Goal: Task Accomplishment & Management: Manage account settings

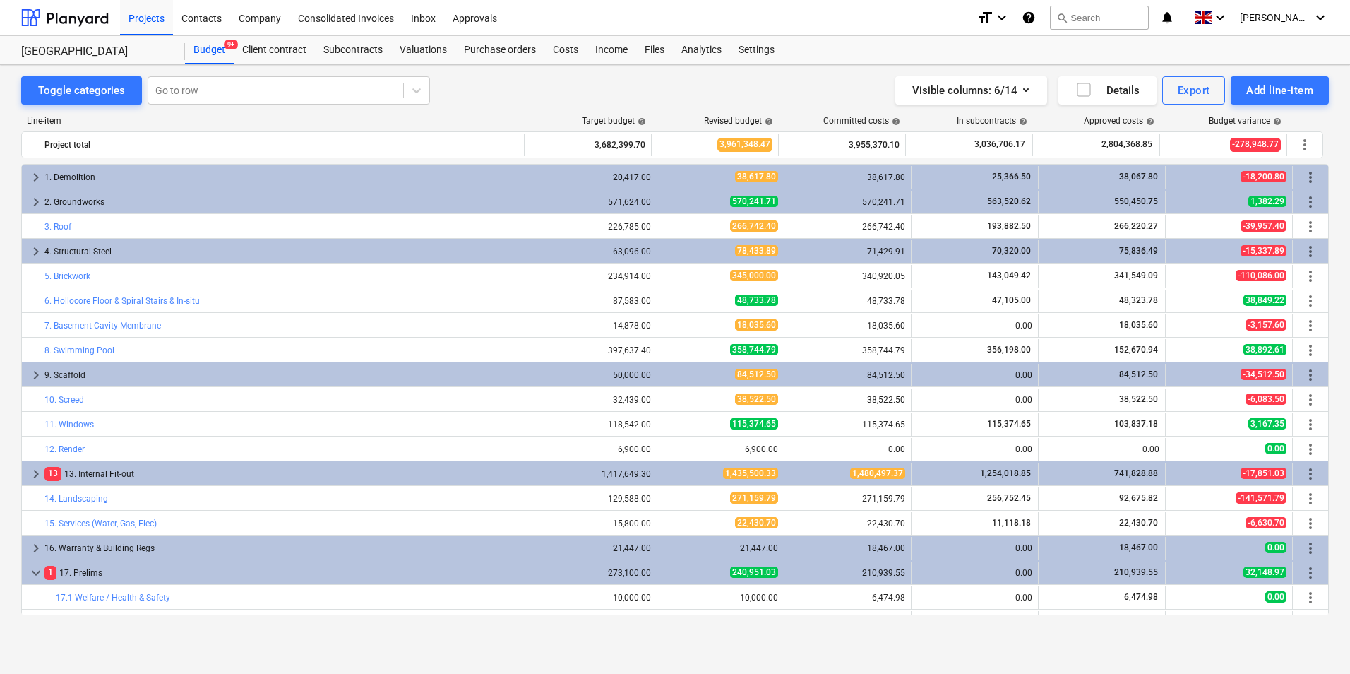
scroll to position [142, 0]
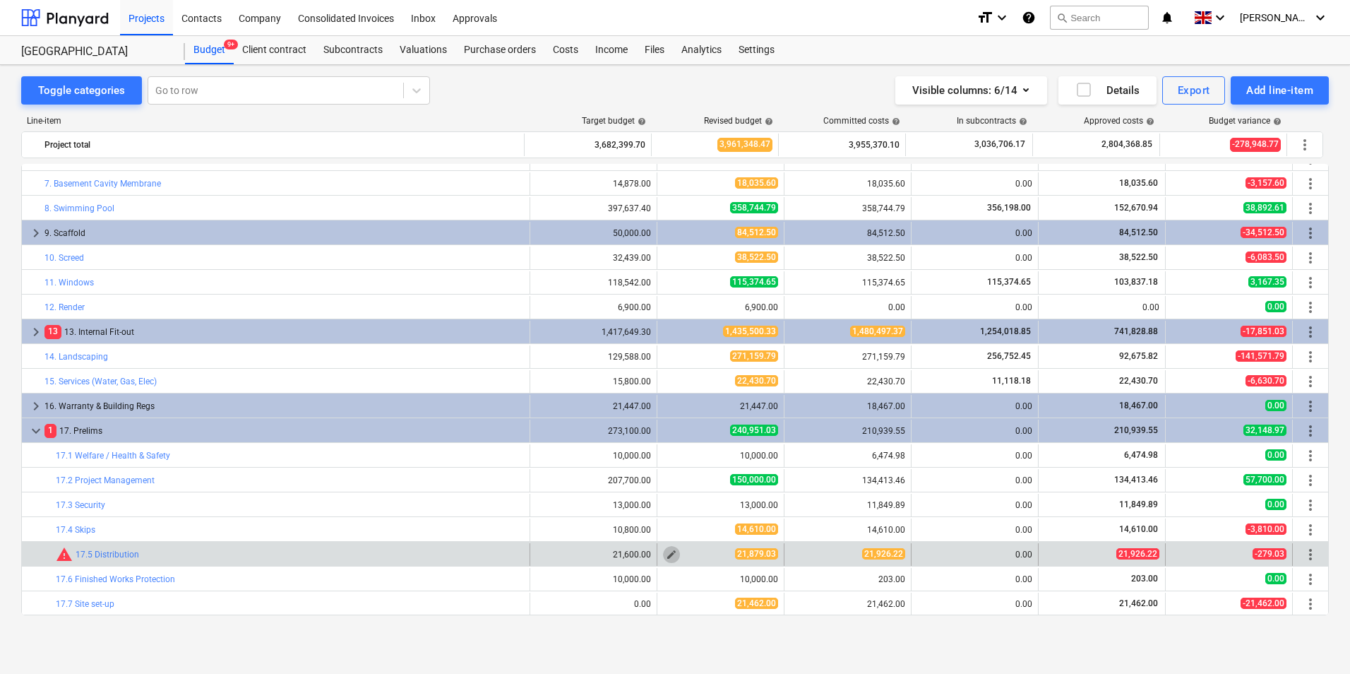
click at [667, 553] on span "edit" at bounding box center [671, 554] width 11 height 11
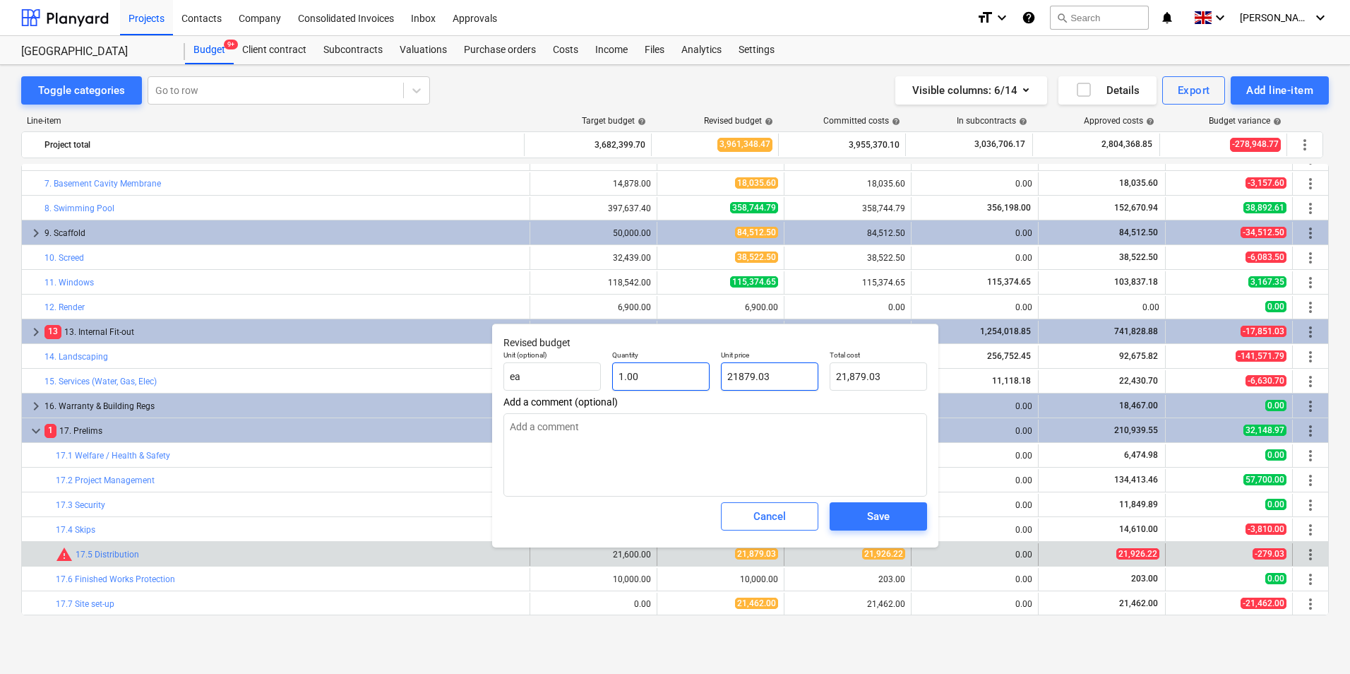
drag, startPoint x: 804, startPoint y: 377, endPoint x: 676, endPoint y: 385, distance: 128.8
click at [679, 384] on div "Unit (optional) ea Quantity 1.00 Unit price 21879.03 Total cost 21,879.03" at bounding box center [715, 371] width 435 height 52
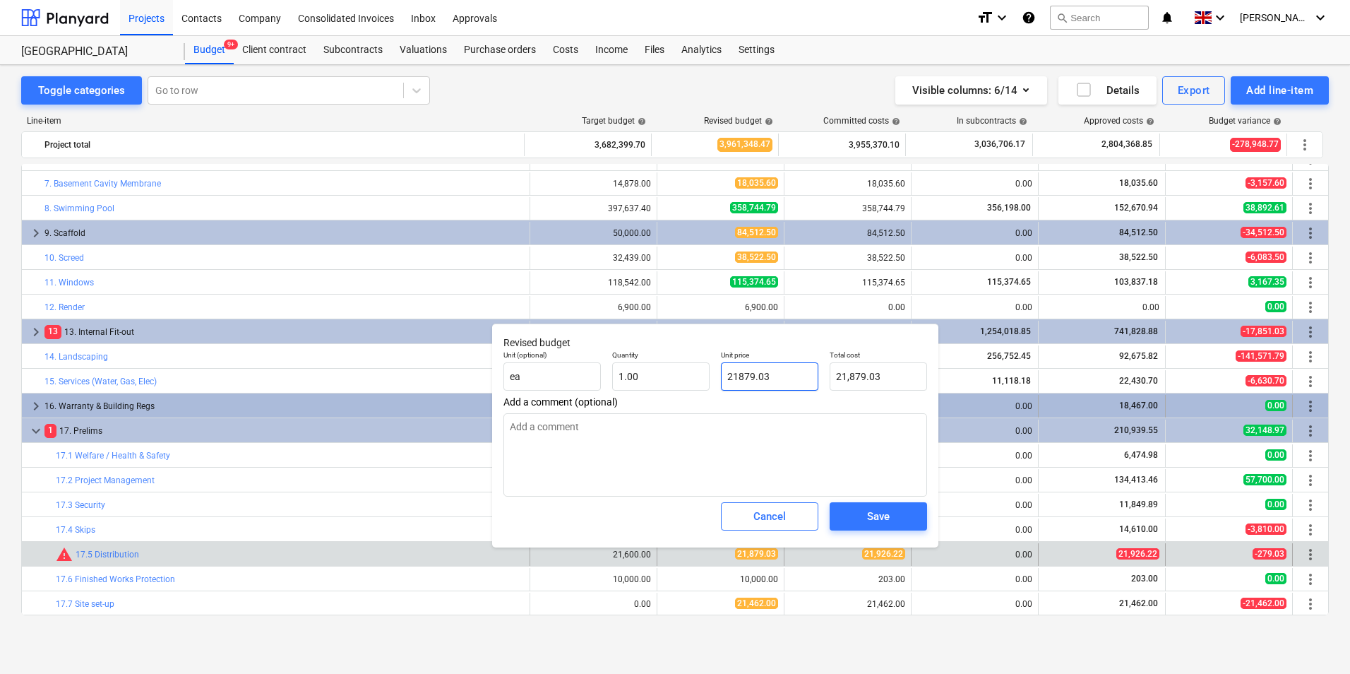
type input "2"
type textarea "x"
type input "2.00"
type input "21"
type textarea "x"
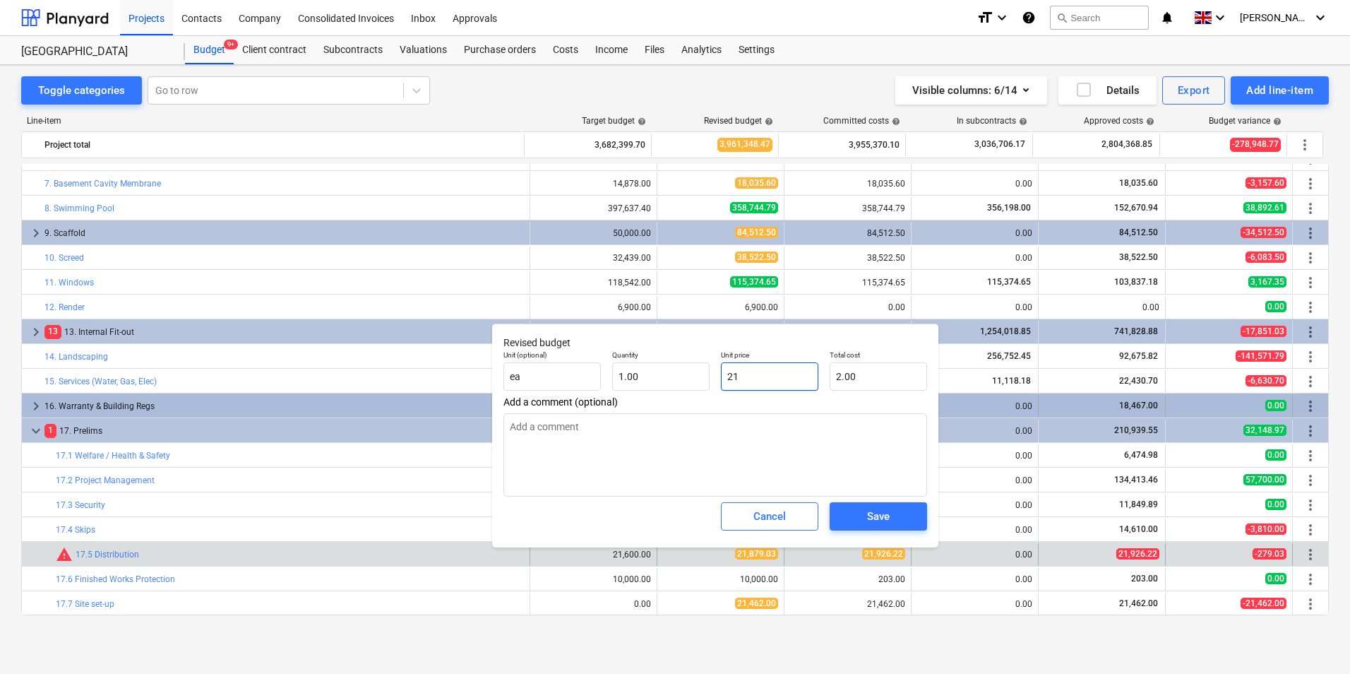
type input "21.00"
type input "219"
type textarea "x"
type input "219.00"
type input "2192"
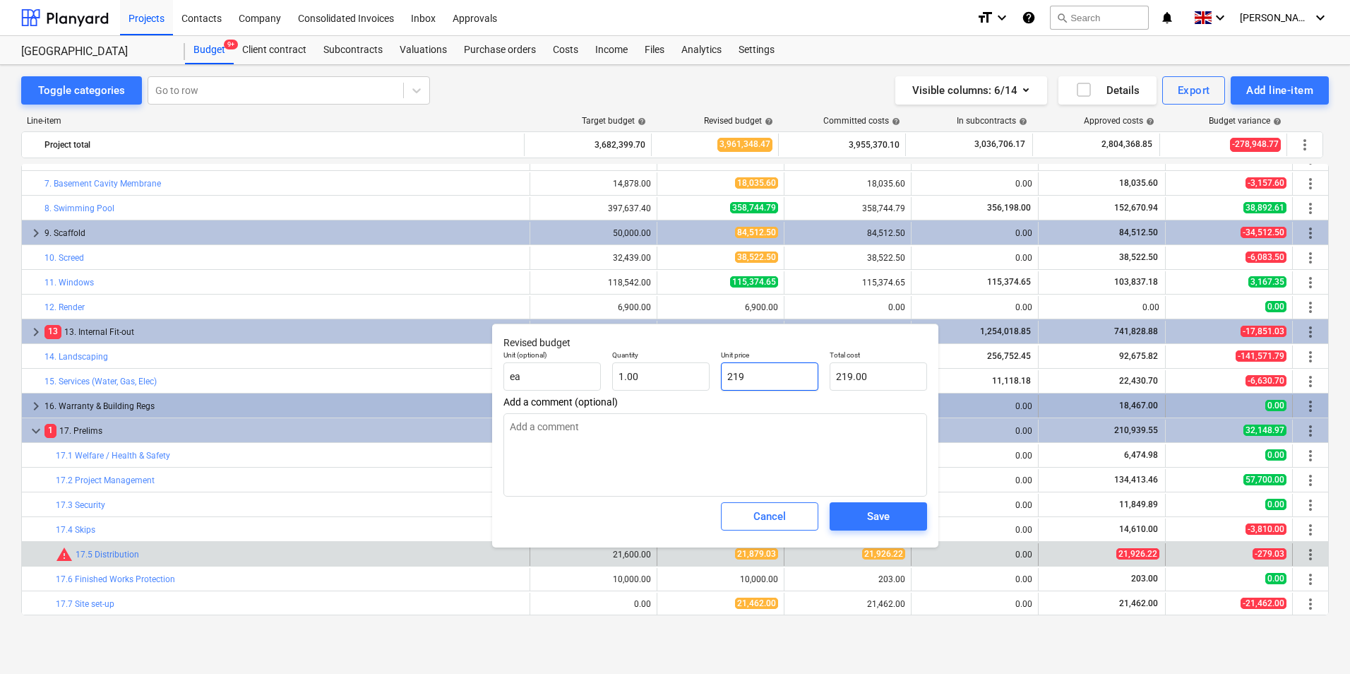
type textarea "x"
type input "2,192.00"
type input "21926"
type textarea "x"
type input "21,926.00"
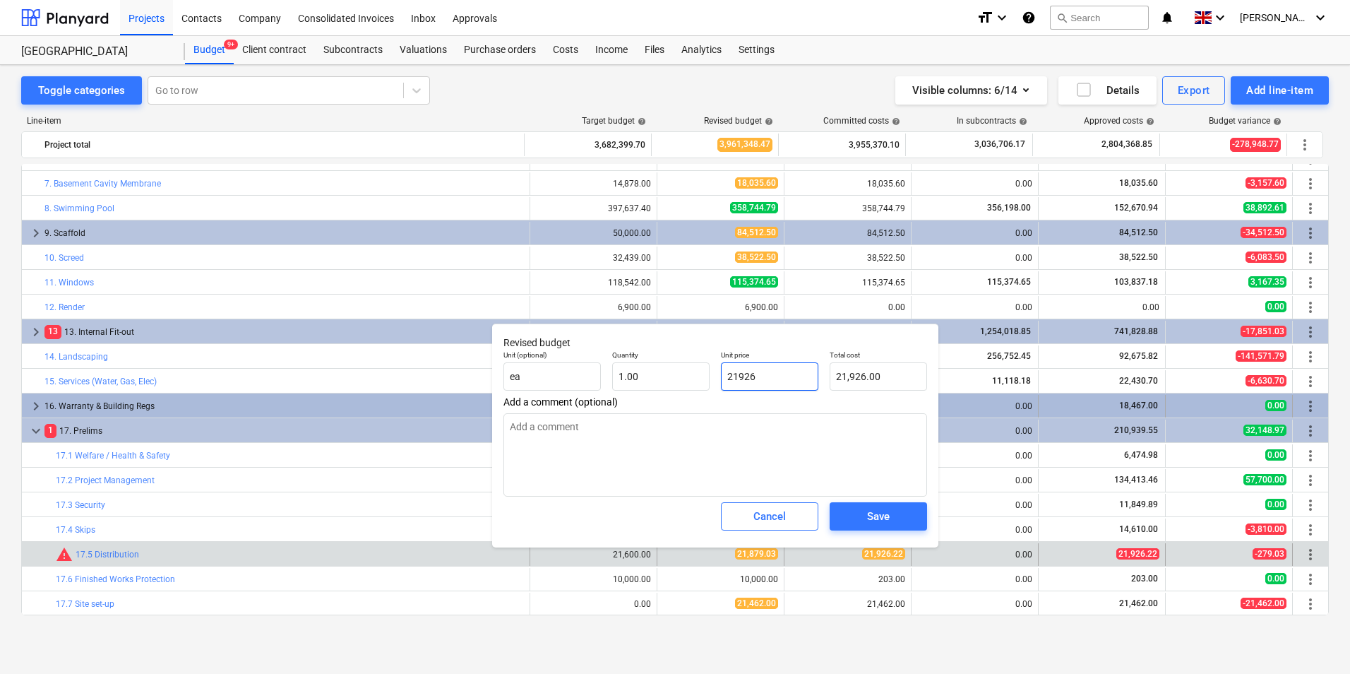
type input "21926."
type textarea "x"
type input "21926.2"
type textarea "x"
type input "21,926.20"
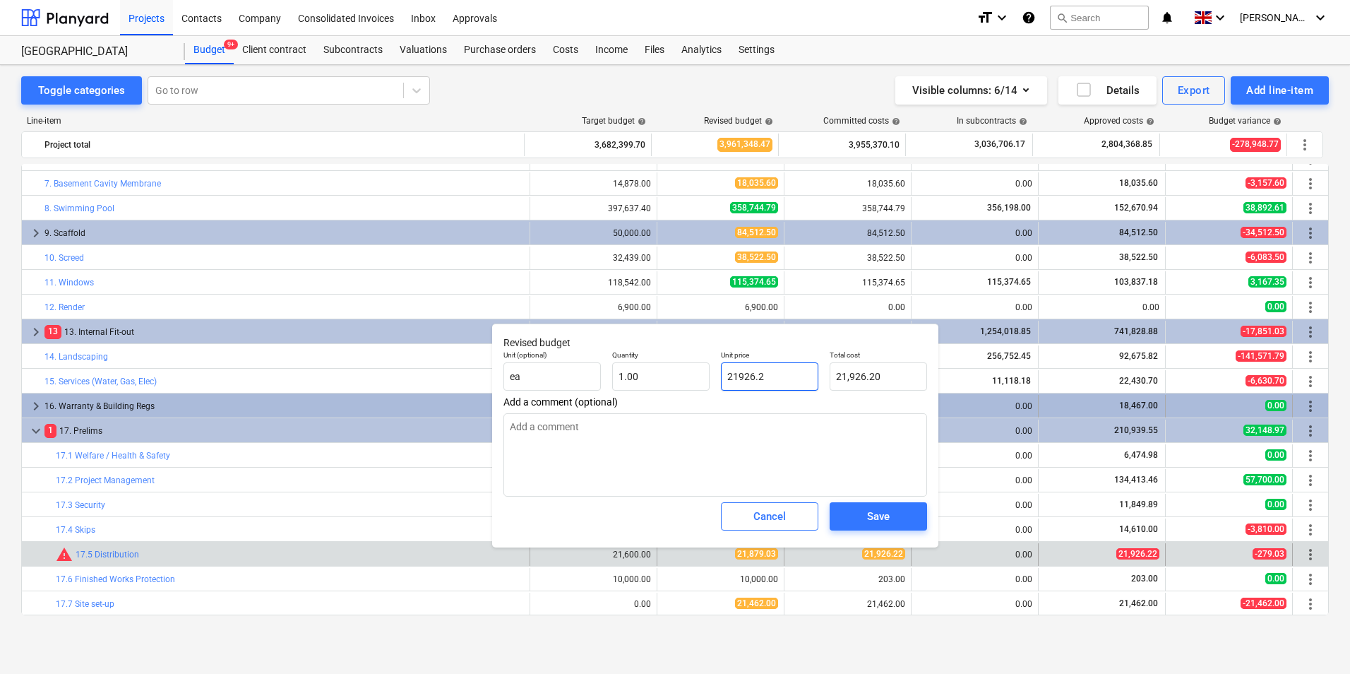
type input "21926.22"
type textarea "x"
type input "21,926.22"
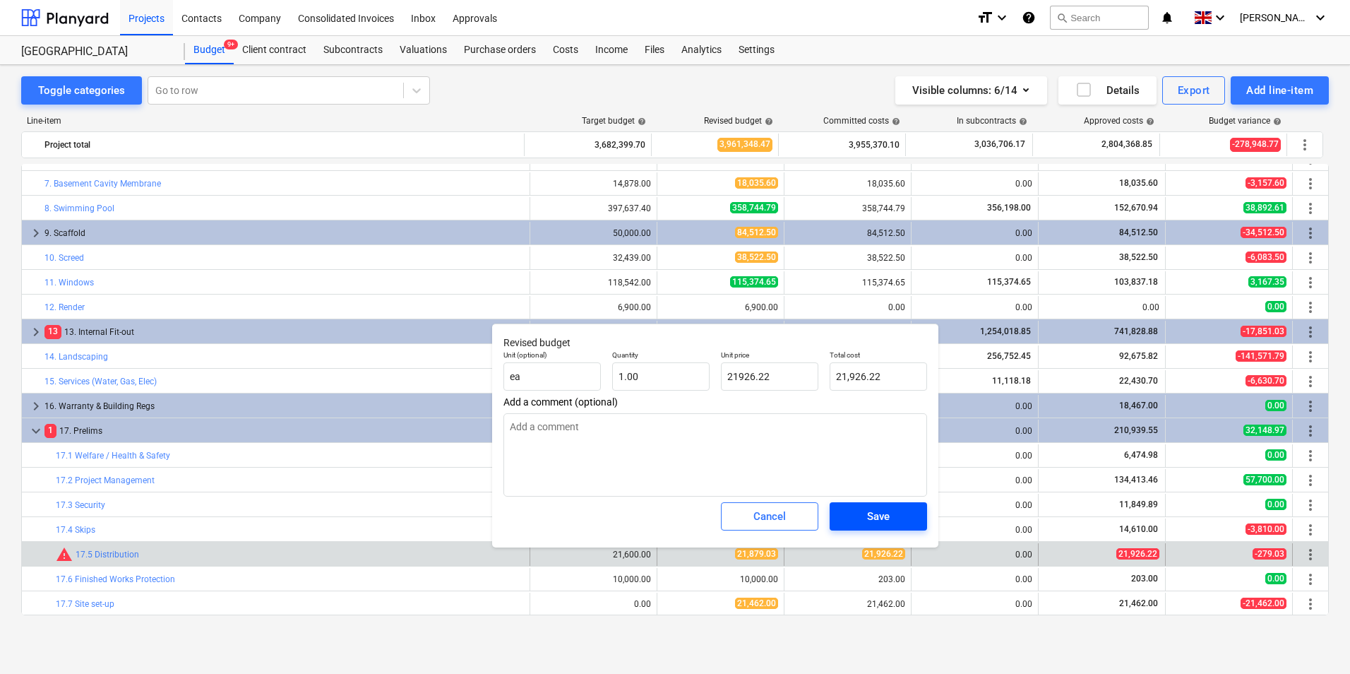
type input "21,926.22"
click at [891, 521] on span "Save" at bounding box center [879, 516] width 64 height 18
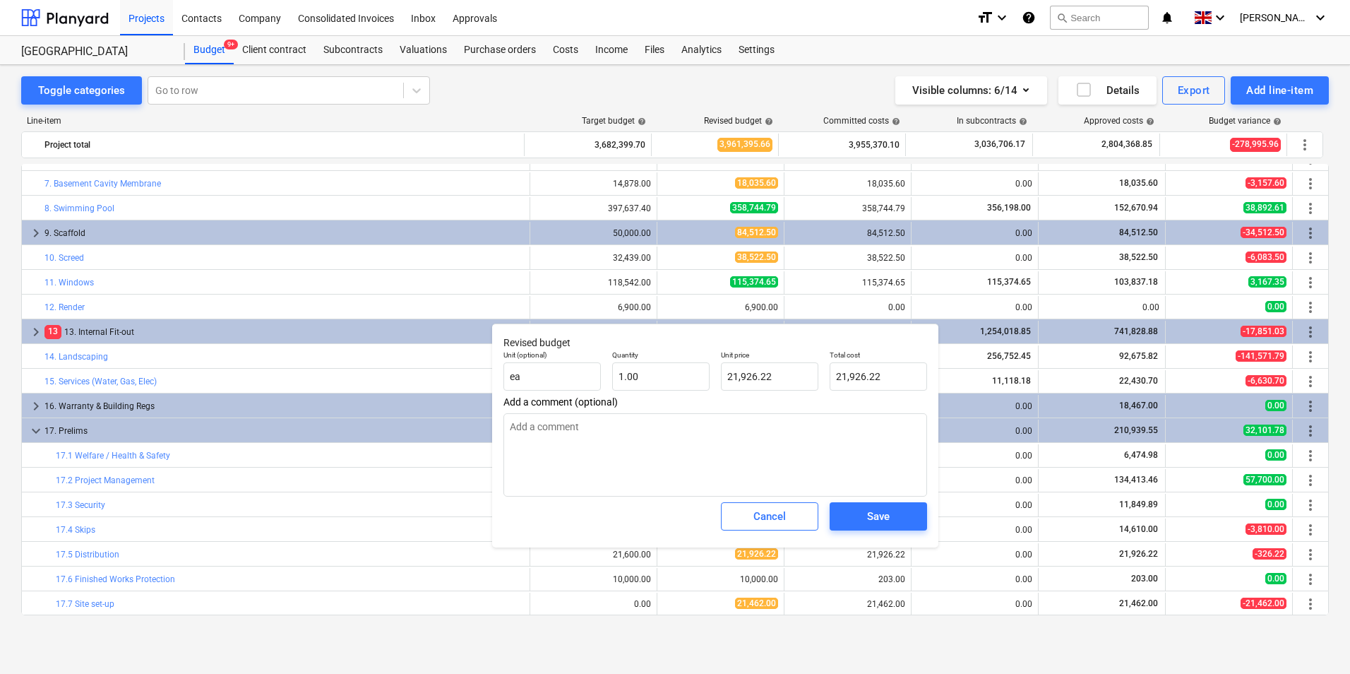
type textarea "x"
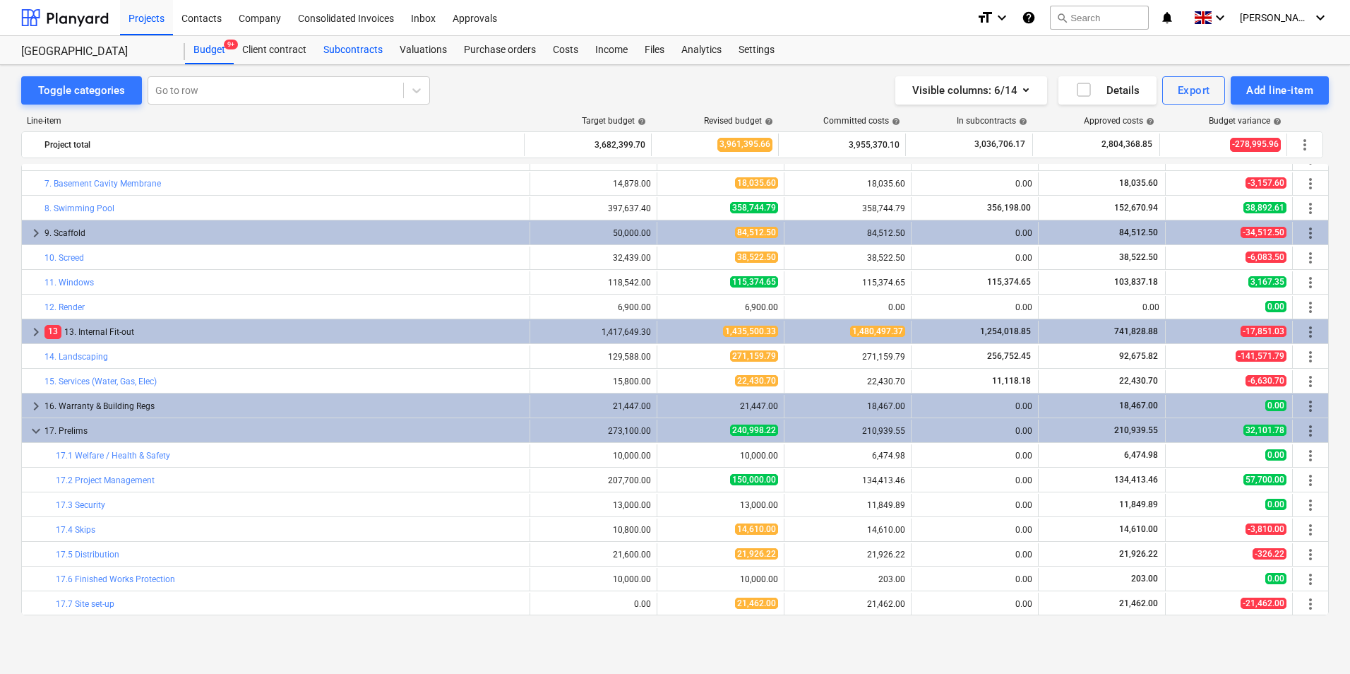
click at [345, 46] on div "Subcontracts" at bounding box center [353, 50] width 76 height 28
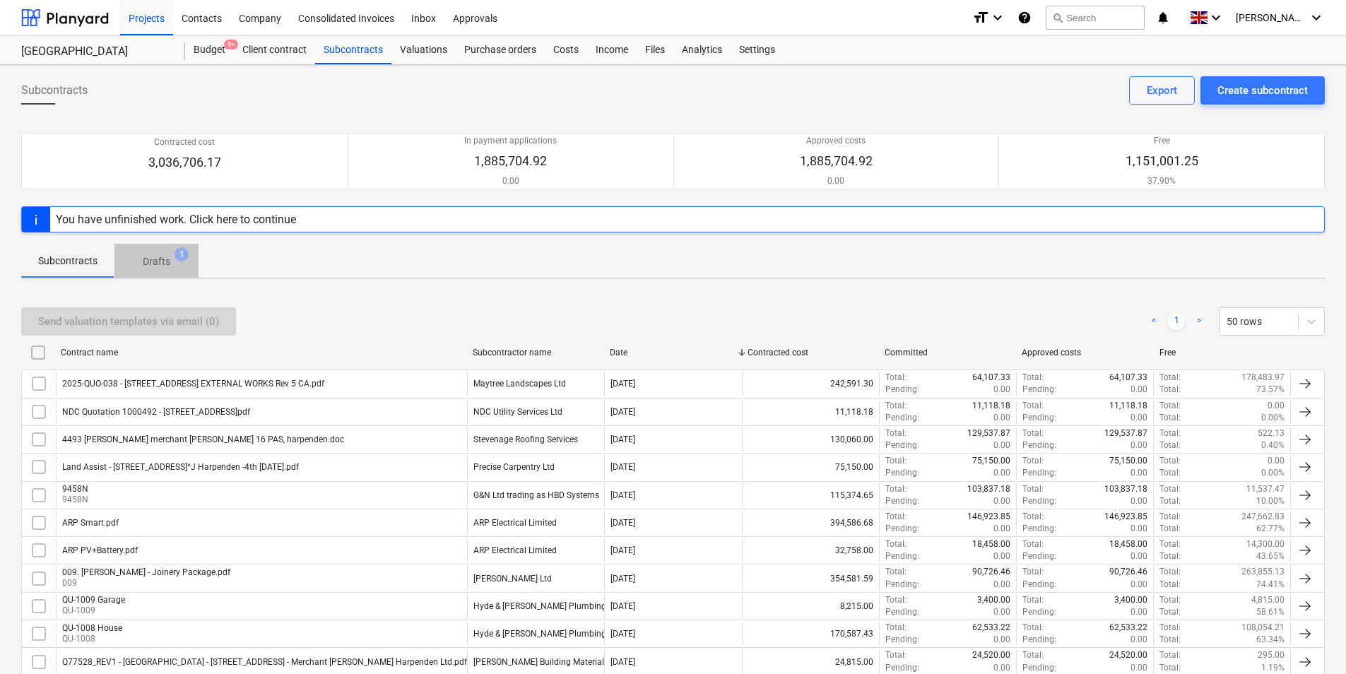
click at [160, 259] on p "Drafts" at bounding box center [157, 261] width 28 height 15
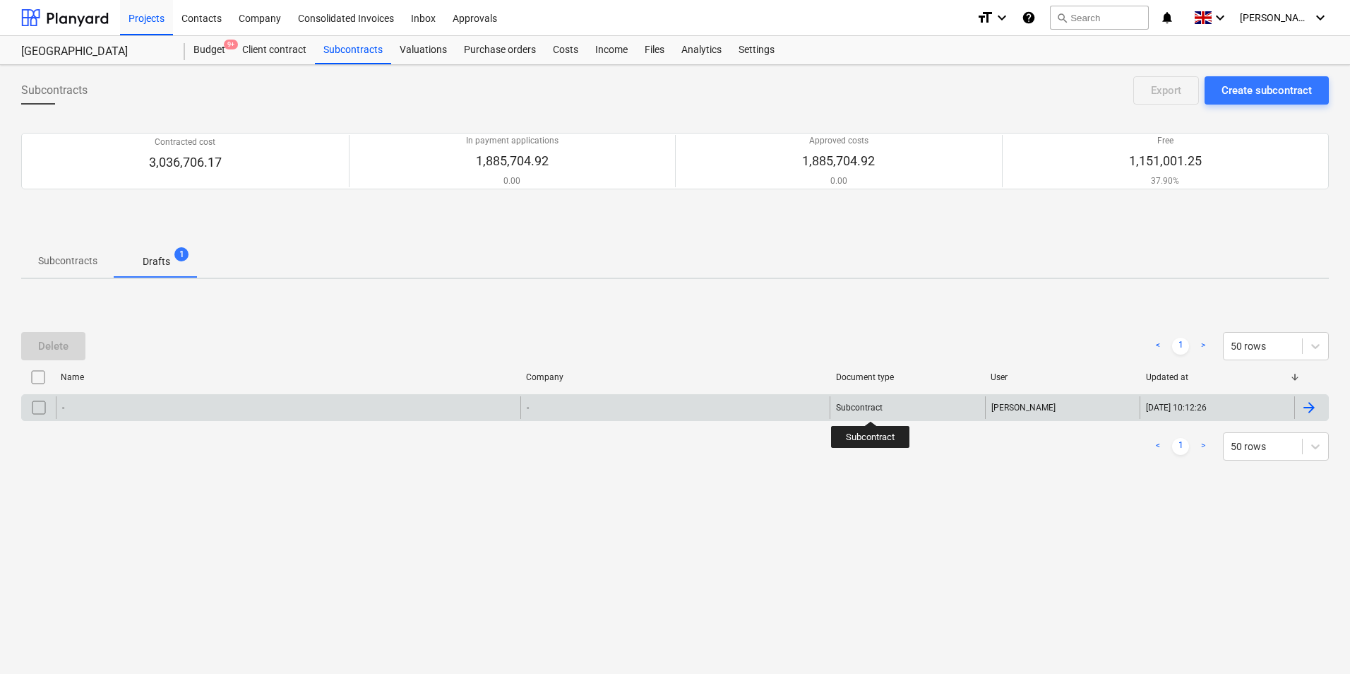
click at [871, 409] on div "Subcontract" at bounding box center [859, 408] width 47 height 10
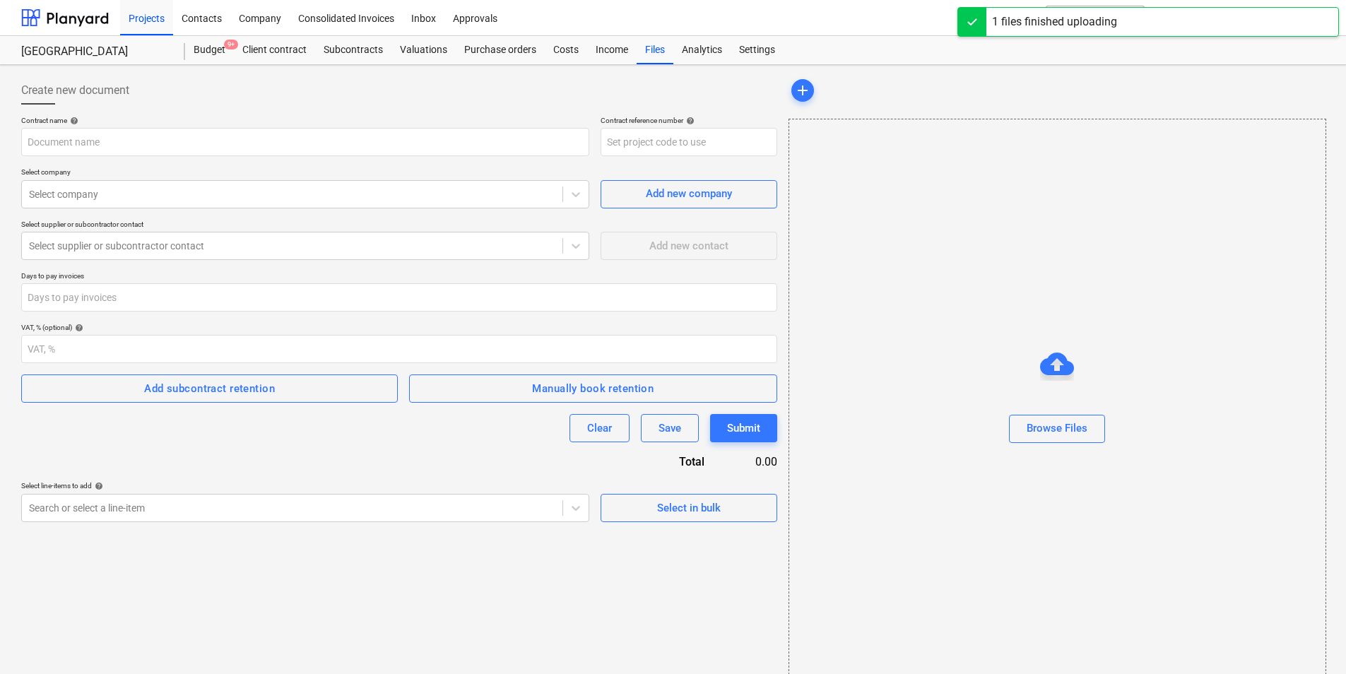
type input "16 PAS - Tile Schedule.xlsx"
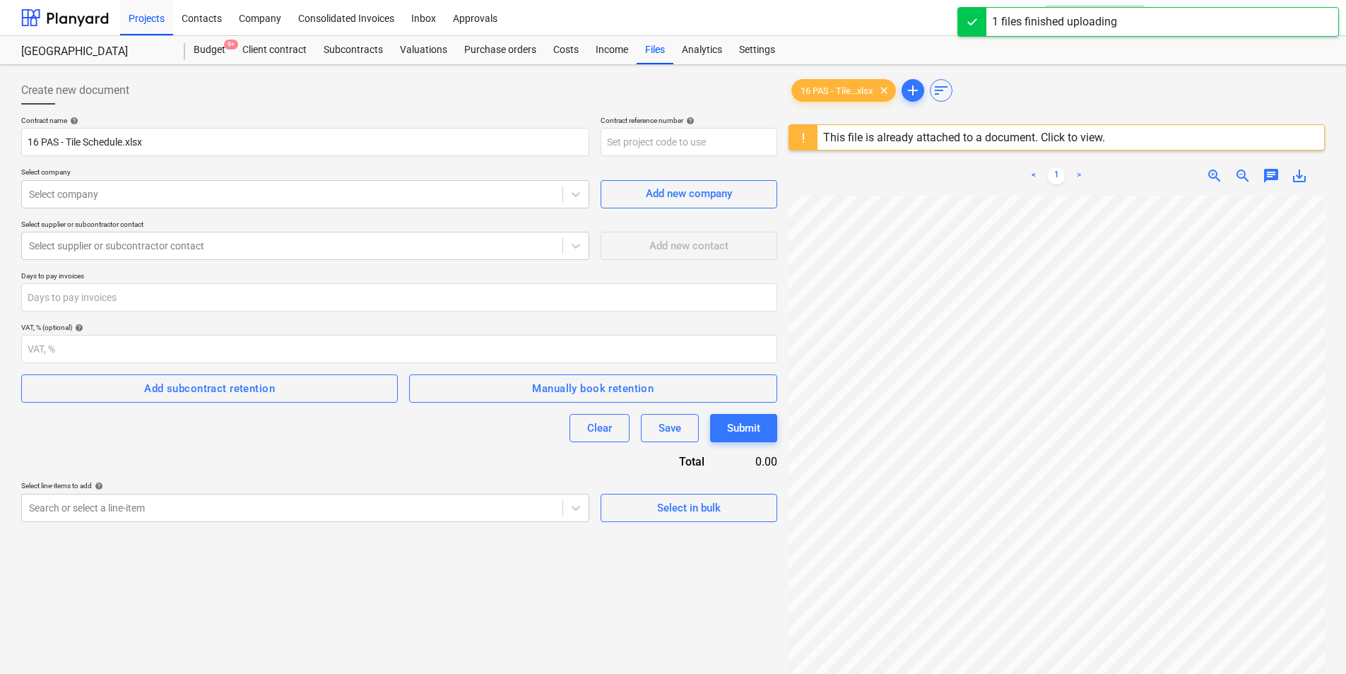
click at [1074, 134] on div "This file is already attached to a document. Click to view." at bounding box center [964, 137] width 282 height 13
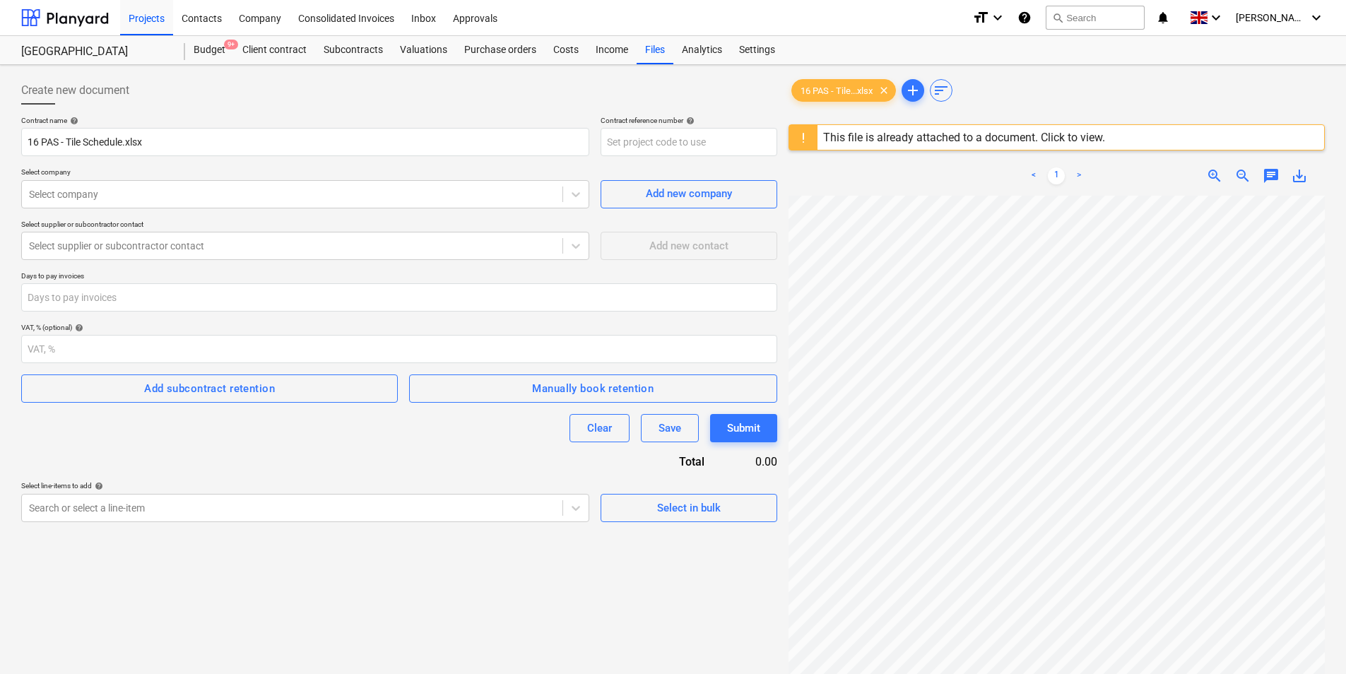
click at [1074, 135] on div "This file is already attached to a document. Click to view." at bounding box center [964, 137] width 282 height 13
click at [802, 135] on div at bounding box center [803, 137] width 28 height 25
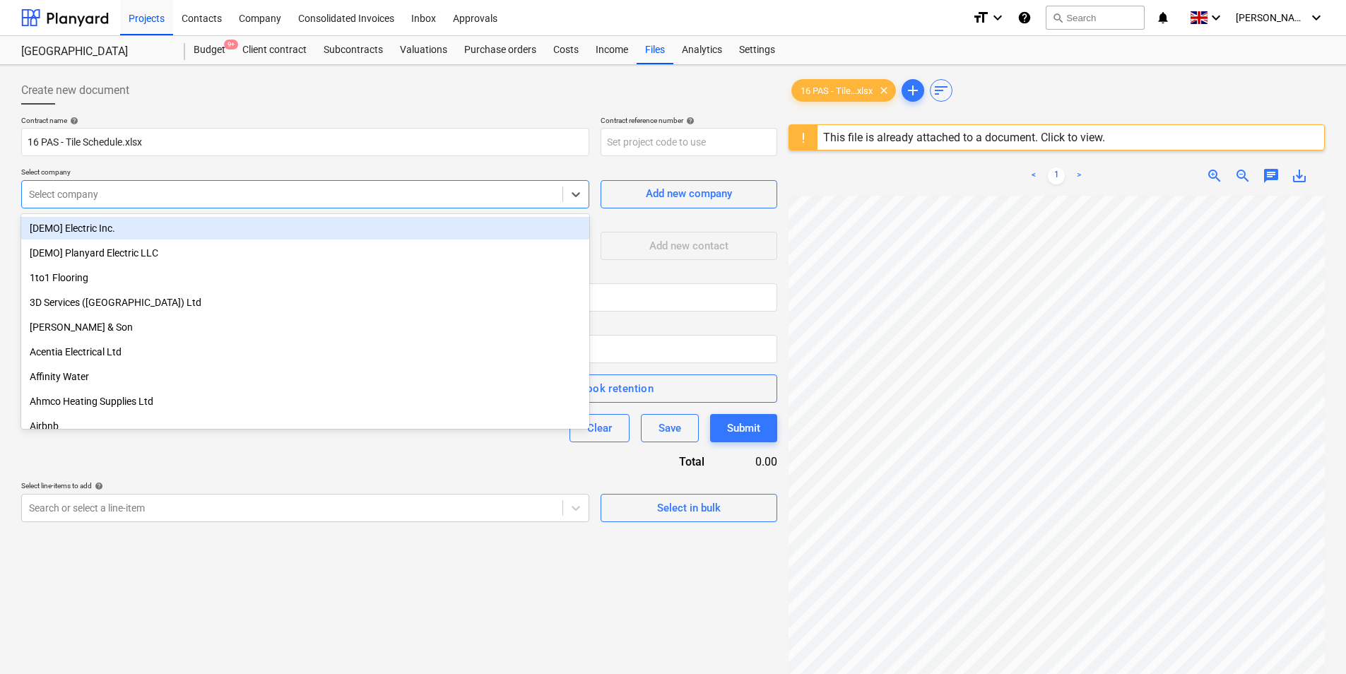
click at [155, 197] on div at bounding box center [292, 194] width 526 height 14
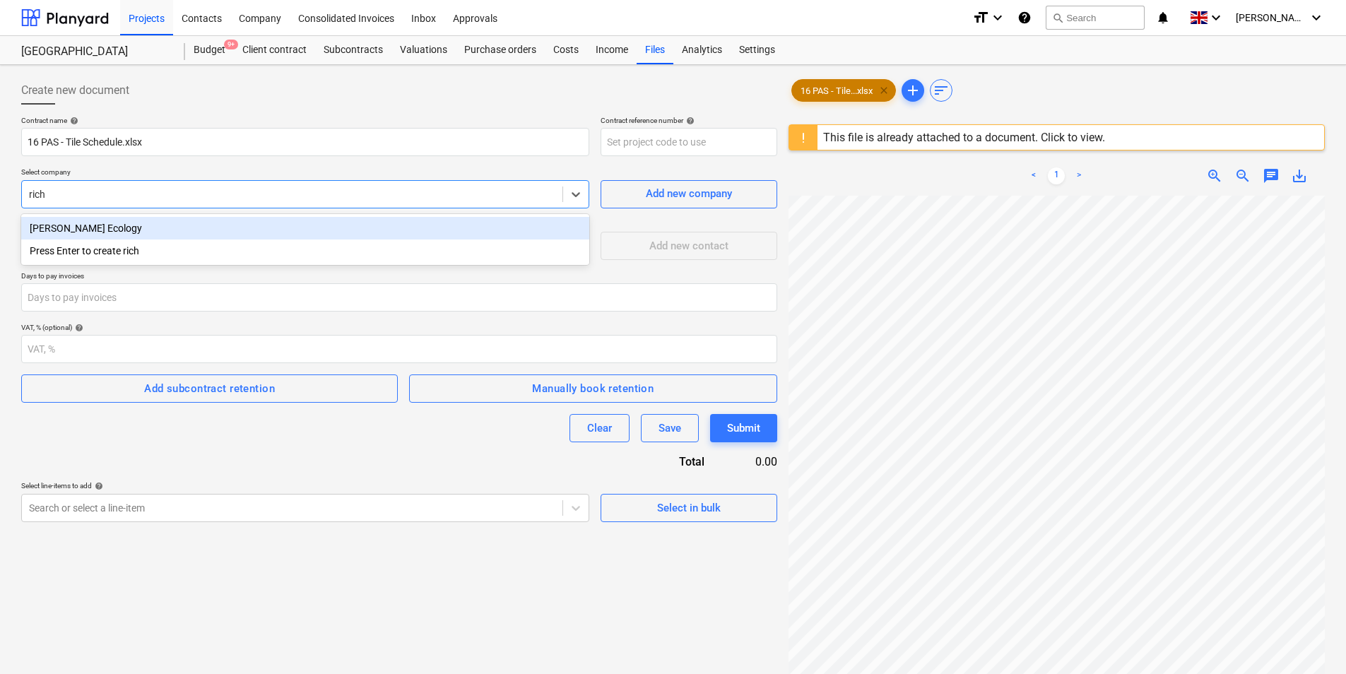
type input "rich"
click at [882, 91] on span "clear" at bounding box center [883, 90] width 17 height 17
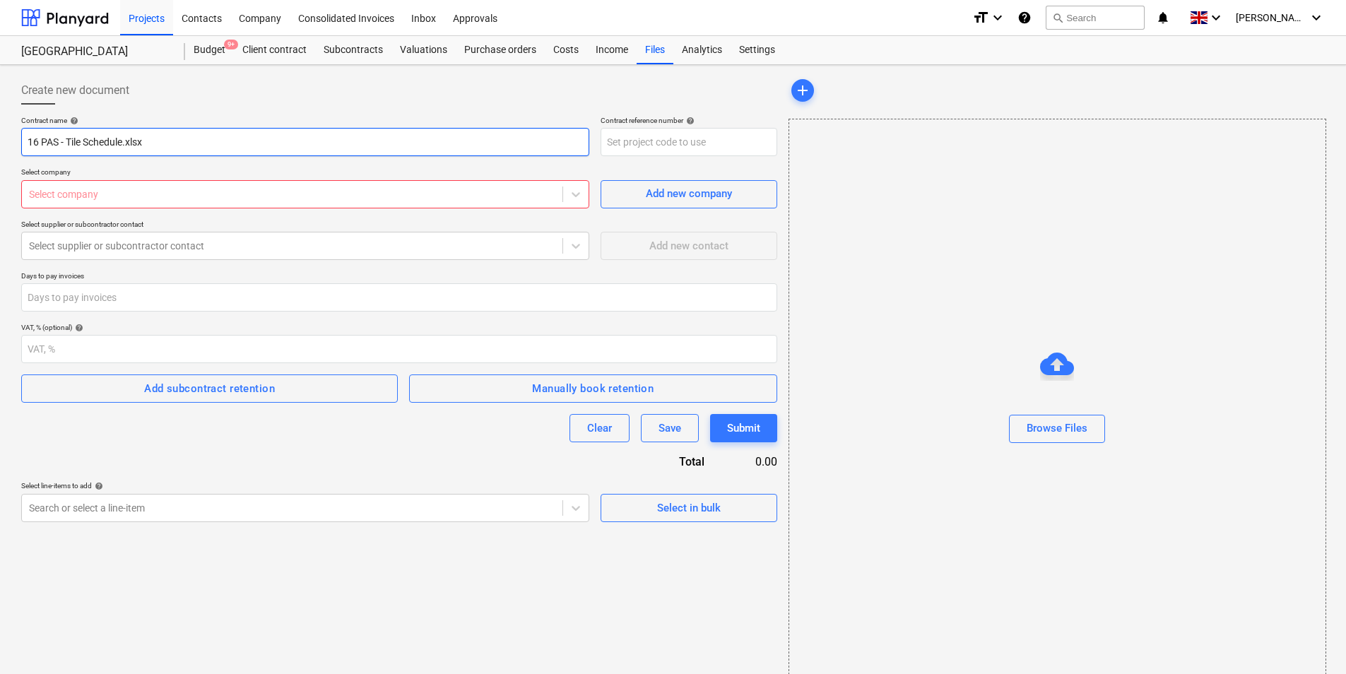
click at [230, 141] on input "16 PAS - Tile Schedule.xlsx" at bounding box center [305, 142] width 568 height 28
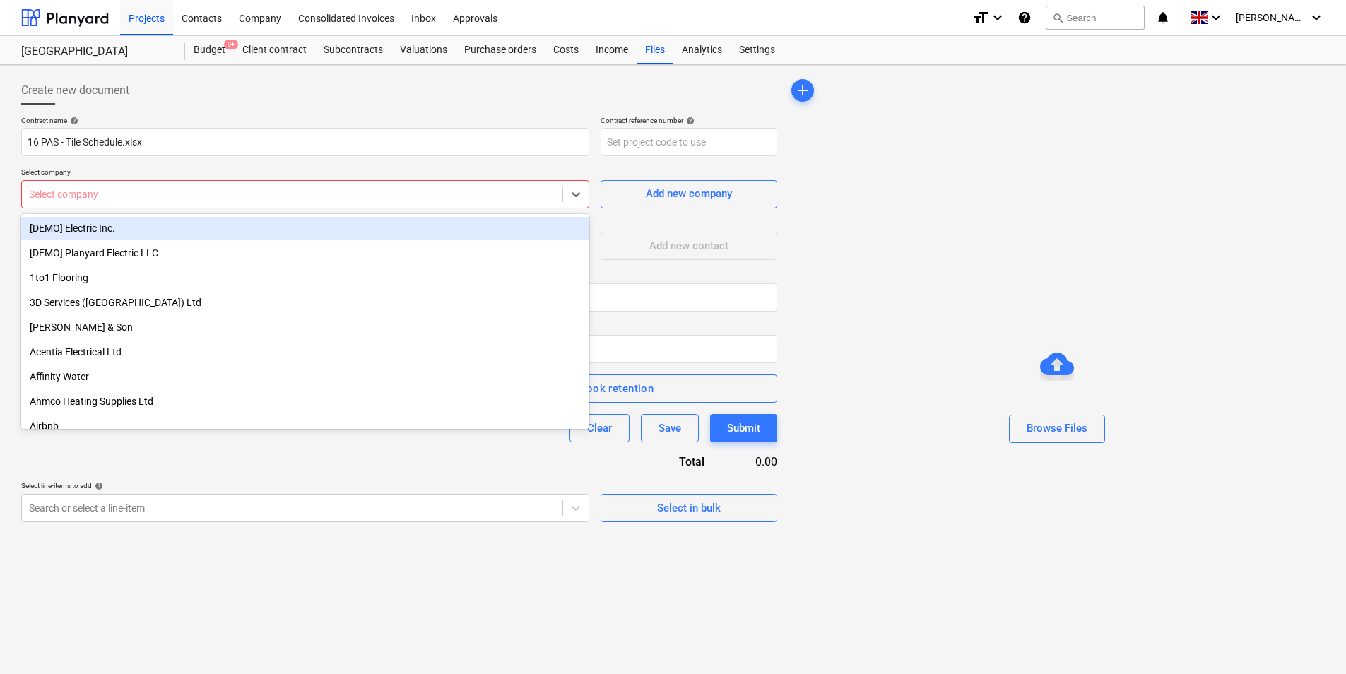
click at [158, 202] on div "Select company" at bounding box center [292, 194] width 540 height 20
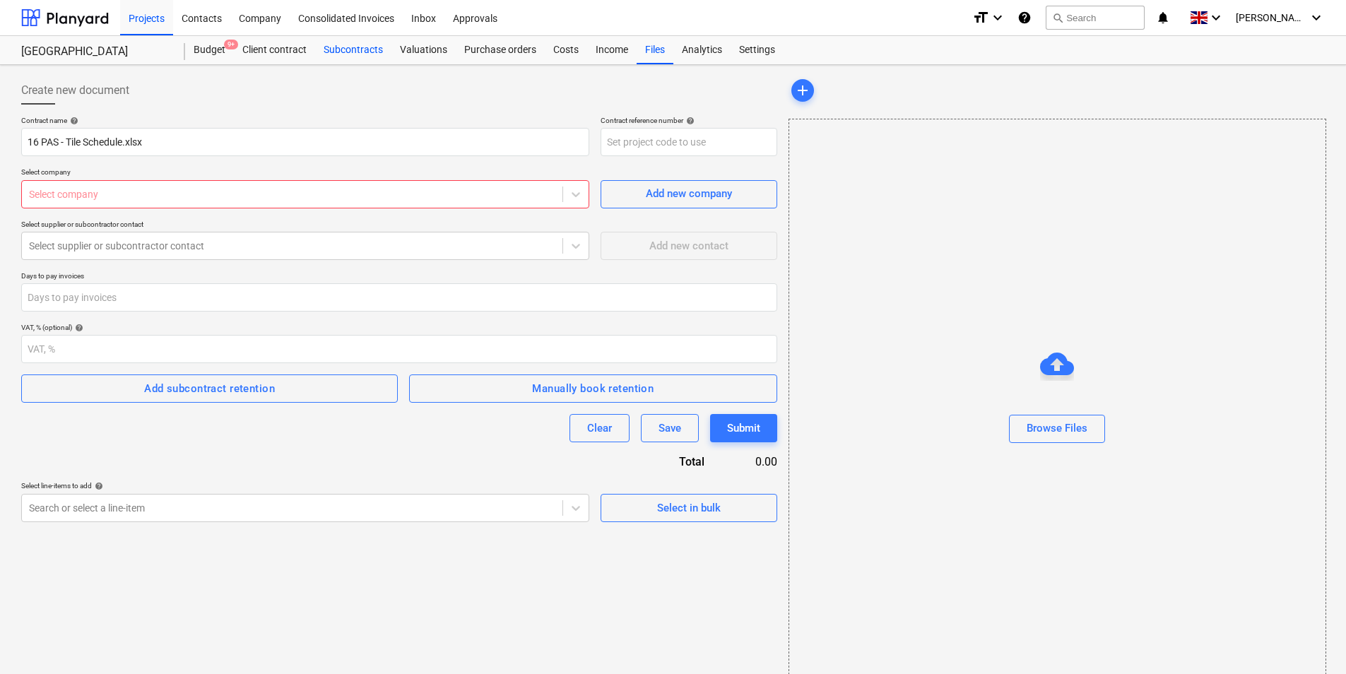
click at [323, 44] on div "Subcontracts" at bounding box center [353, 50] width 76 height 28
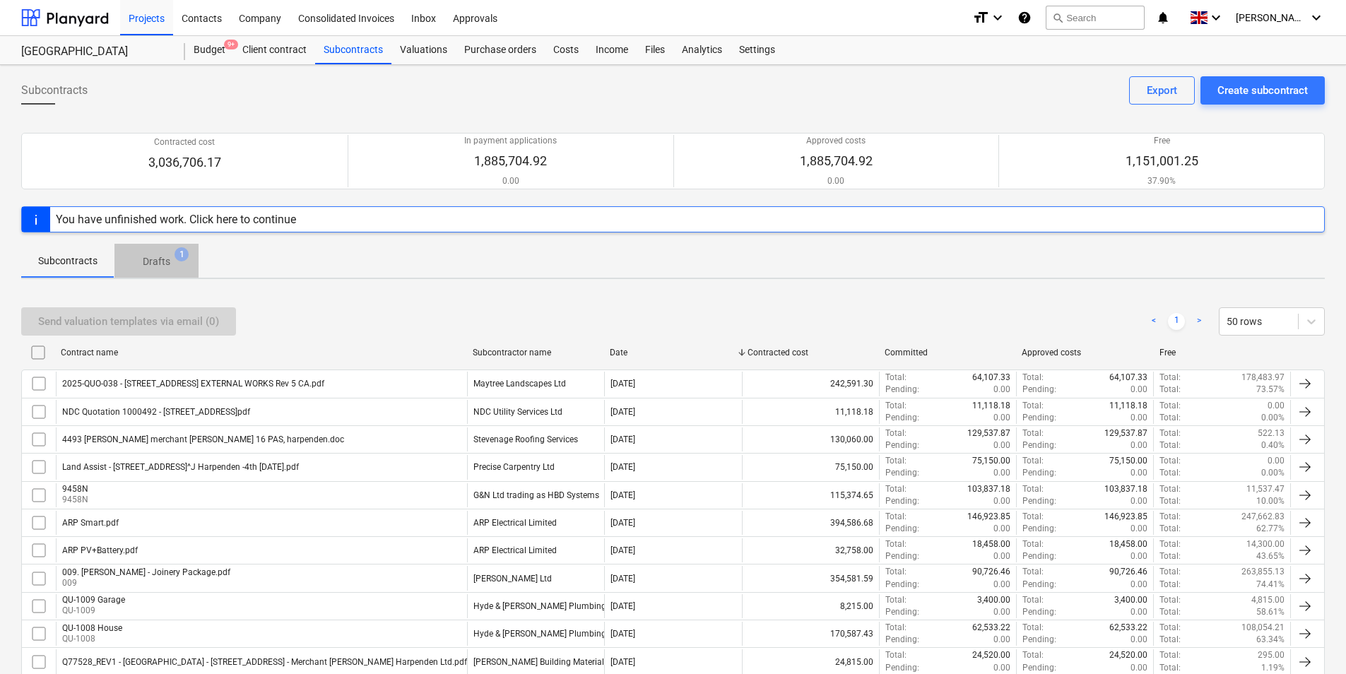
click at [168, 263] on p "Drafts" at bounding box center [157, 261] width 28 height 15
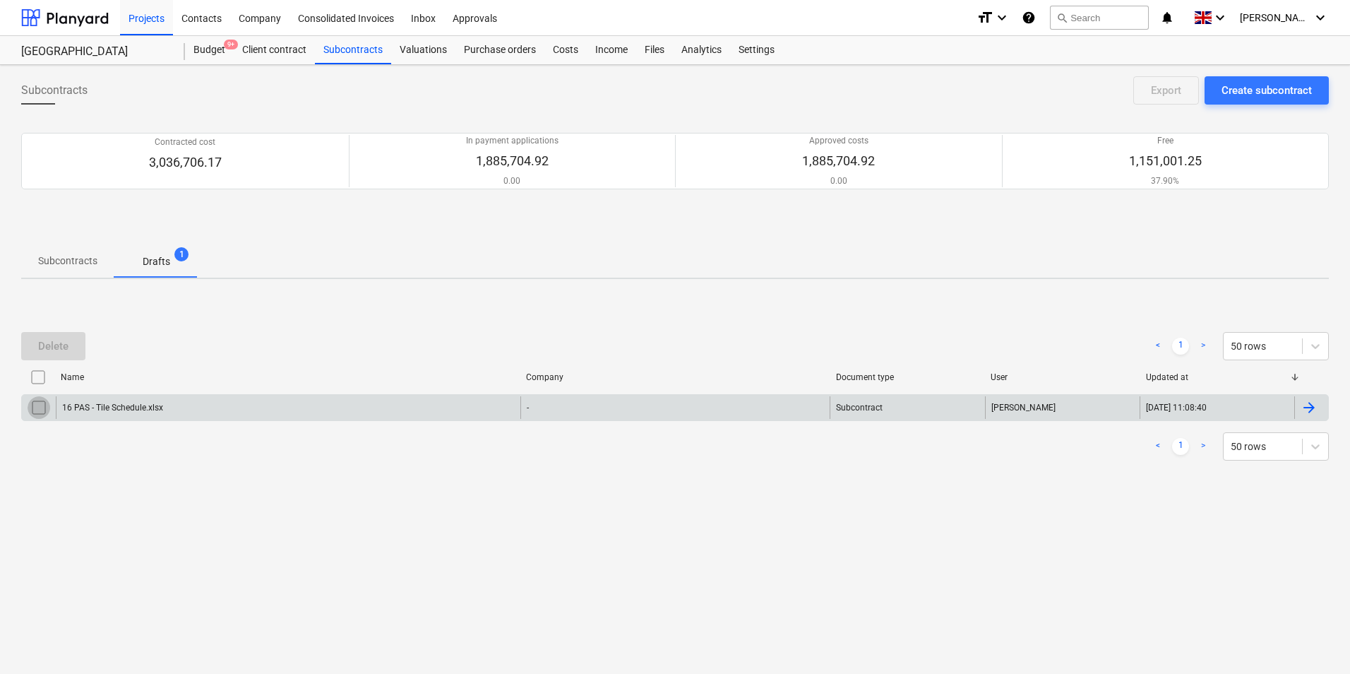
click at [32, 410] on input "checkbox" at bounding box center [39, 407] width 23 height 23
click at [61, 339] on div "Delete" at bounding box center [53, 346] width 30 height 18
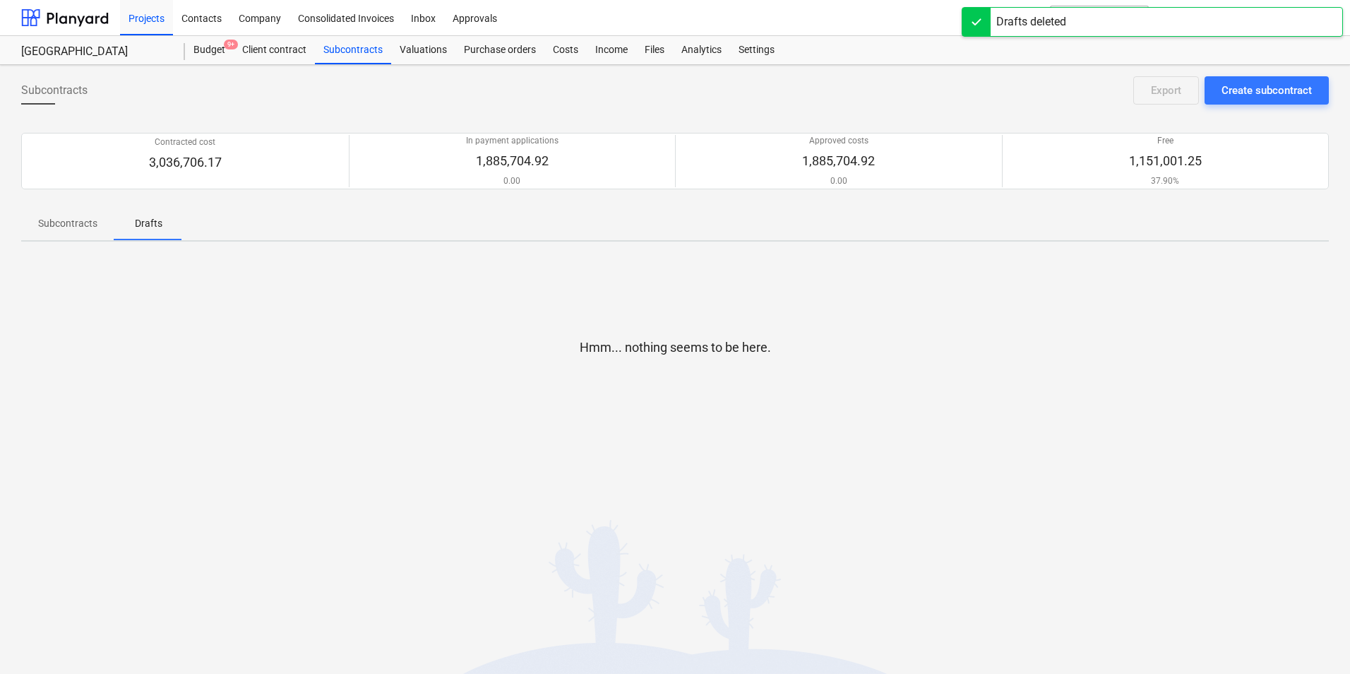
click at [71, 223] on p "Subcontracts" at bounding box center [67, 223] width 59 height 15
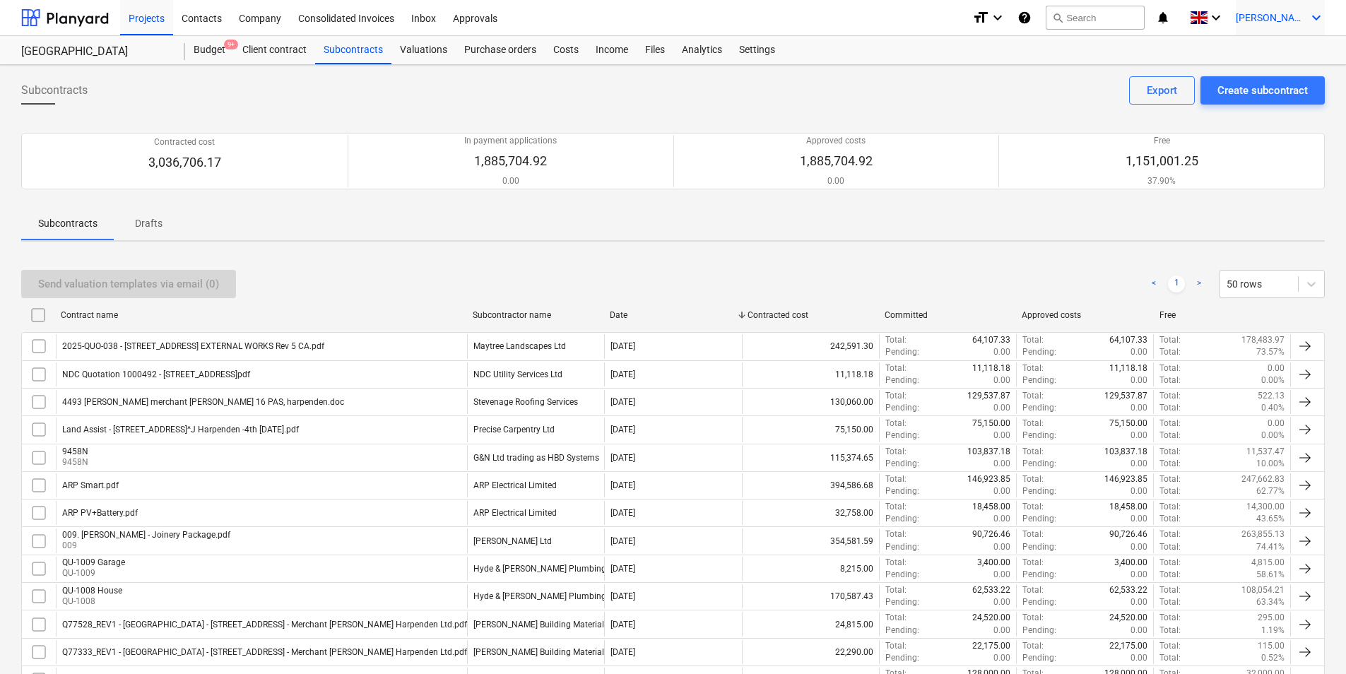
click at [1298, 12] on span "[PERSON_NAME]" at bounding box center [1270, 17] width 71 height 11
click at [1256, 81] on div "Log out" at bounding box center [1282, 77] width 85 height 23
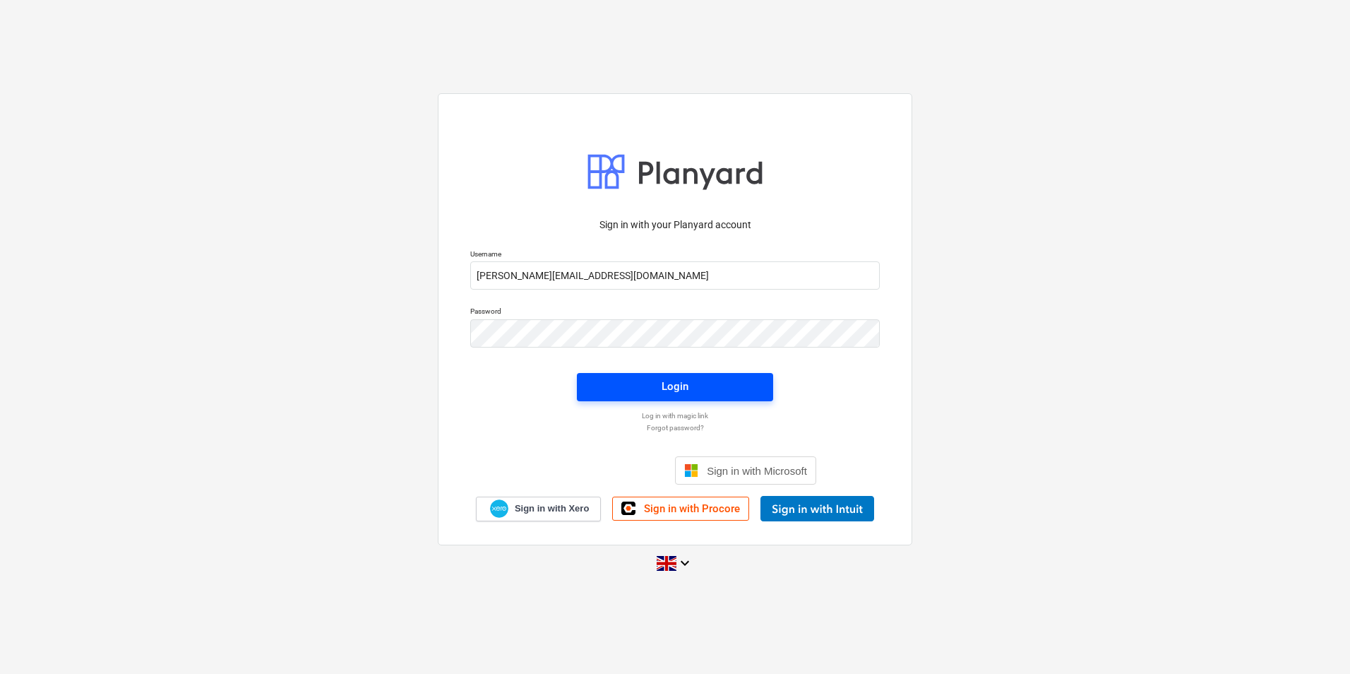
click at [708, 386] on span "Login" at bounding box center [675, 386] width 162 height 18
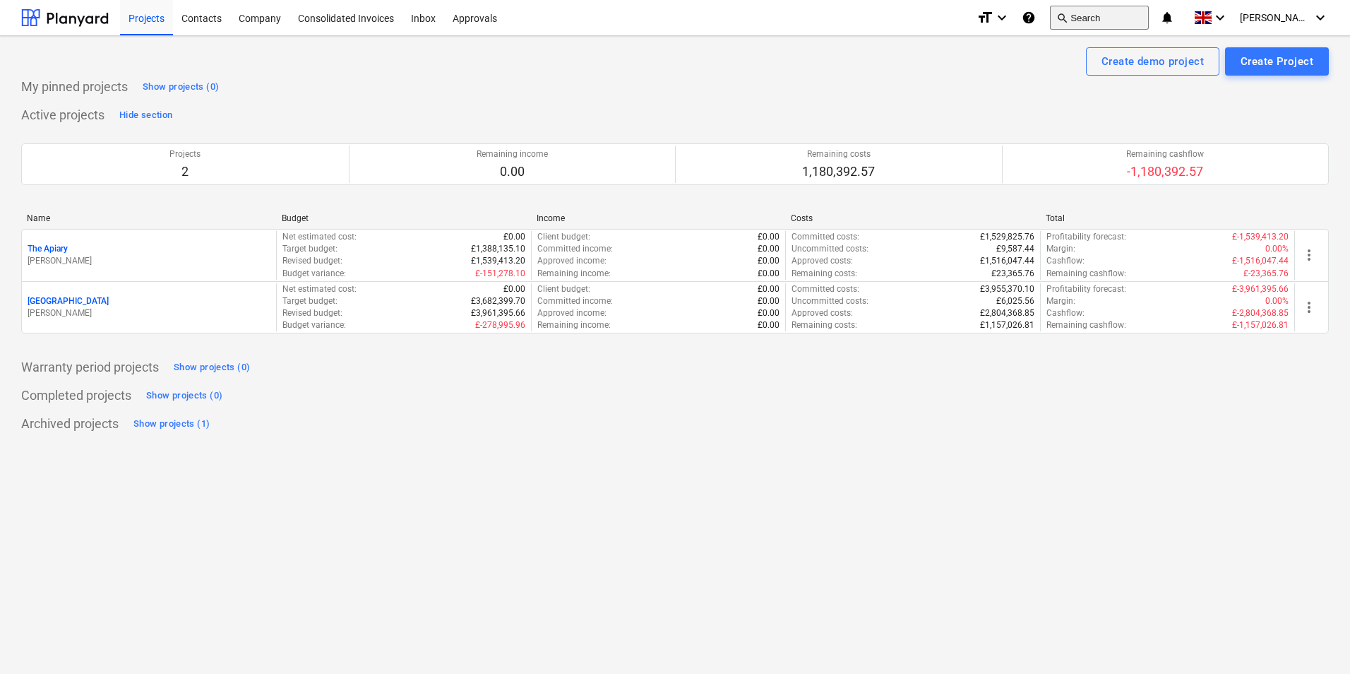
click at [1129, 15] on button "search Search" at bounding box center [1099, 18] width 99 height 24
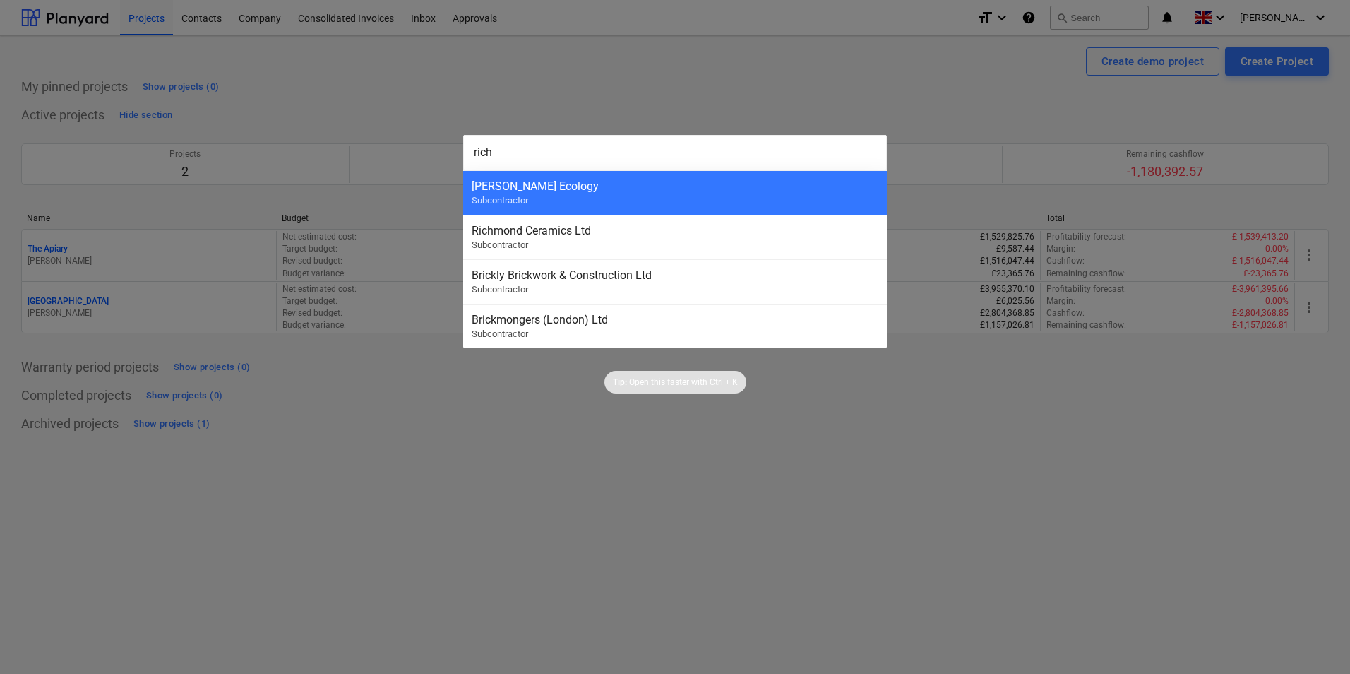
type input "rich"
drag, startPoint x: 1065, startPoint y: 112, endPoint x: 956, endPoint y: 113, distance: 109.5
click at [1060, 110] on div at bounding box center [675, 337] width 1350 height 674
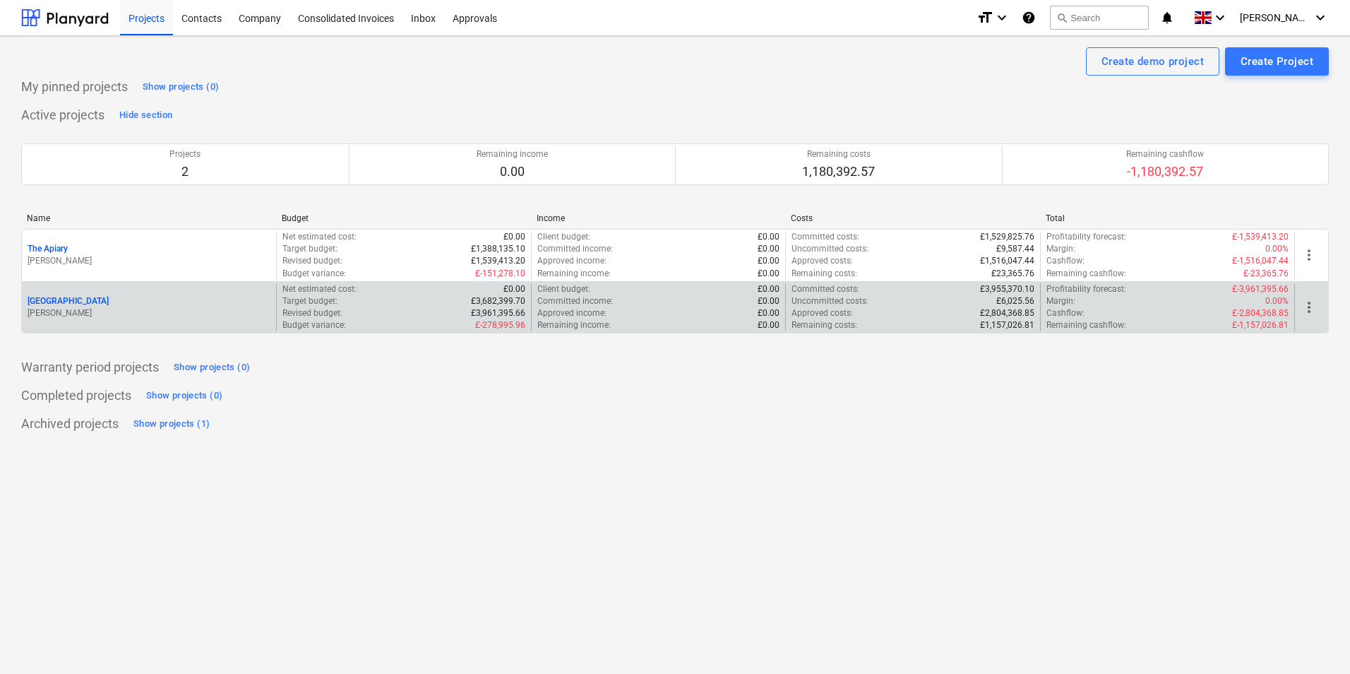
click at [193, 313] on p "[PERSON_NAME]" at bounding box center [149, 313] width 243 height 12
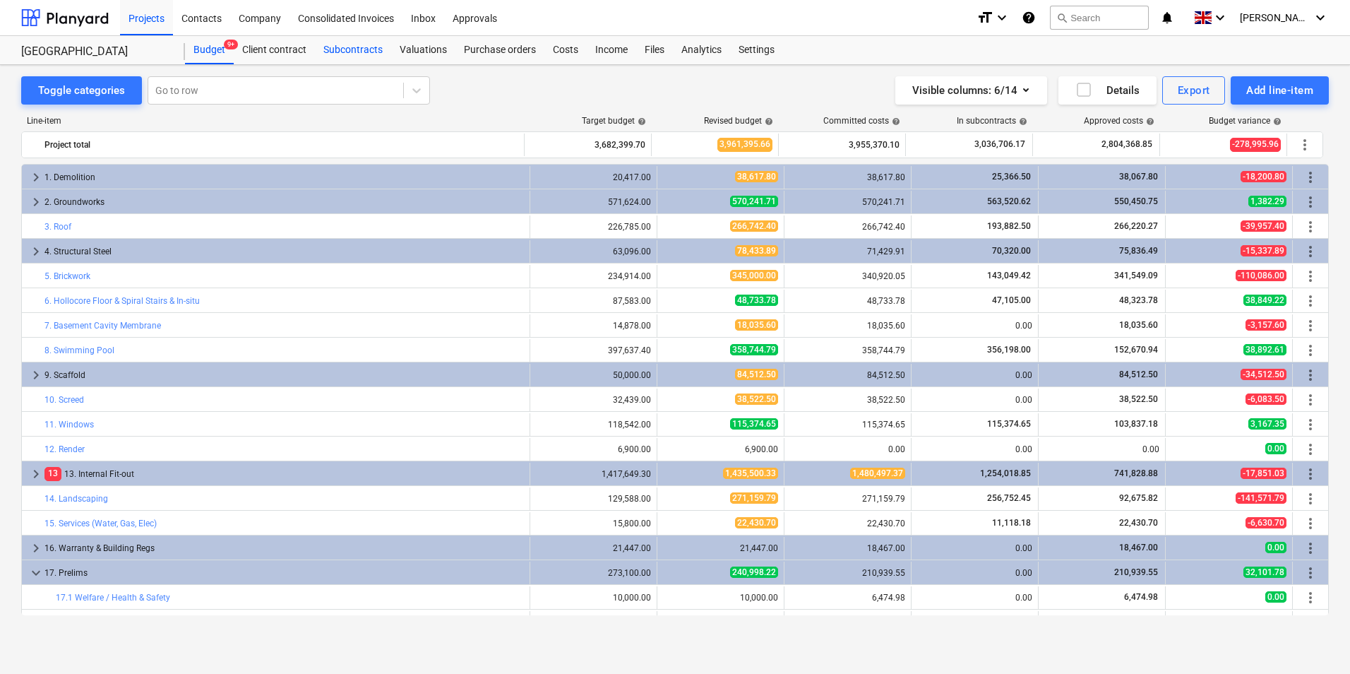
click at [366, 49] on div "Subcontracts" at bounding box center [353, 50] width 76 height 28
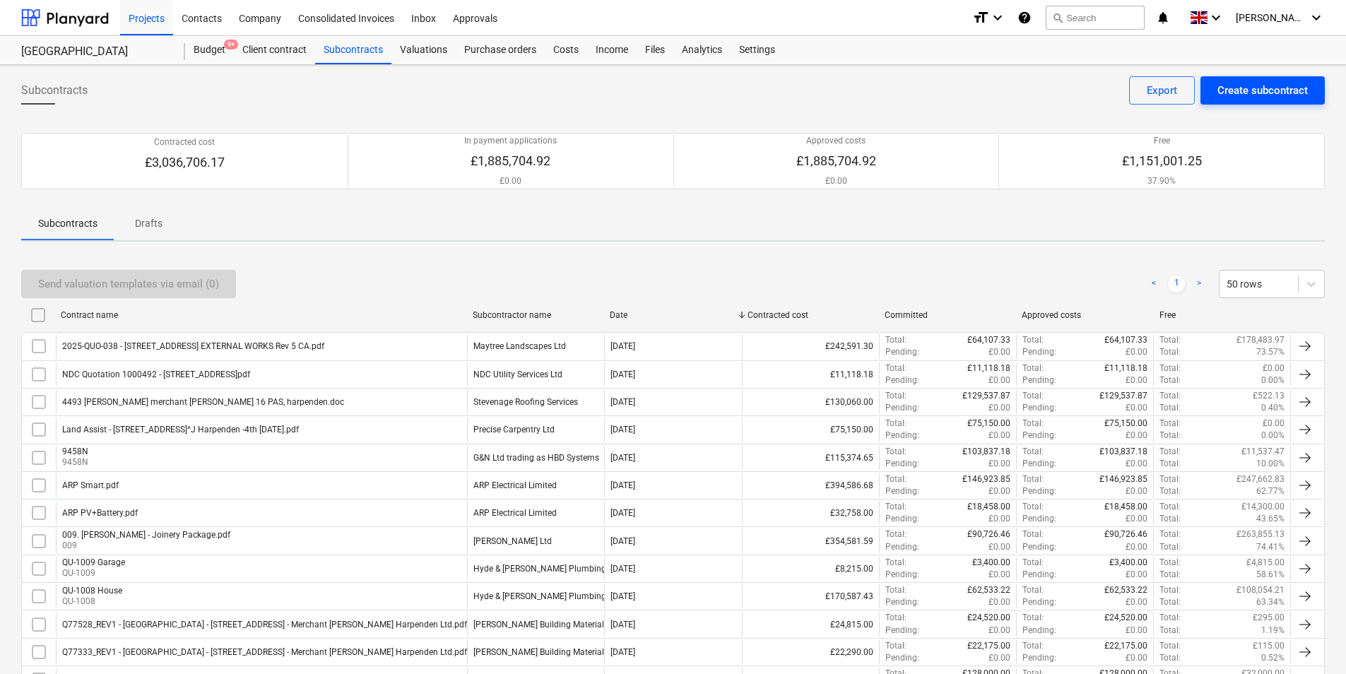
click at [1234, 85] on div "Create subcontract" at bounding box center [1262, 90] width 90 height 18
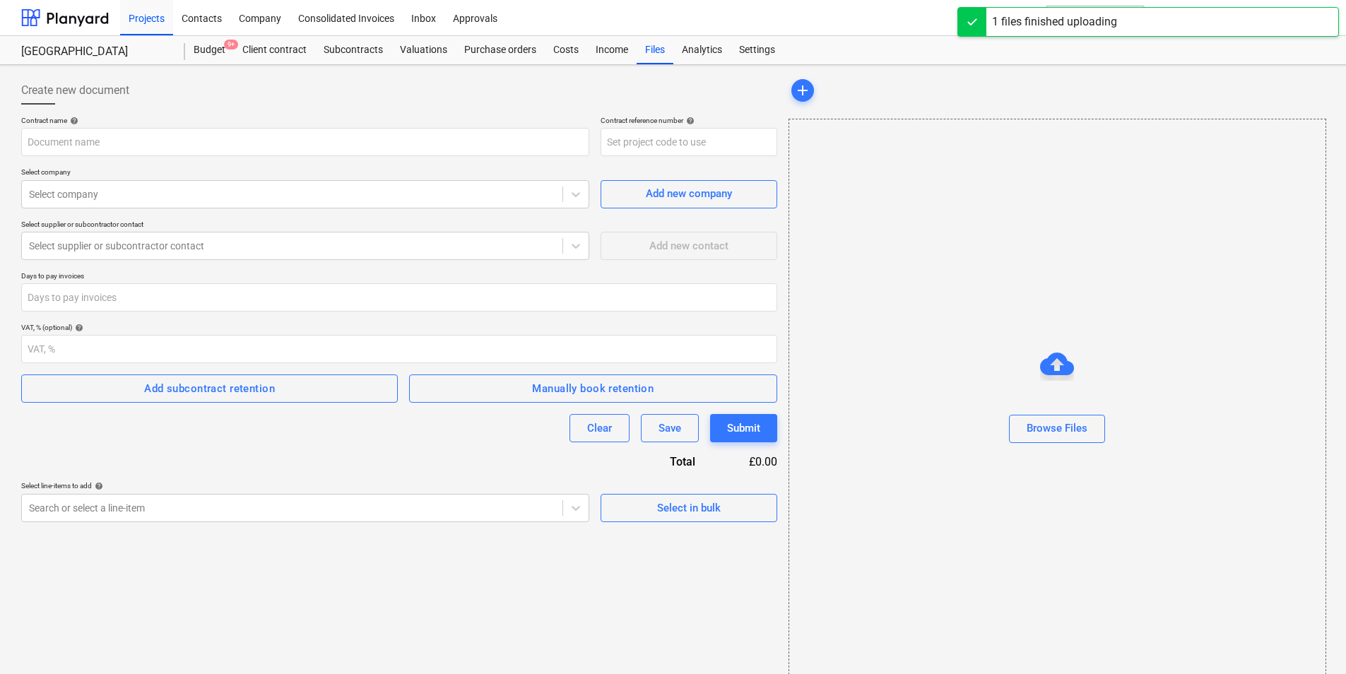
type input "16 PAS - Tile Schedule.xlsx"
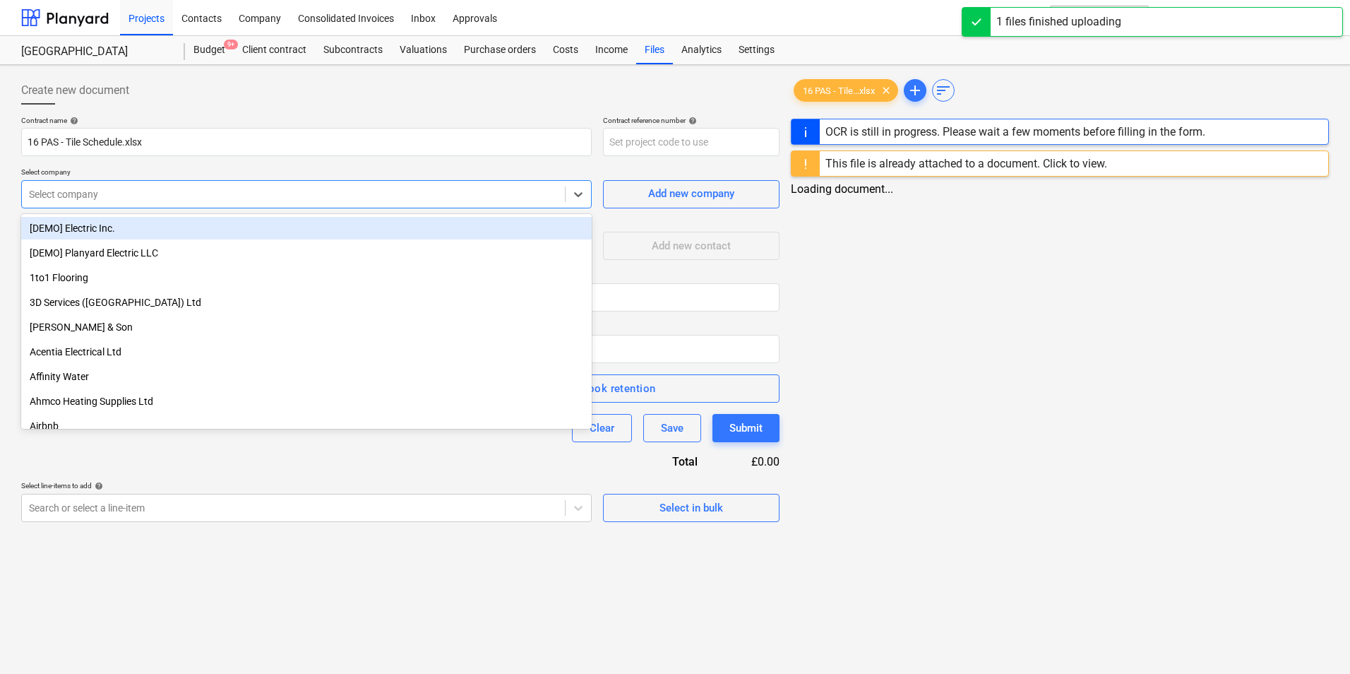
click at [127, 189] on div at bounding box center [293, 194] width 529 height 14
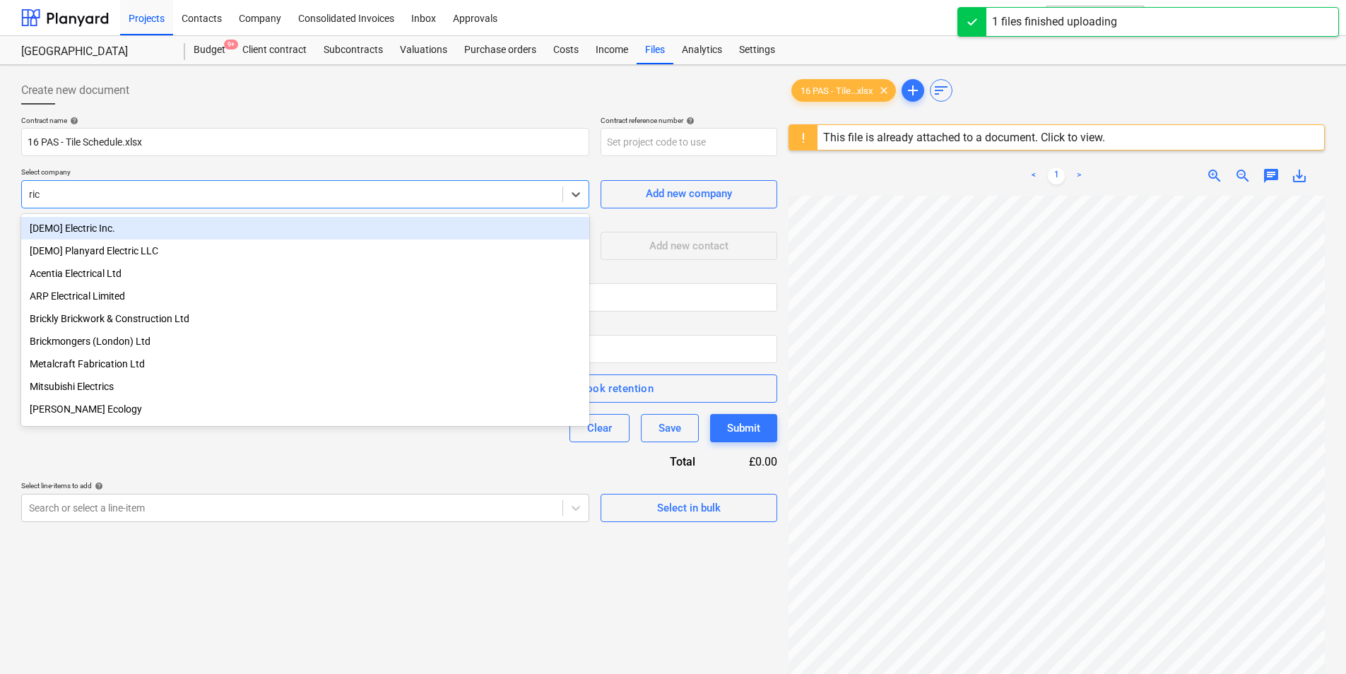
type input "rich"
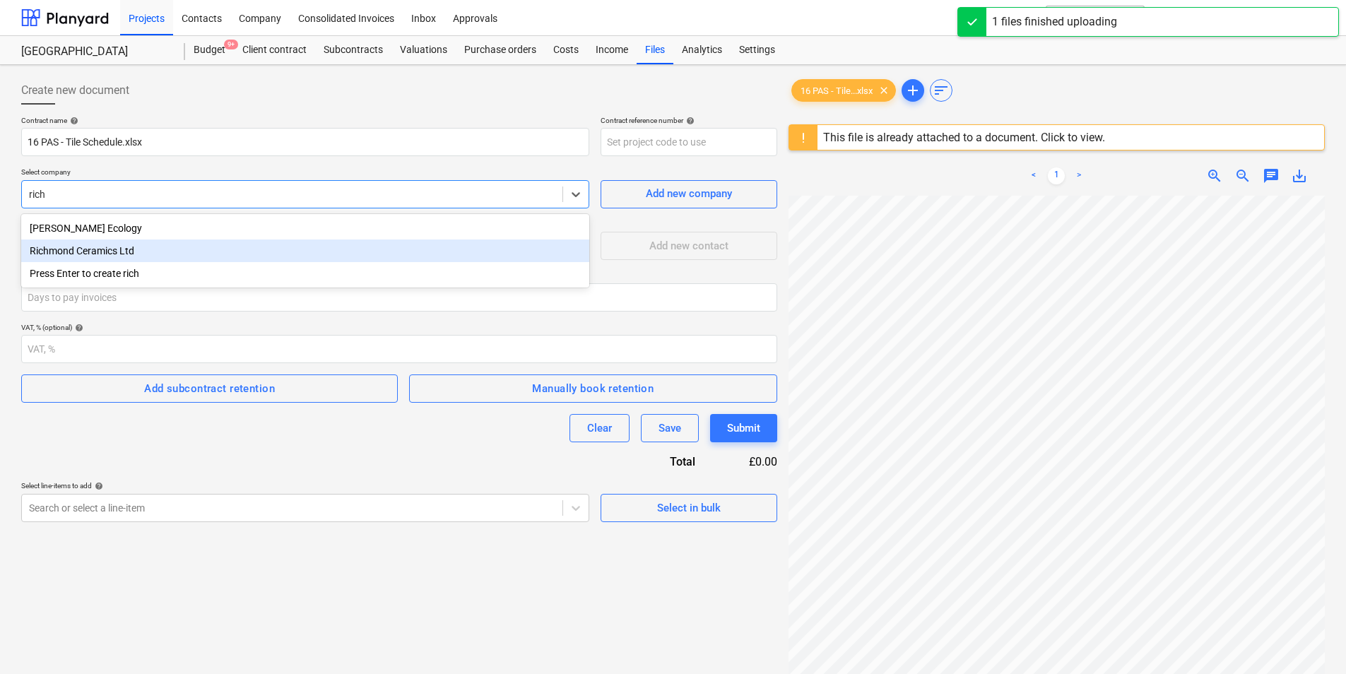
click at [125, 254] on div "Richmond Ceramics Ltd" at bounding box center [305, 250] width 568 height 23
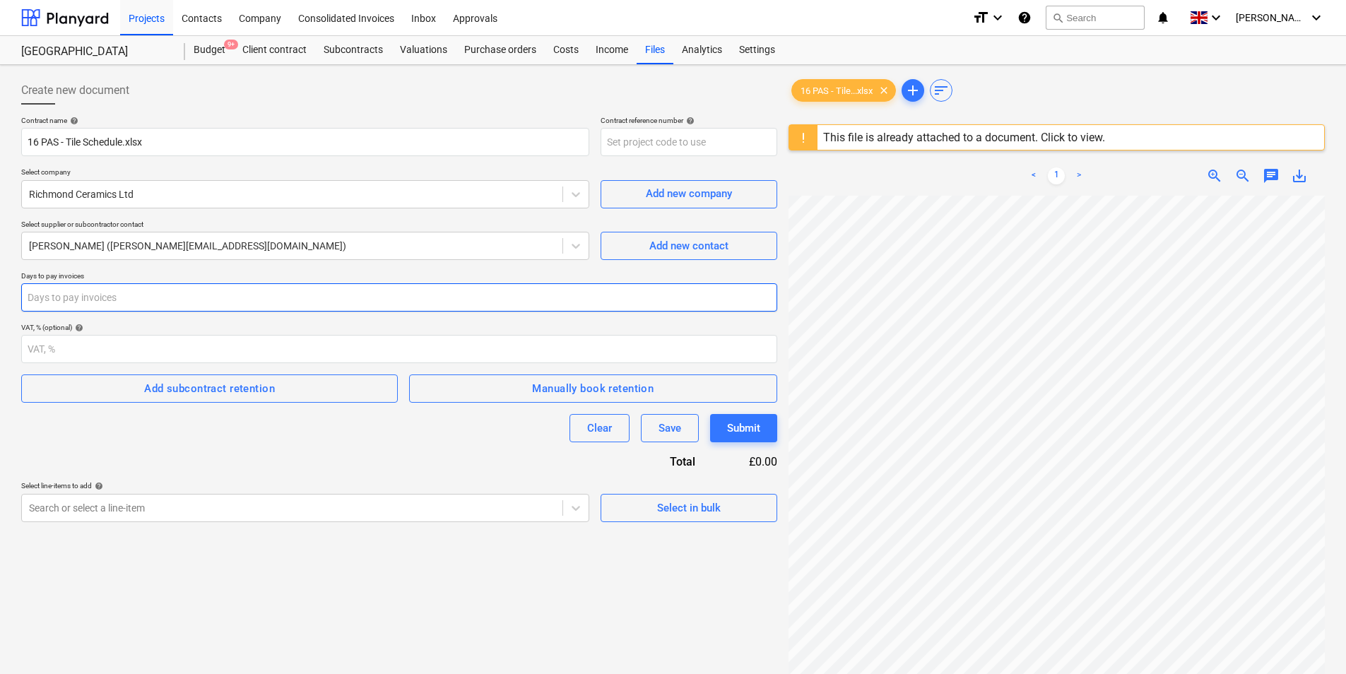
click at [109, 296] on input "number" at bounding box center [399, 297] width 756 height 28
type input "30"
click at [687, 506] on div "Select in bulk" at bounding box center [689, 508] width 64 height 18
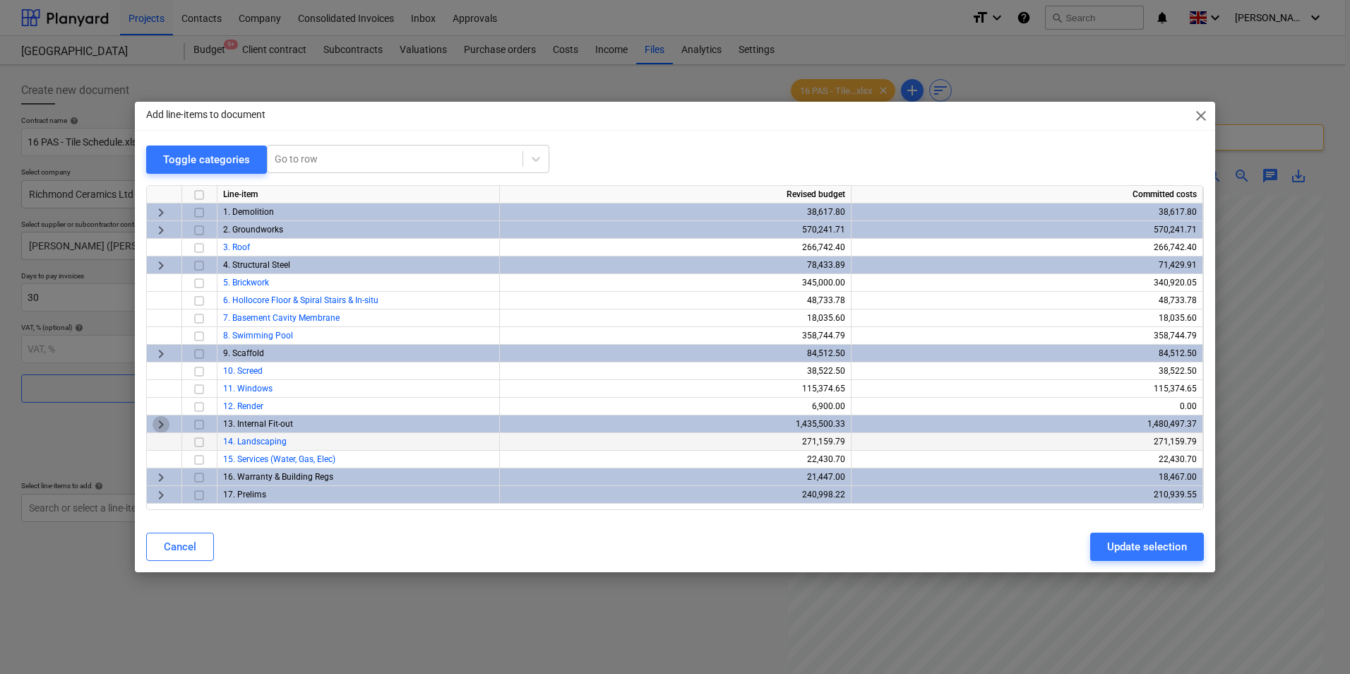
drag, startPoint x: 162, startPoint y: 428, endPoint x: 187, endPoint y: 431, distance: 24.9
click at [162, 429] on span "keyboard_arrow_right" at bounding box center [161, 424] width 17 height 17
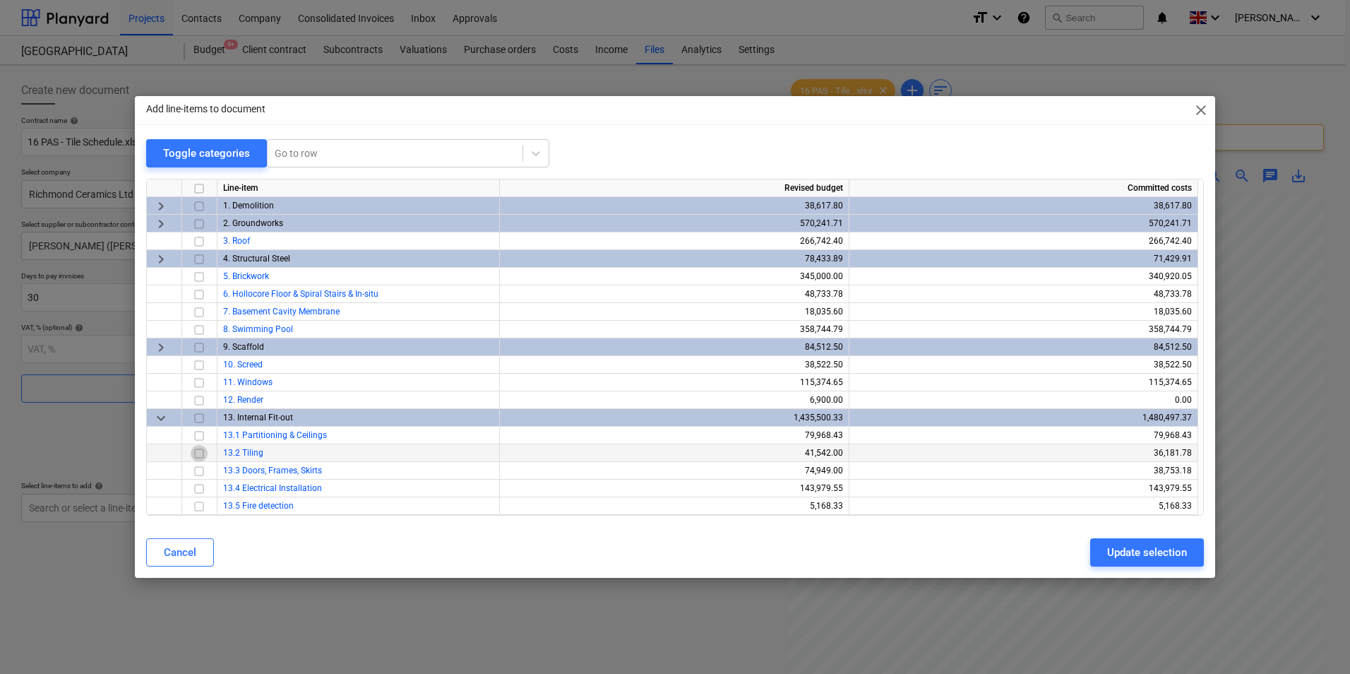
click at [197, 453] on input "checkbox" at bounding box center [199, 453] width 17 height 17
click at [1163, 547] on div "Update selection" at bounding box center [1147, 552] width 80 height 18
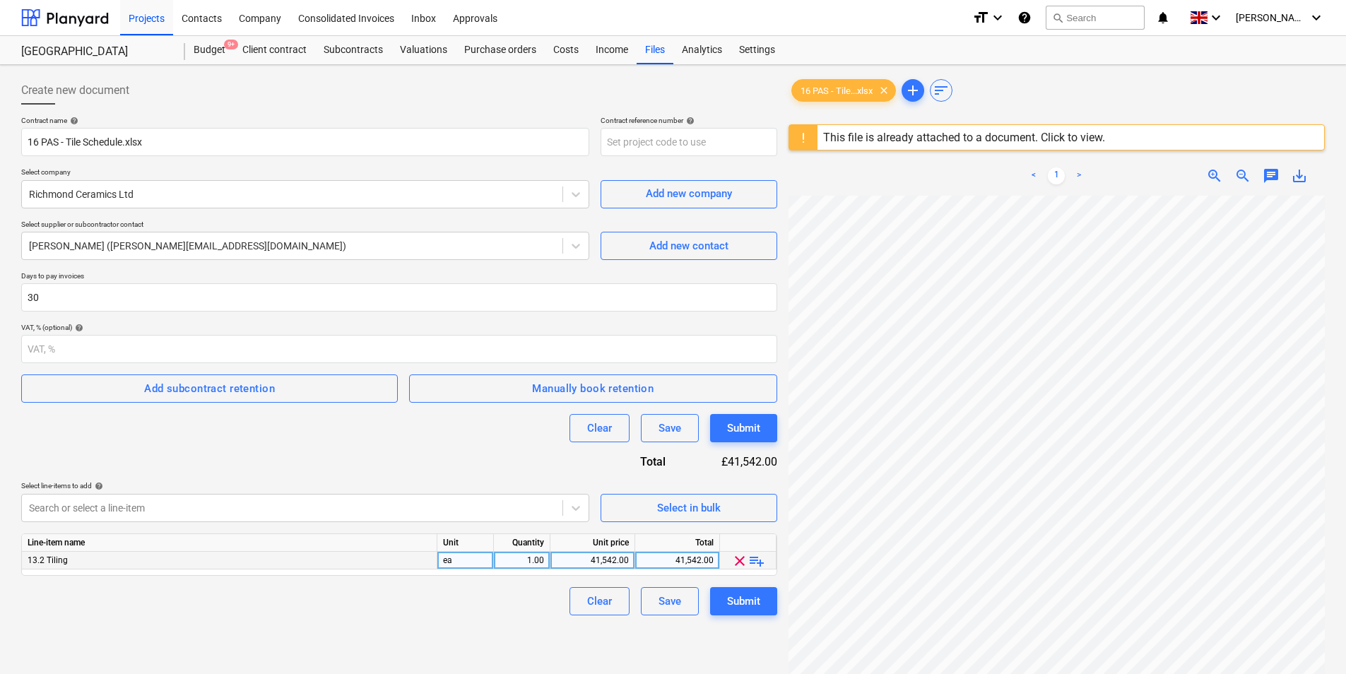
click at [523, 563] on div "1.00" at bounding box center [521, 561] width 44 height 18
drag, startPoint x: 588, startPoint y: 562, endPoint x: 716, endPoint y: 577, distance: 129.4
click at [716, 577] on div "Contract name help 16 PAS - Tile Schedule.xlsx Contract reference number help S…" at bounding box center [399, 365] width 756 height 499
drag, startPoint x: 582, startPoint y: 564, endPoint x: 680, endPoint y: 559, distance: 98.3
click at [0, 0] on div "13.2 Tiling ea 1.00 41,542.00 41,542.00 clear playlist_add" at bounding box center [0, 0] width 0 height 0
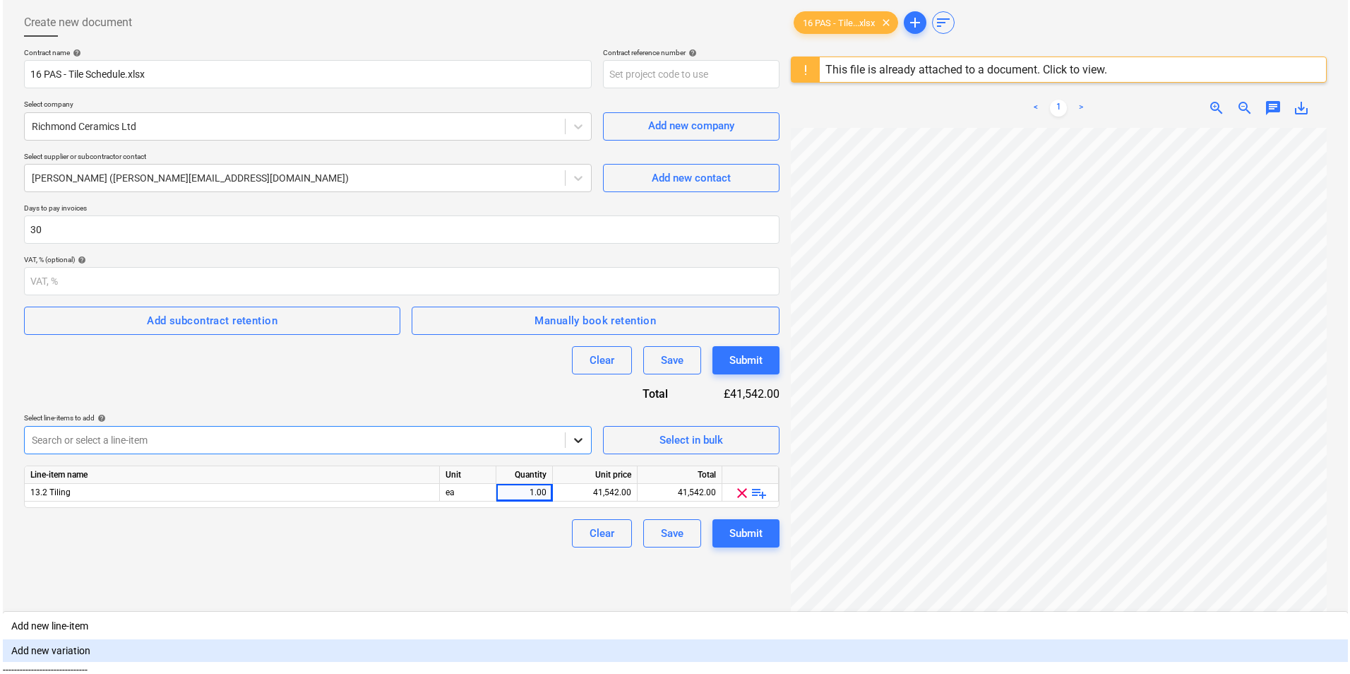
scroll to position [74, 0]
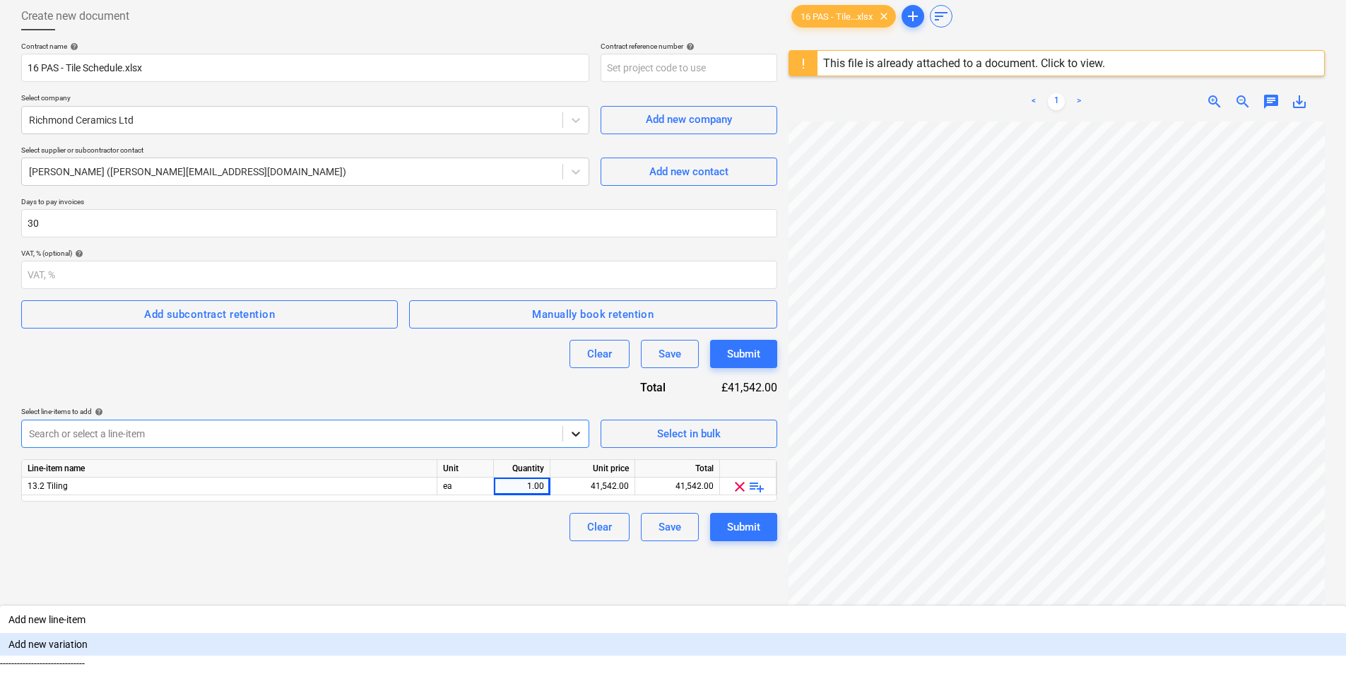
click at [581, 509] on body "Projects Contacts Company Consolidated Invoices Inbox Approvals format_size key…" at bounding box center [673, 263] width 1346 height 674
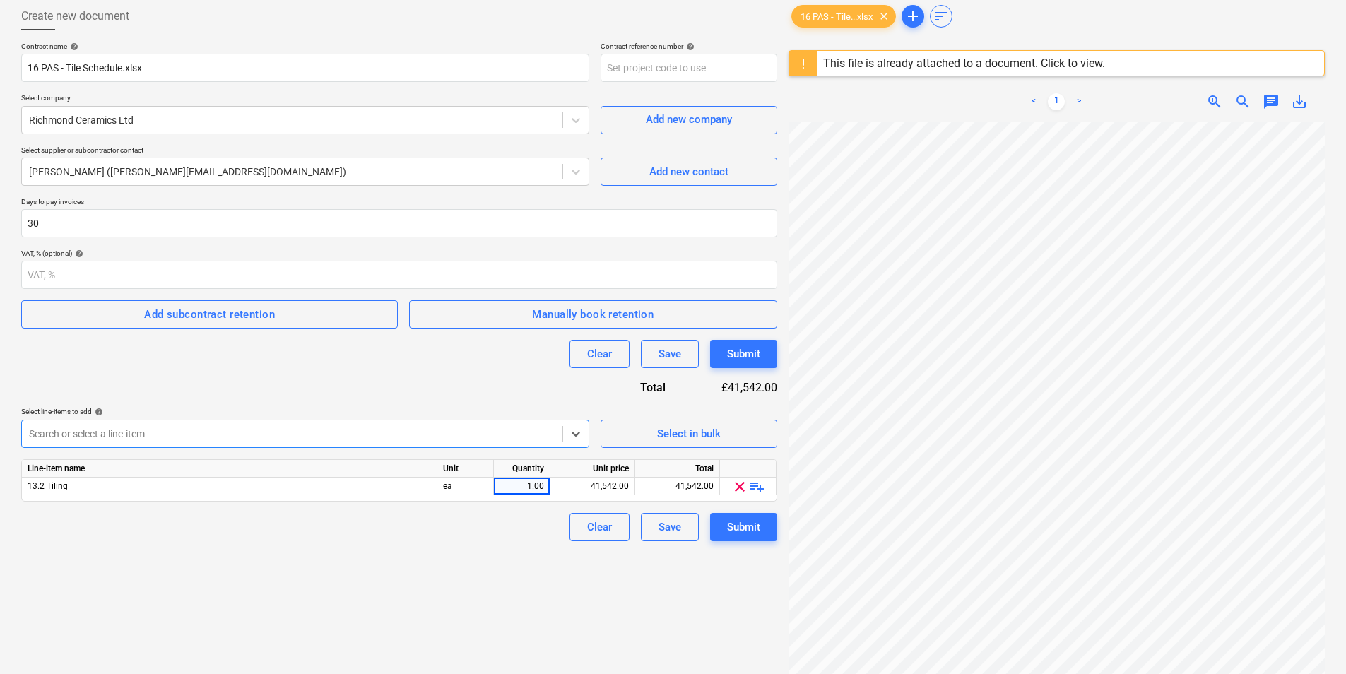
click at [488, 439] on div at bounding box center [292, 434] width 526 height 14
click at [592, 487] on div "41,542.00" at bounding box center [592, 486] width 73 height 18
type input "37500"
click at [754, 516] on button "Submit" at bounding box center [743, 527] width 67 height 28
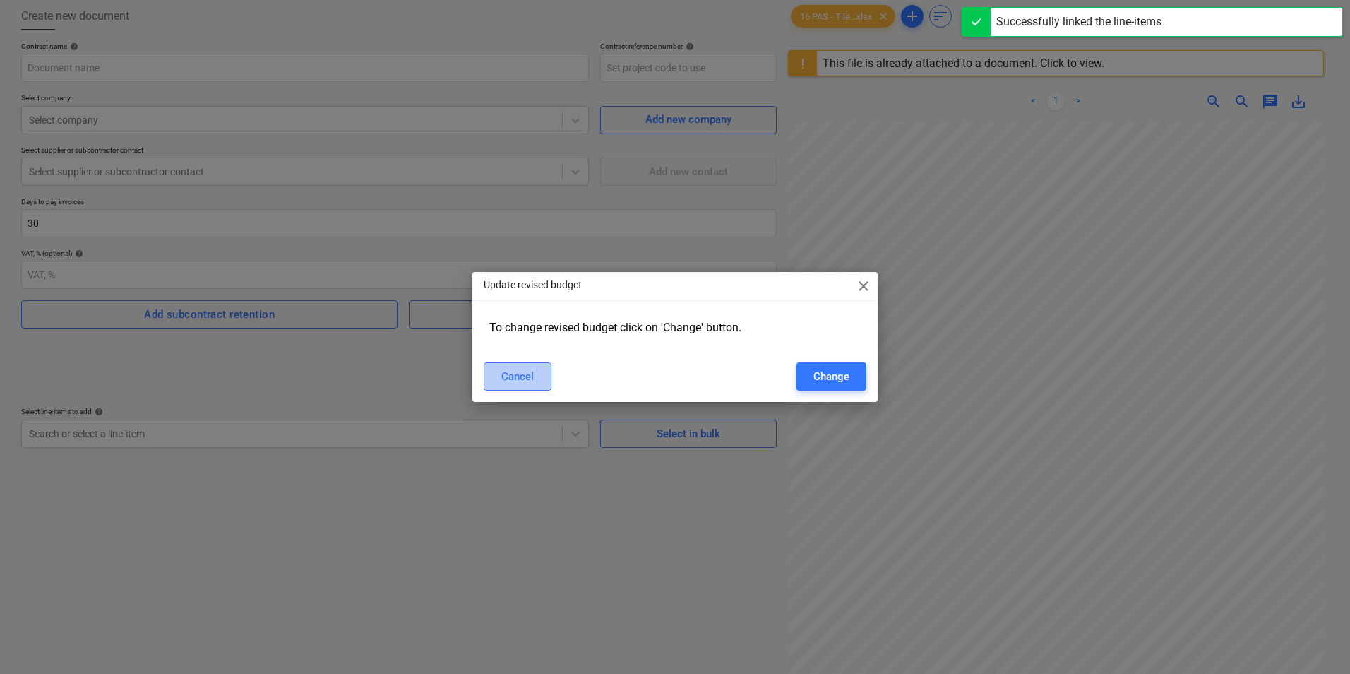
click at [542, 372] on button "Cancel" at bounding box center [518, 376] width 68 height 28
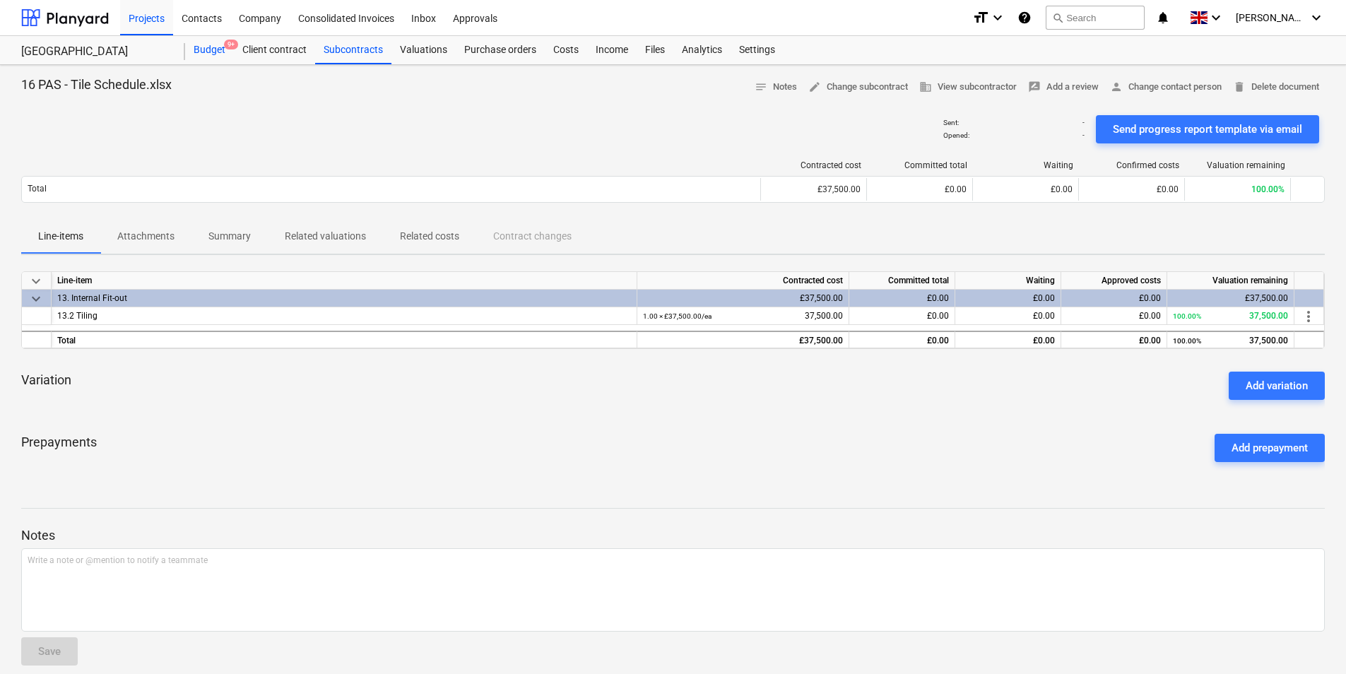
click at [209, 52] on div "Budget 9+" at bounding box center [209, 50] width 49 height 28
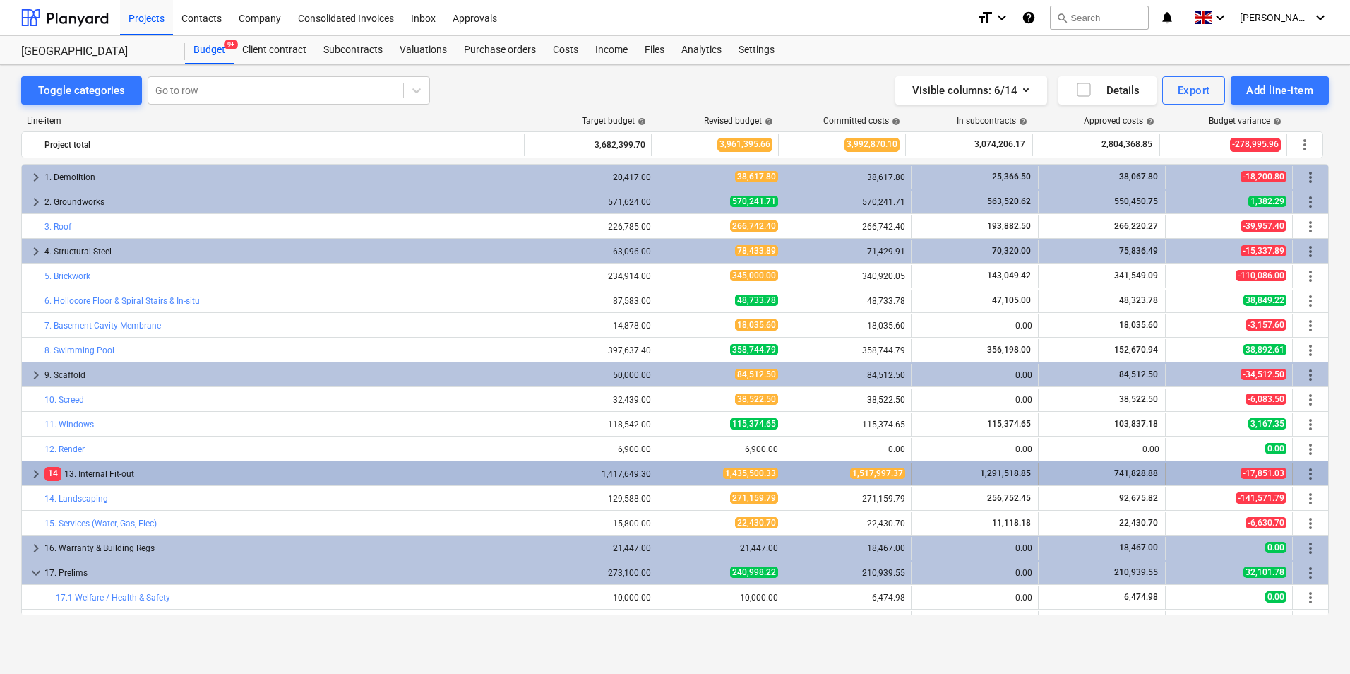
click at [37, 480] on span "keyboard_arrow_right" at bounding box center [36, 473] width 17 height 17
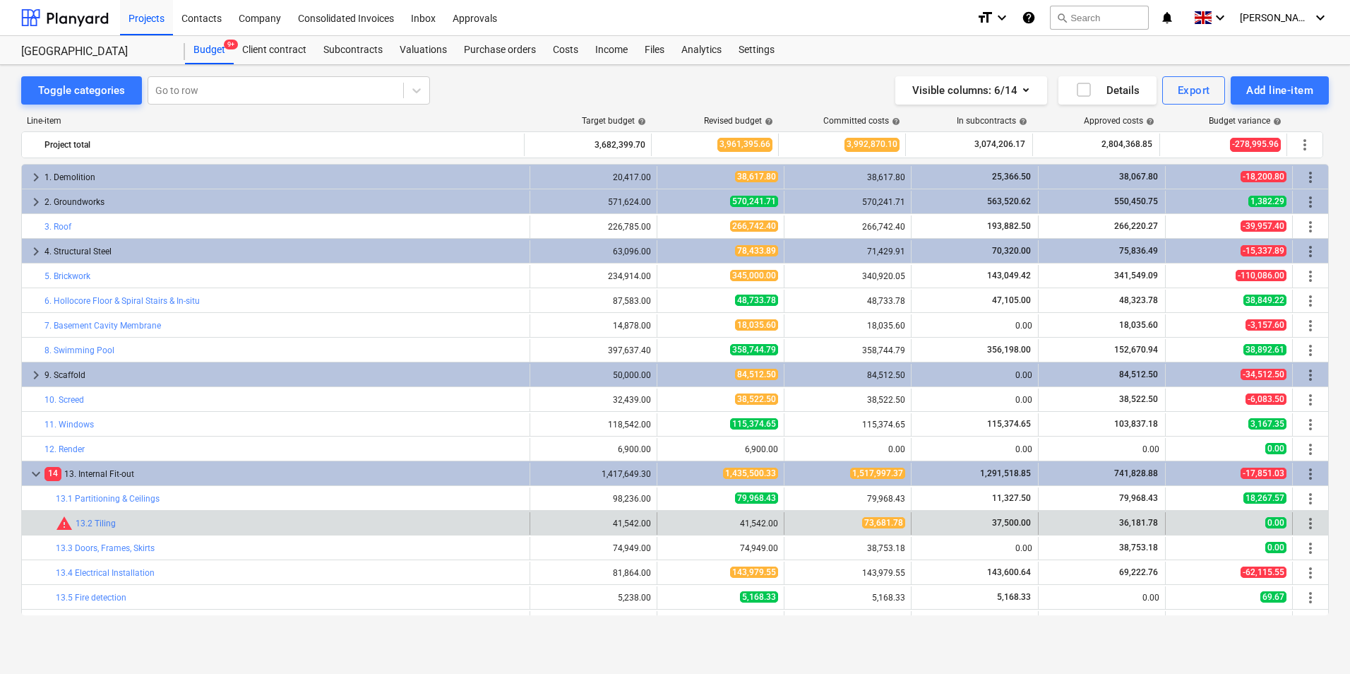
click at [658, 522] on div "edit 41,542.00" at bounding box center [721, 523] width 127 height 23
click at [666, 523] on span "edit" at bounding box center [671, 523] width 11 height 11
type textarea "x"
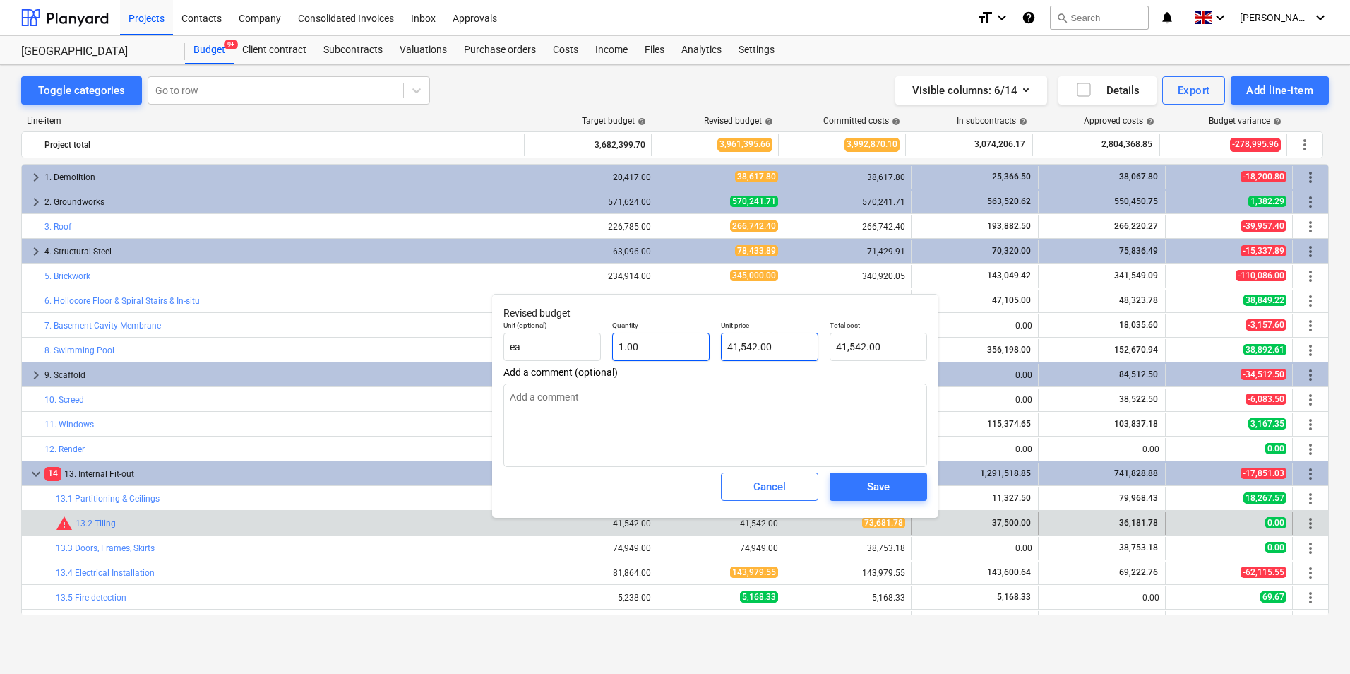
type input "41542"
drag, startPoint x: 623, startPoint y: 345, endPoint x: 587, endPoint y: 345, distance: 36.0
click at [588, 345] on div "Unit (optional) ea Quantity 1.00 Unit price 41542 Total cost 41,542.00" at bounding box center [715, 341] width 435 height 52
type textarea "x"
type input "7"
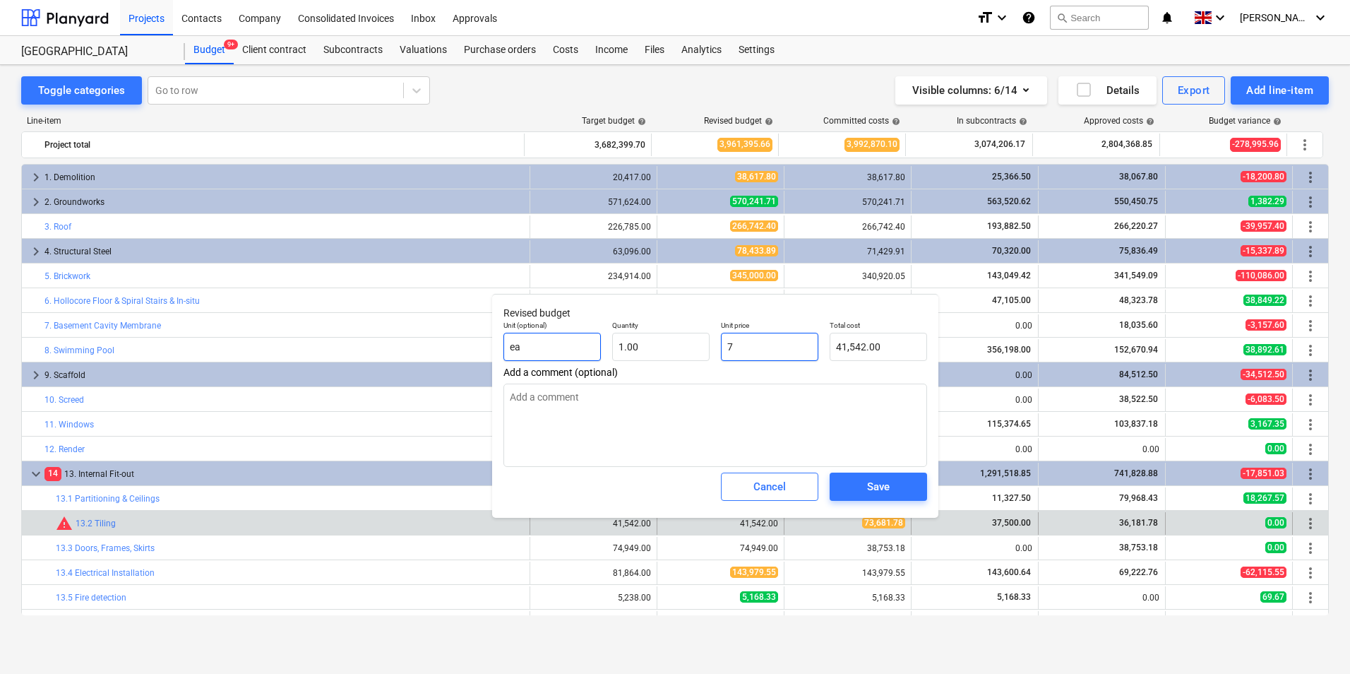
type input "7.00"
type textarea "x"
type input "73"
type input "73.00"
type textarea "x"
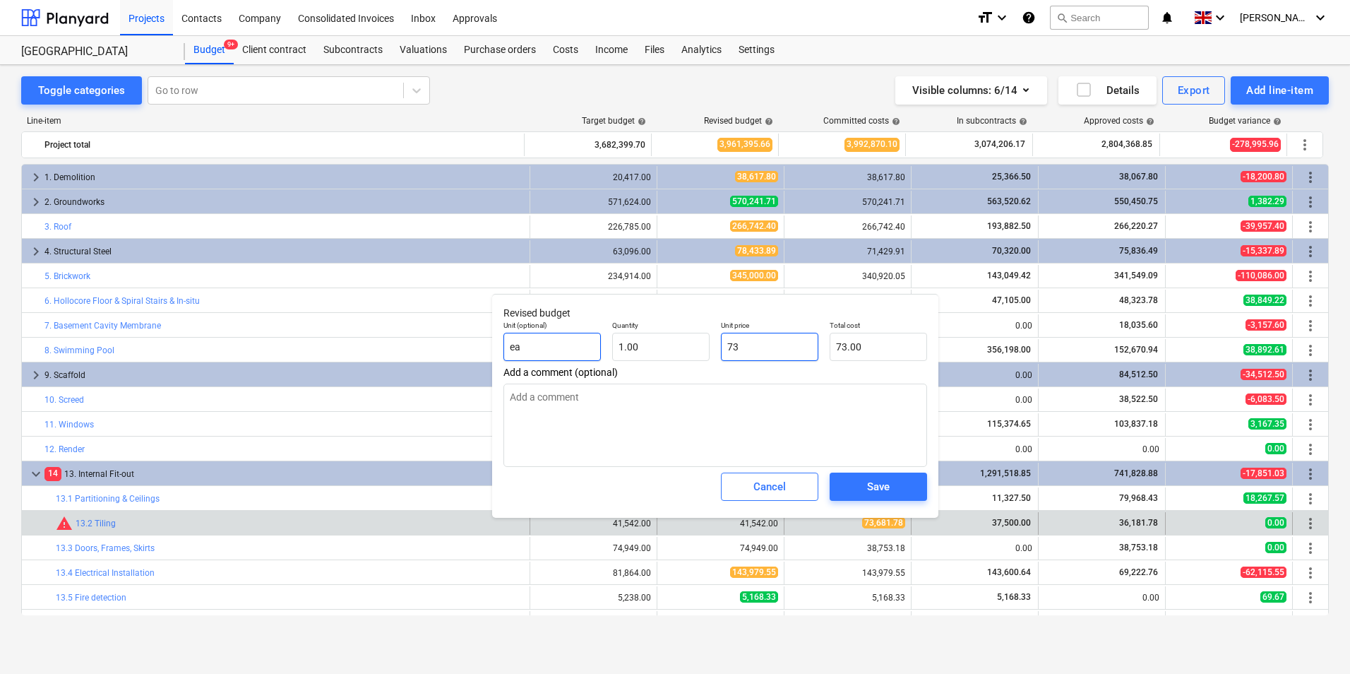
type input "736"
type input "736.00"
type textarea "x"
type input "7368"
type input "7,368.00"
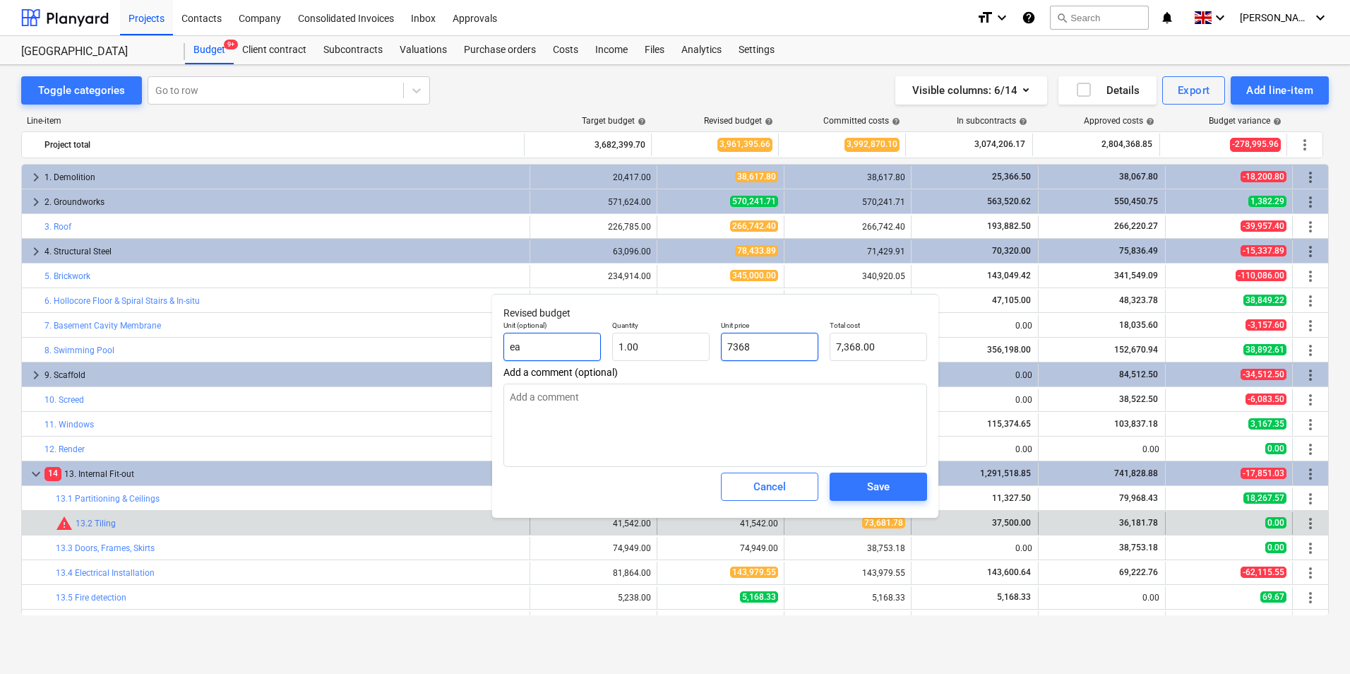
type textarea "x"
type input "73681"
type input "73,681.00"
type textarea "x"
type input "73681."
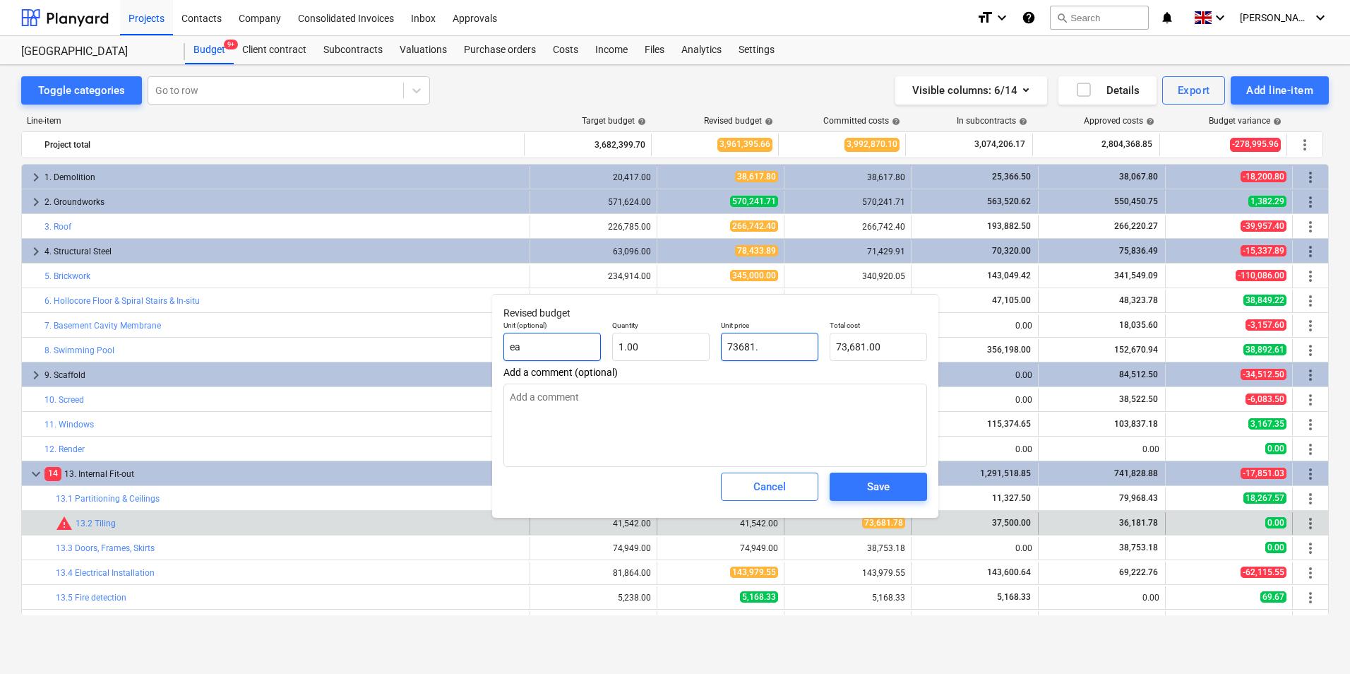
type textarea "x"
type input "73681.7"
type input "73,681.70"
type textarea "x"
type input "73681.78"
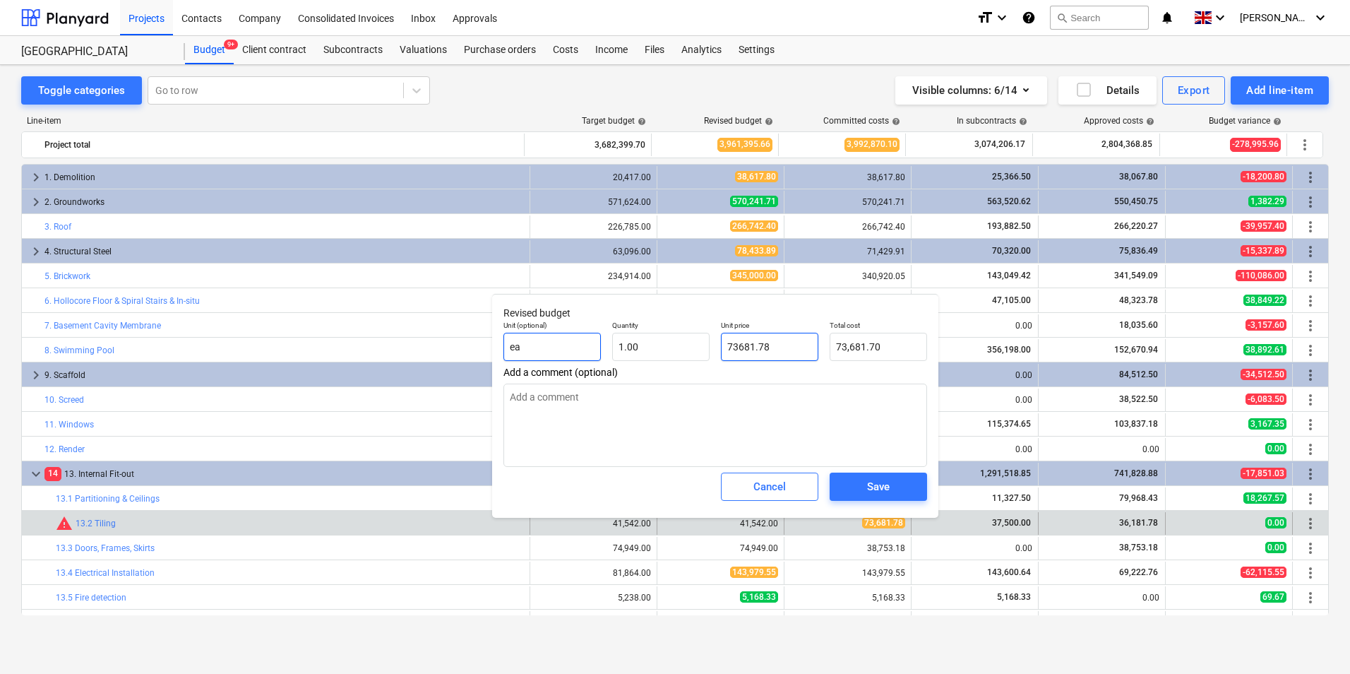
type input "73,681.78"
type input "73681.78"
type textarea "x"
type input "73,681.78"
click at [878, 494] on div "Save" at bounding box center [878, 486] width 23 height 18
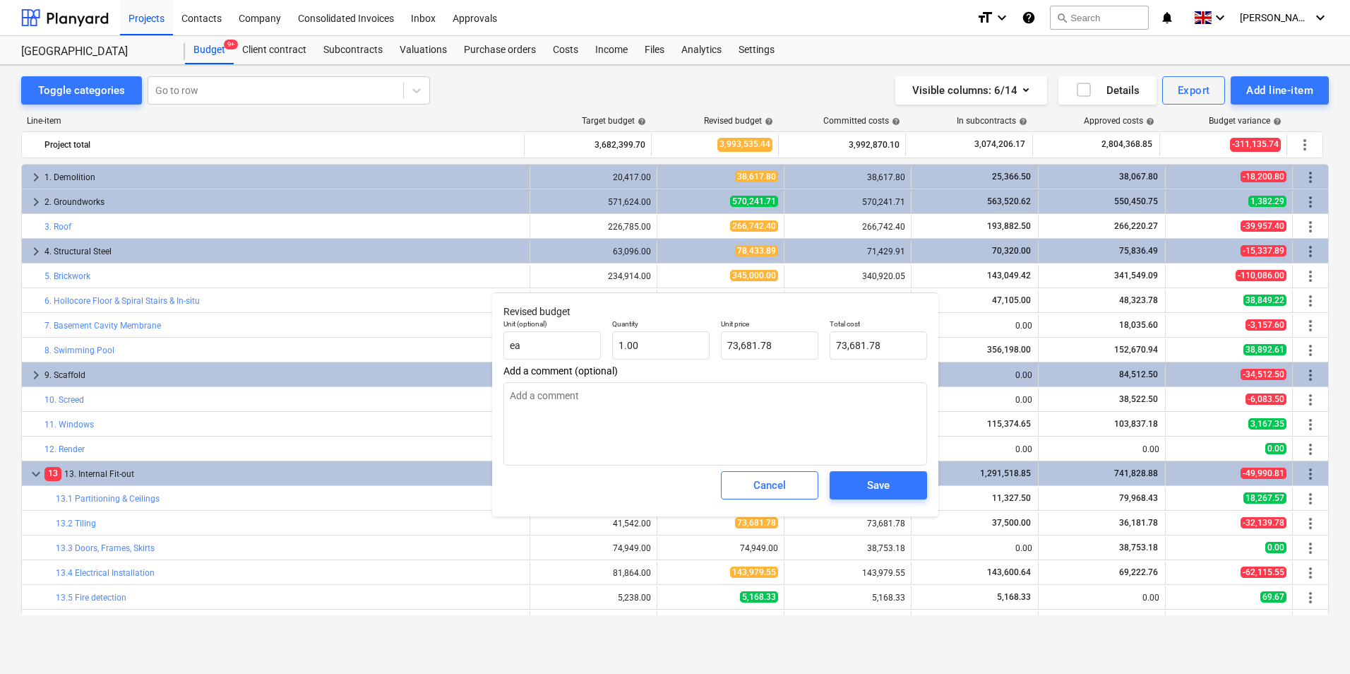
type textarea "x"
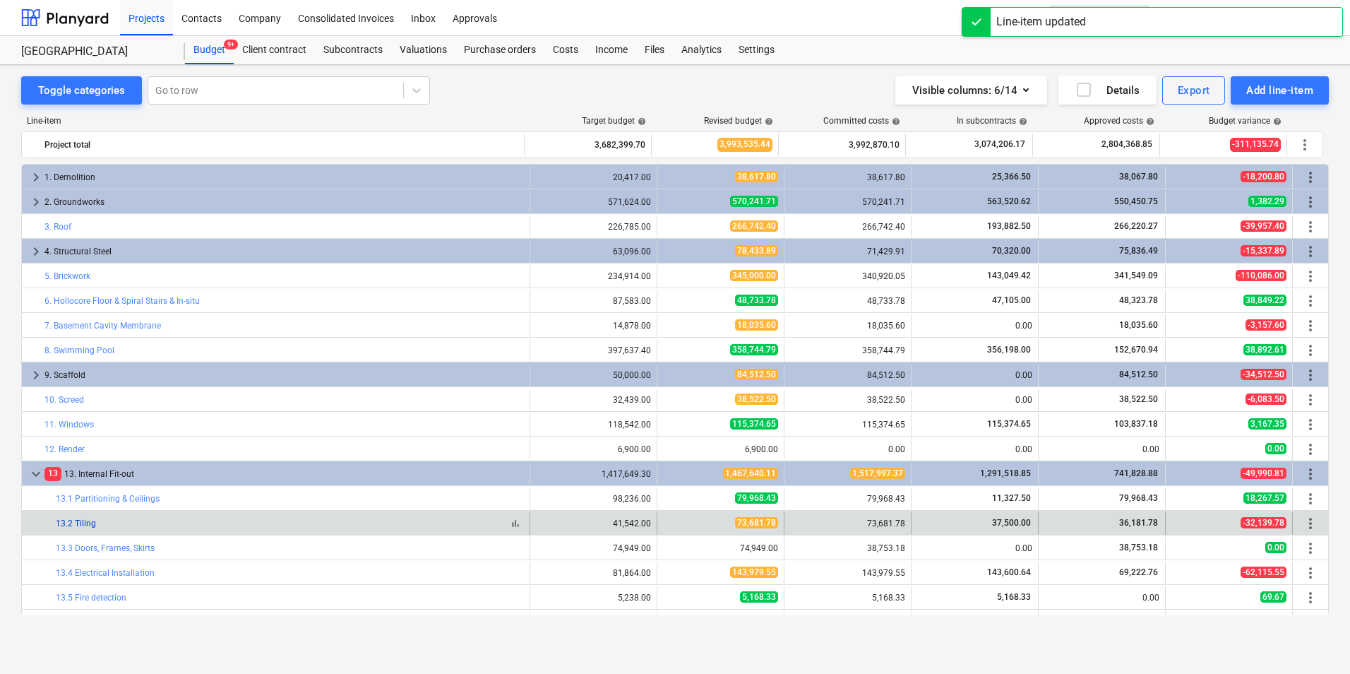
click at [82, 523] on link "13.2 Tiling" at bounding box center [76, 523] width 40 height 10
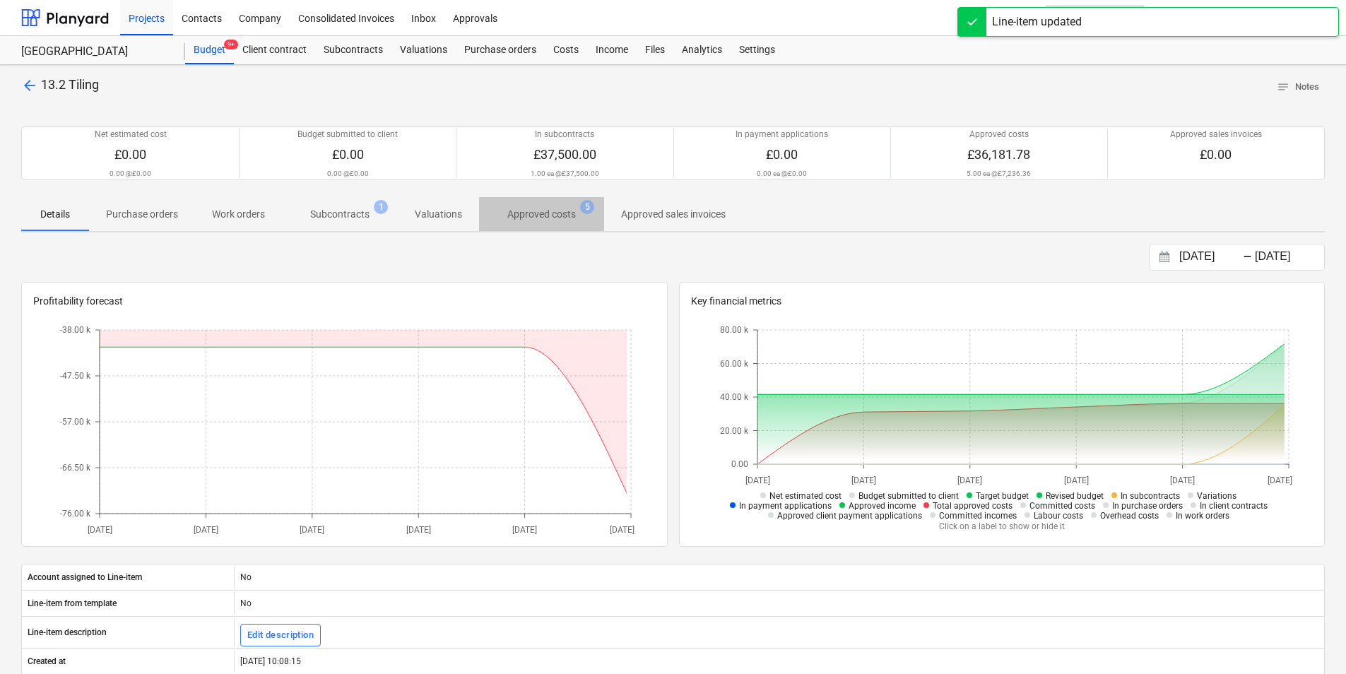
click at [544, 210] on p "Approved costs" at bounding box center [541, 214] width 69 height 15
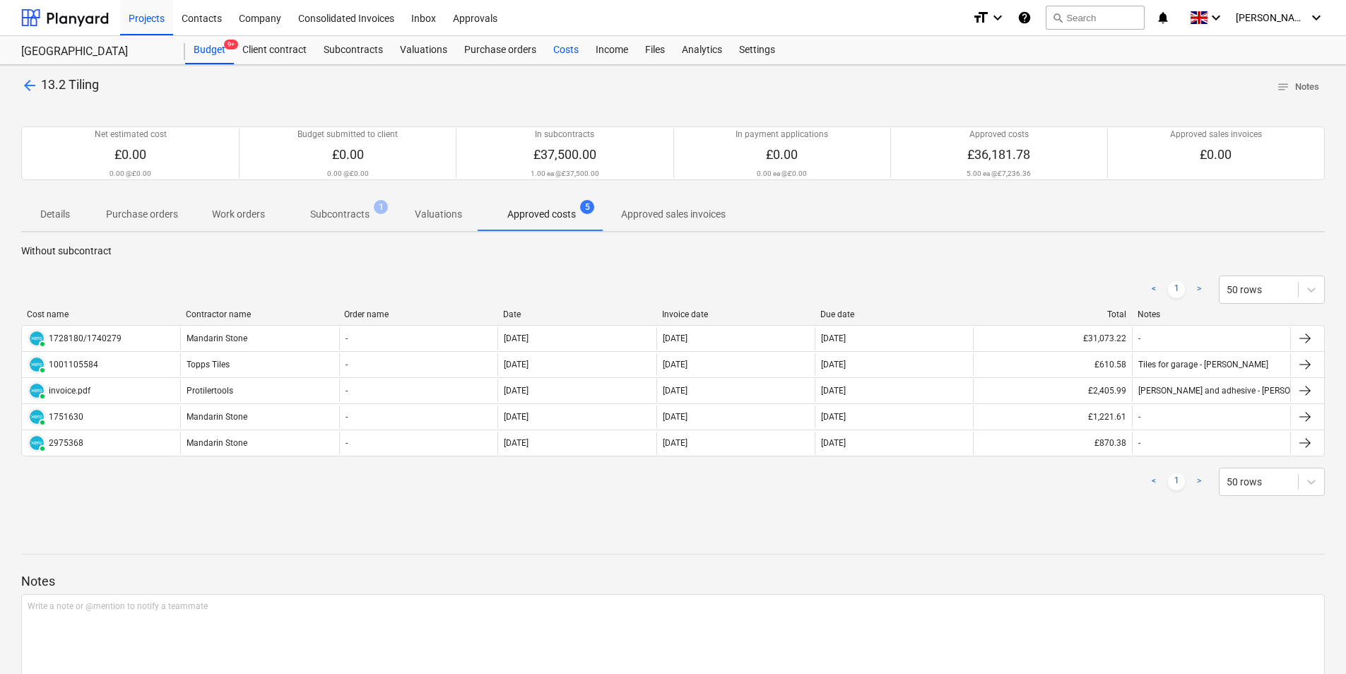
click at [574, 49] on div "Costs" at bounding box center [566, 50] width 42 height 28
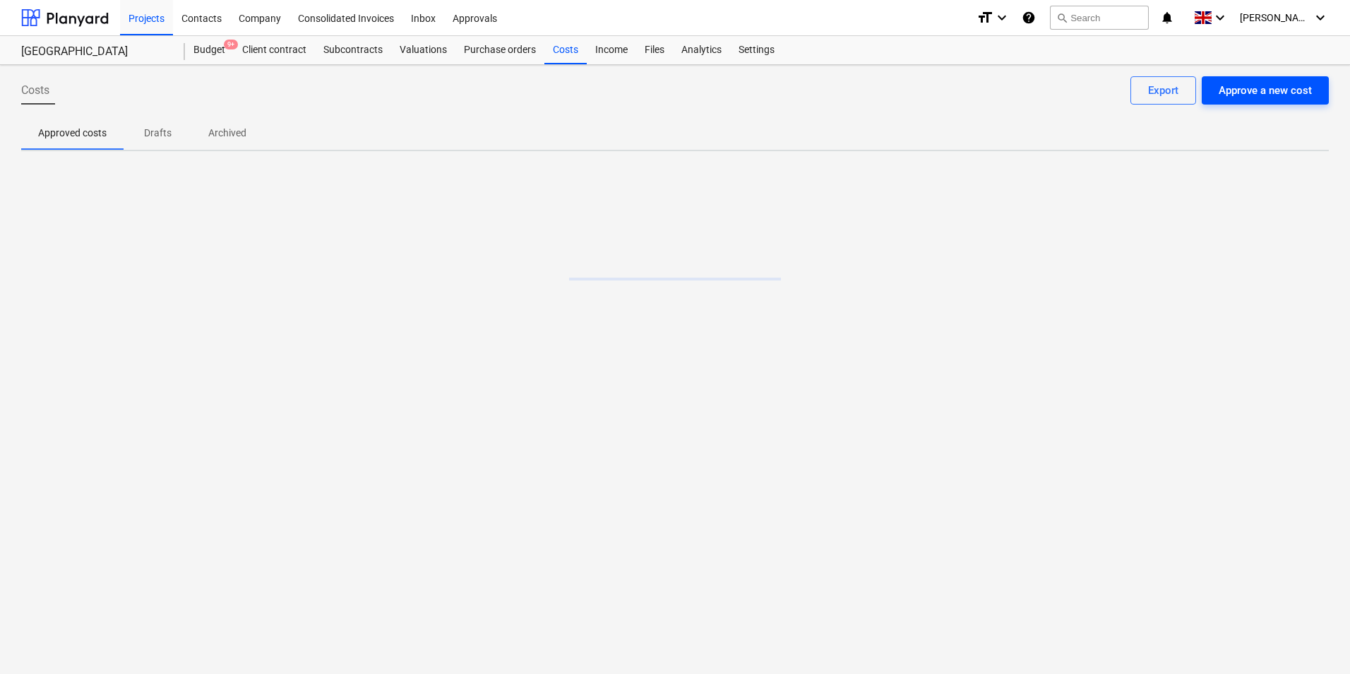
click at [1249, 83] on div "Approve a new cost" at bounding box center [1265, 90] width 93 height 18
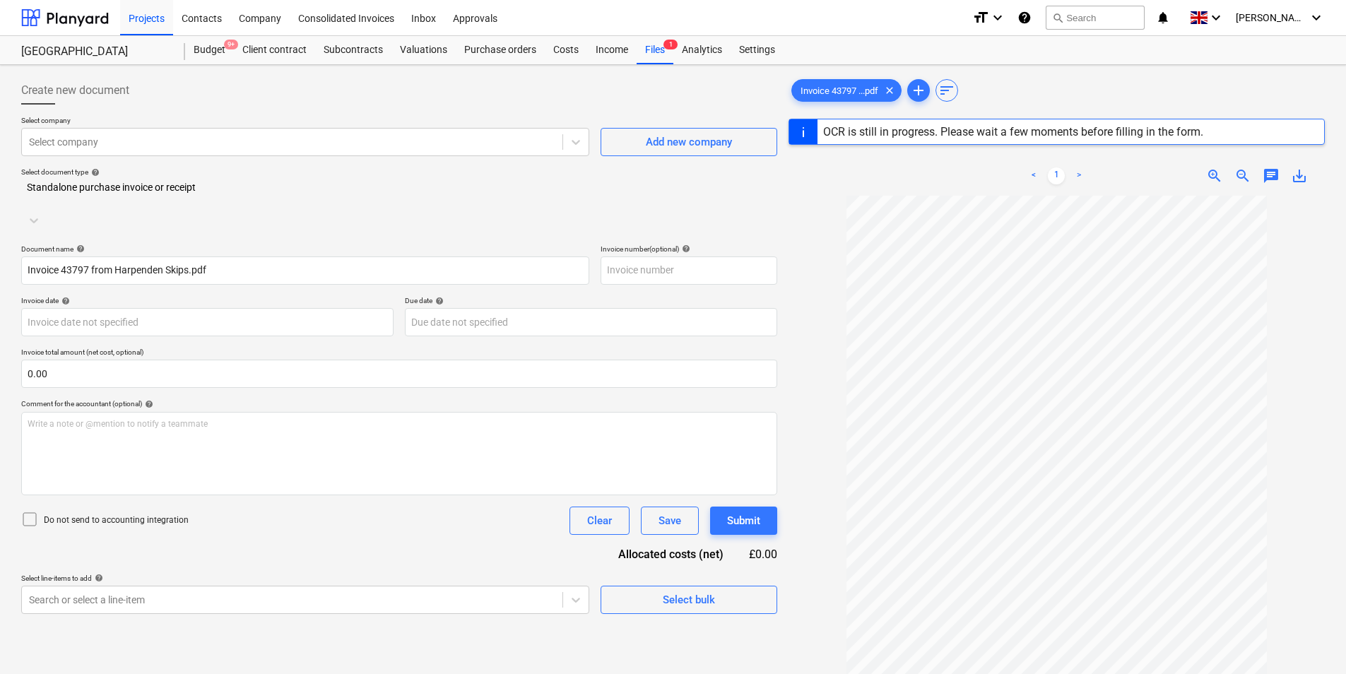
type input "43797"
type input "[DATE]"
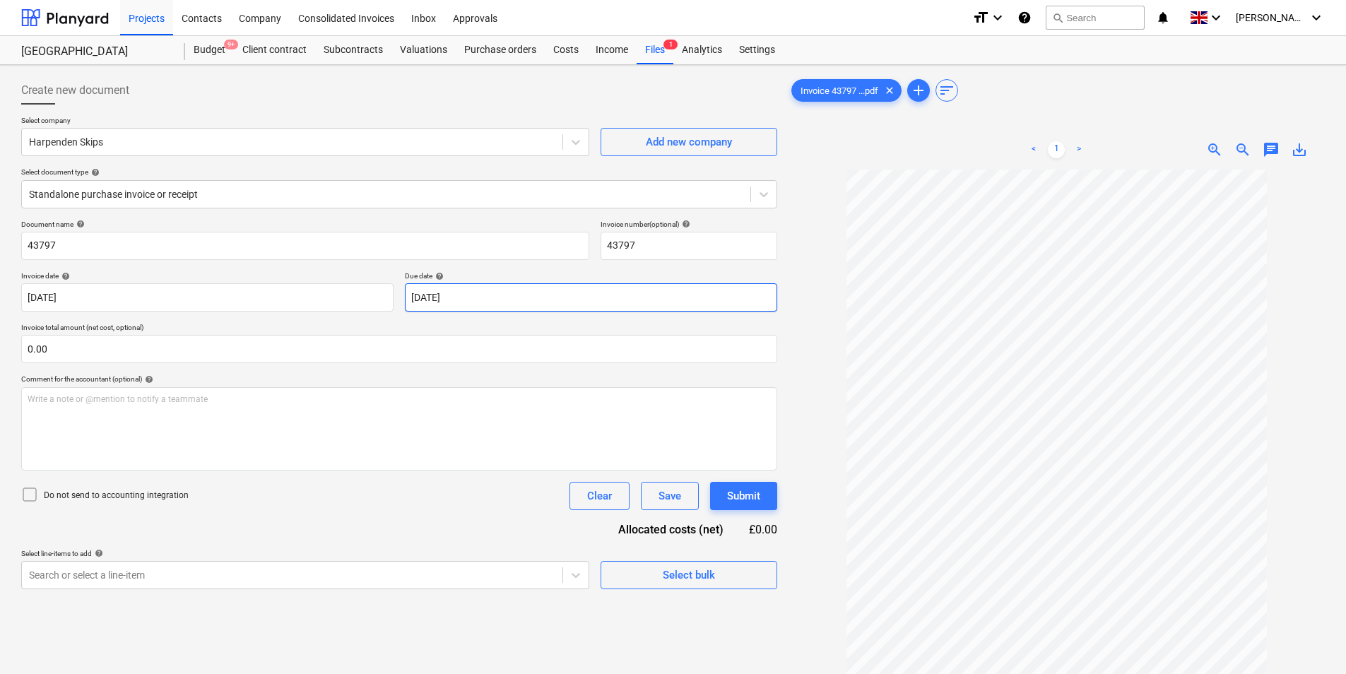
click at [468, 295] on body "Projects Contacts Company Consolidated Invoices Inbox Approvals format_size key…" at bounding box center [673, 337] width 1346 height 674
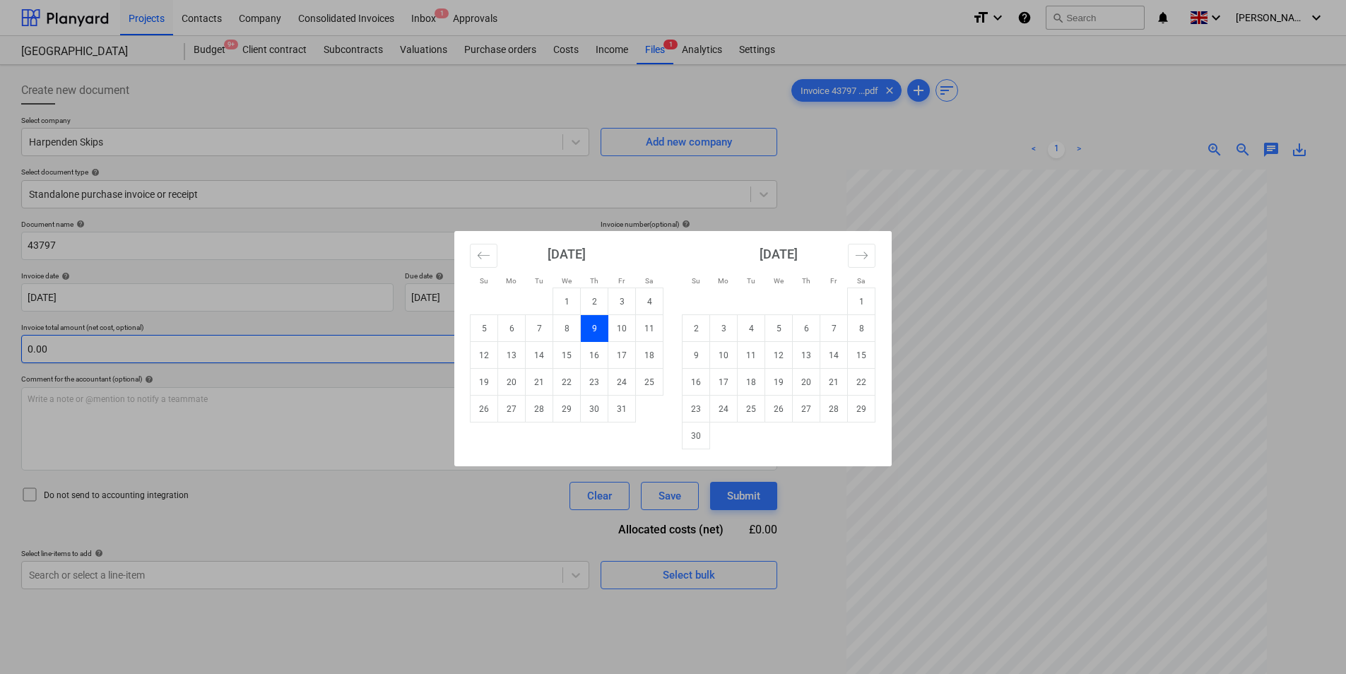
click at [697, 347] on td "9" at bounding box center [696, 355] width 28 height 27
type input "[DATE]"
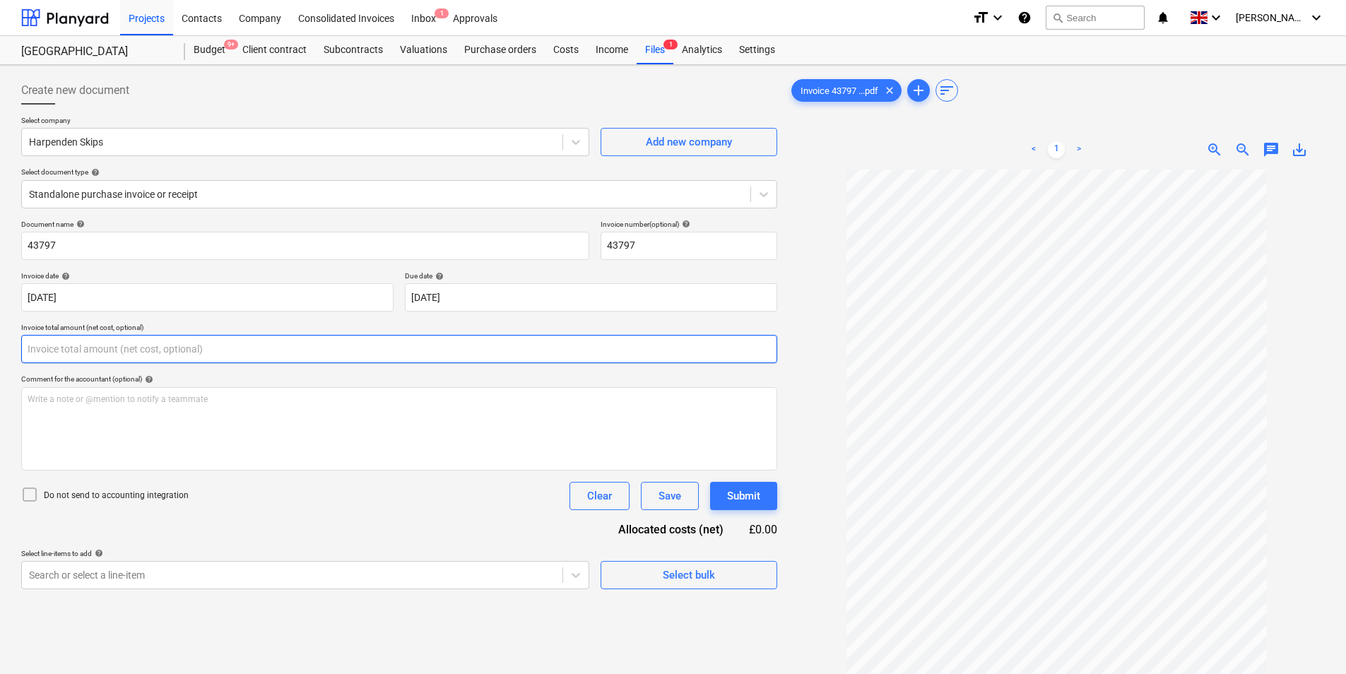
click at [135, 335] on input "text" at bounding box center [399, 349] width 756 height 28
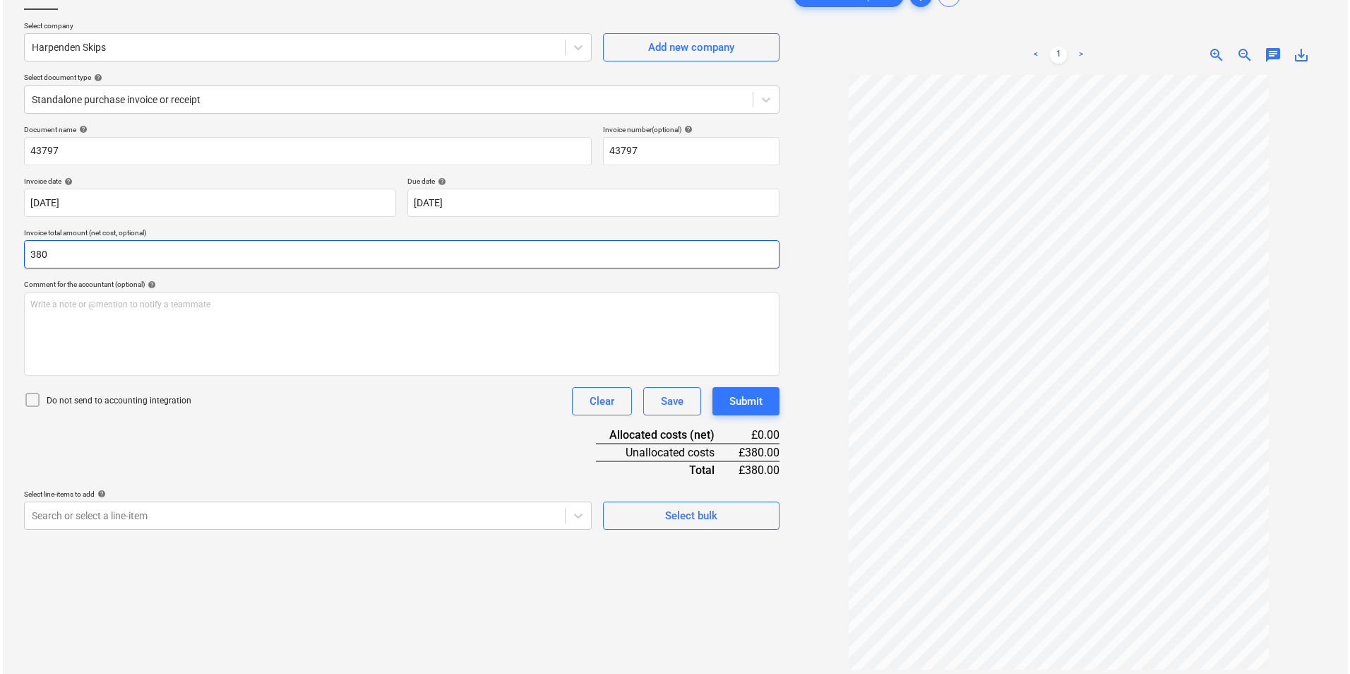
scroll to position [141, 0]
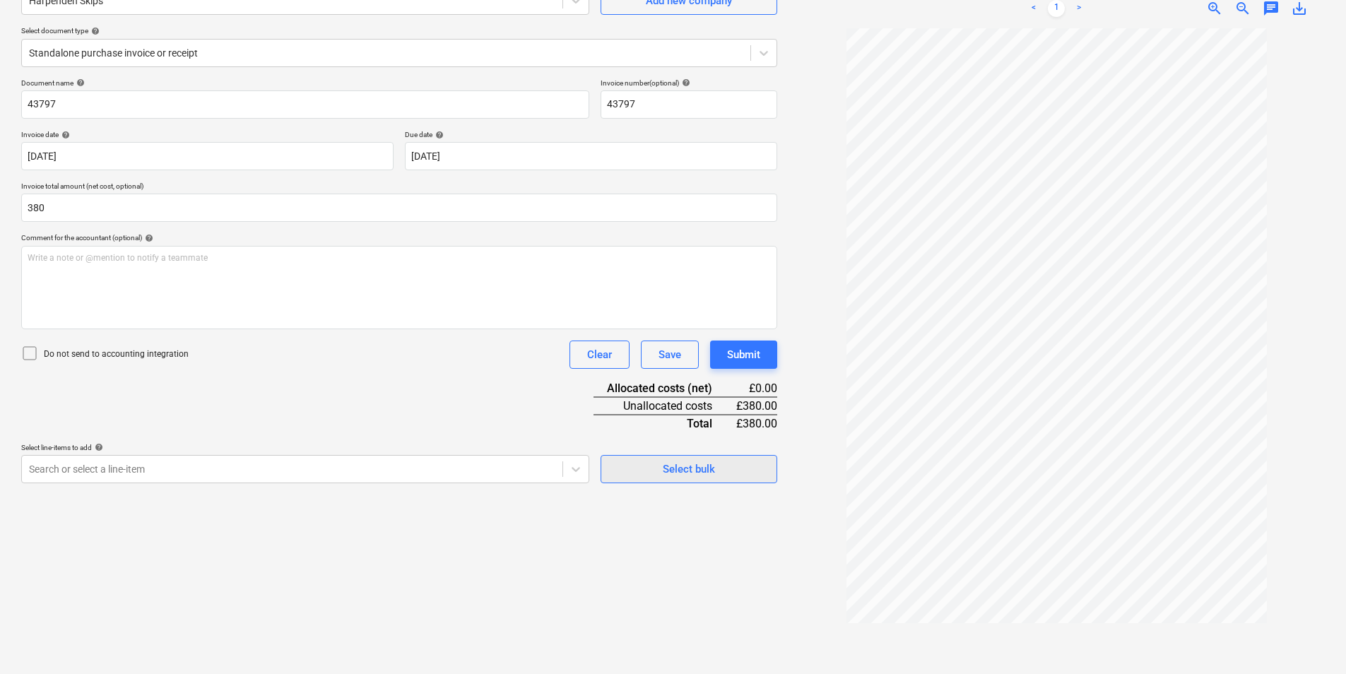
type input "380.00"
click at [635, 464] on span "Select bulk" at bounding box center [688, 469] width 141 height 18
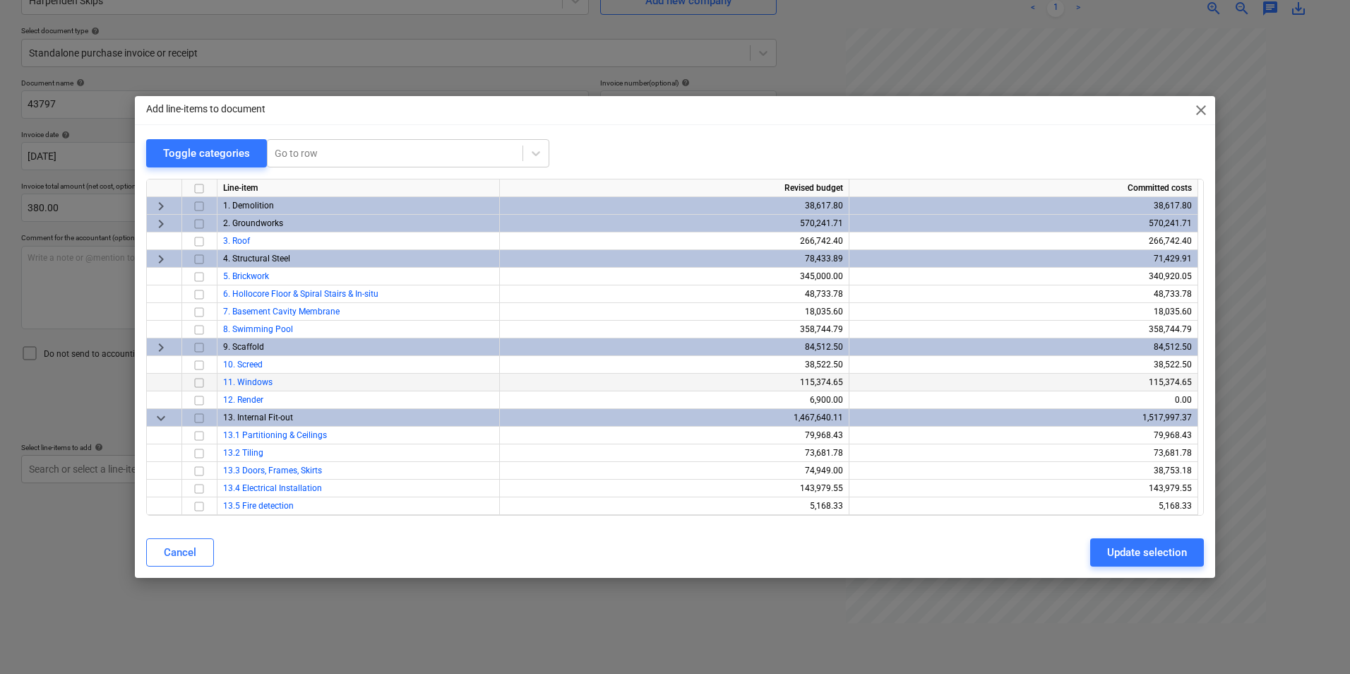
scroll to position [335, 0]
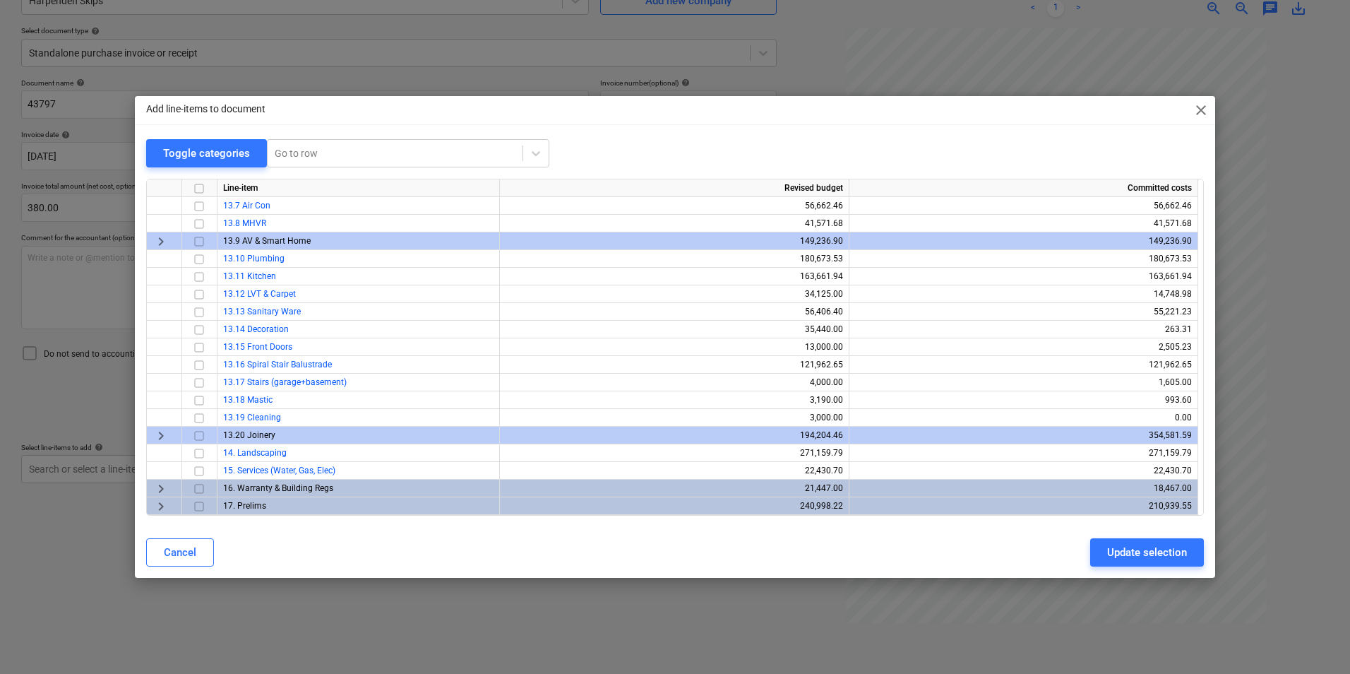
click at [165, 509] on span "keyboard_arrow_right" at bounding box center [161, 506] width 17 height 17
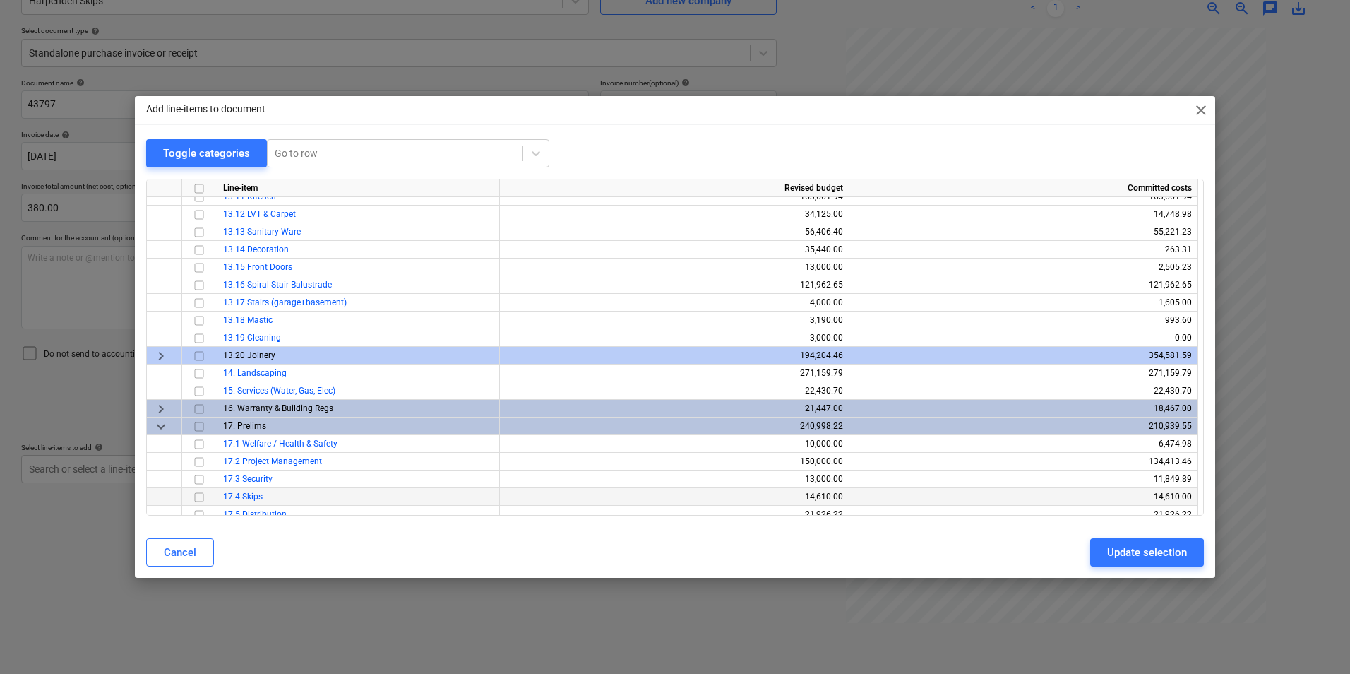
scroll to position [459, 0]
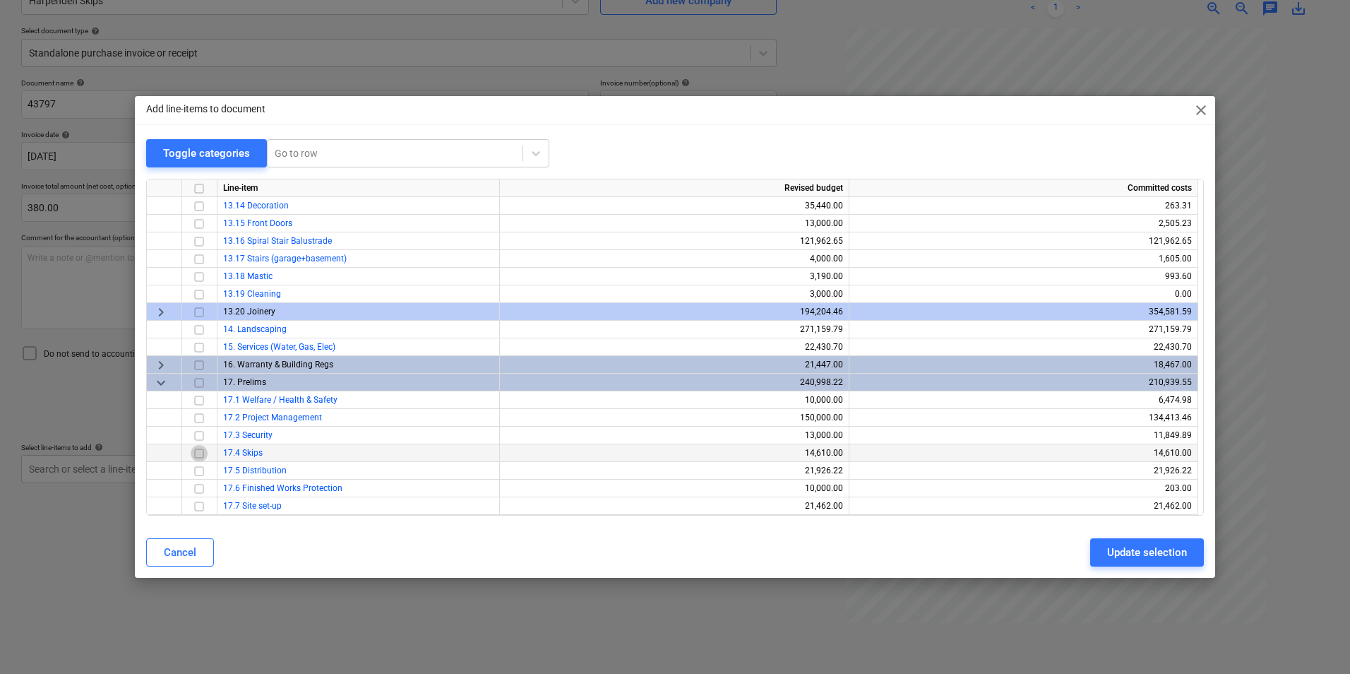
click at [201, 452] on input "checkbox" at bounding box center [199, 453] width 17 height 17
click at [1178, 558] on div "Update selection" at bounding box center [1147, 552] width 80 height 18
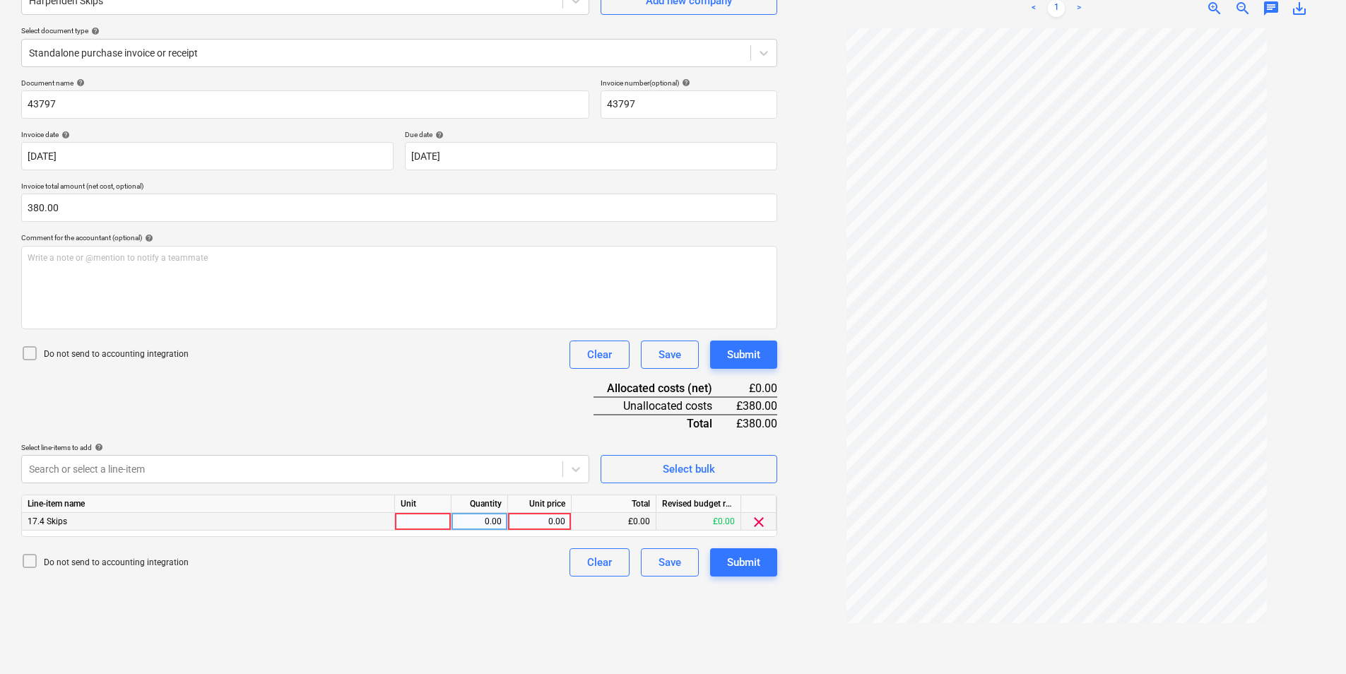
click at [422, 516] on div at bounding box center [423, 522] width 57 height 18
type input "ea"
type input "380"
click at [748, 561] on div "Submit" at bounding box center [743, 562] width 33 height 18
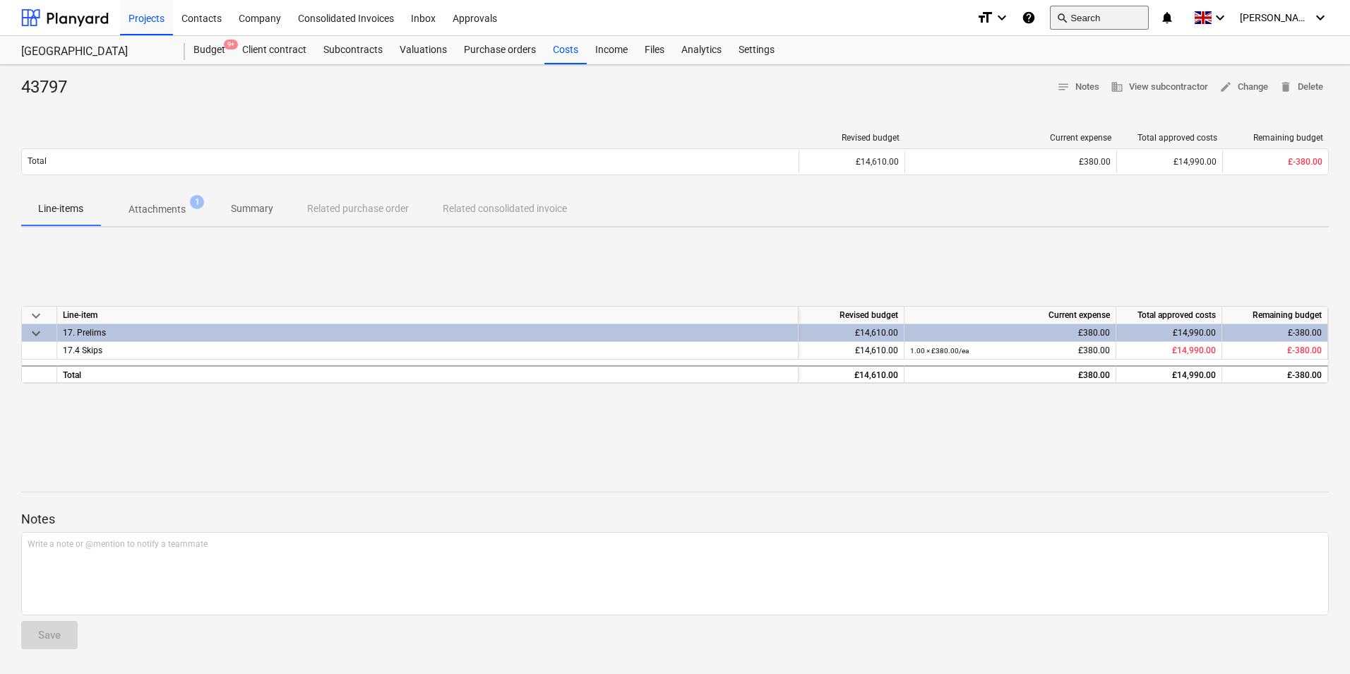
click at [1068, 15] on span "search" at bounding box center [1062, 17] width 11 height 11
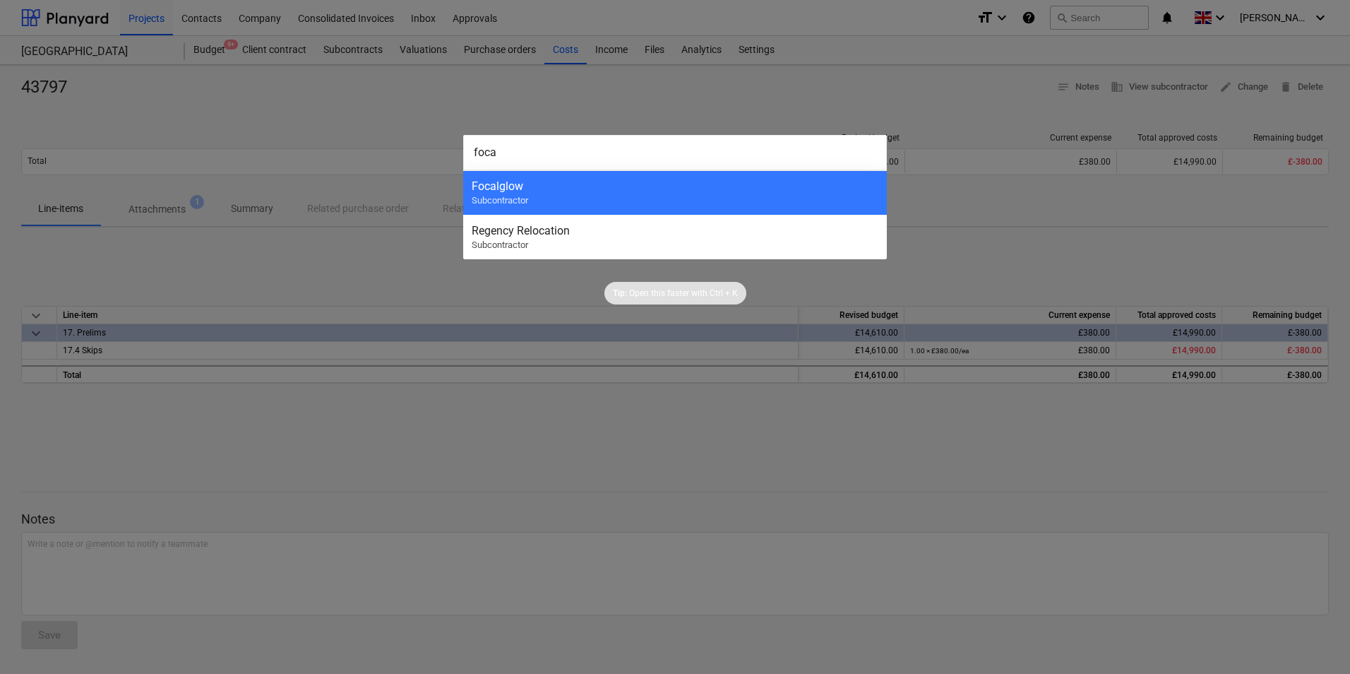
type input "focal"
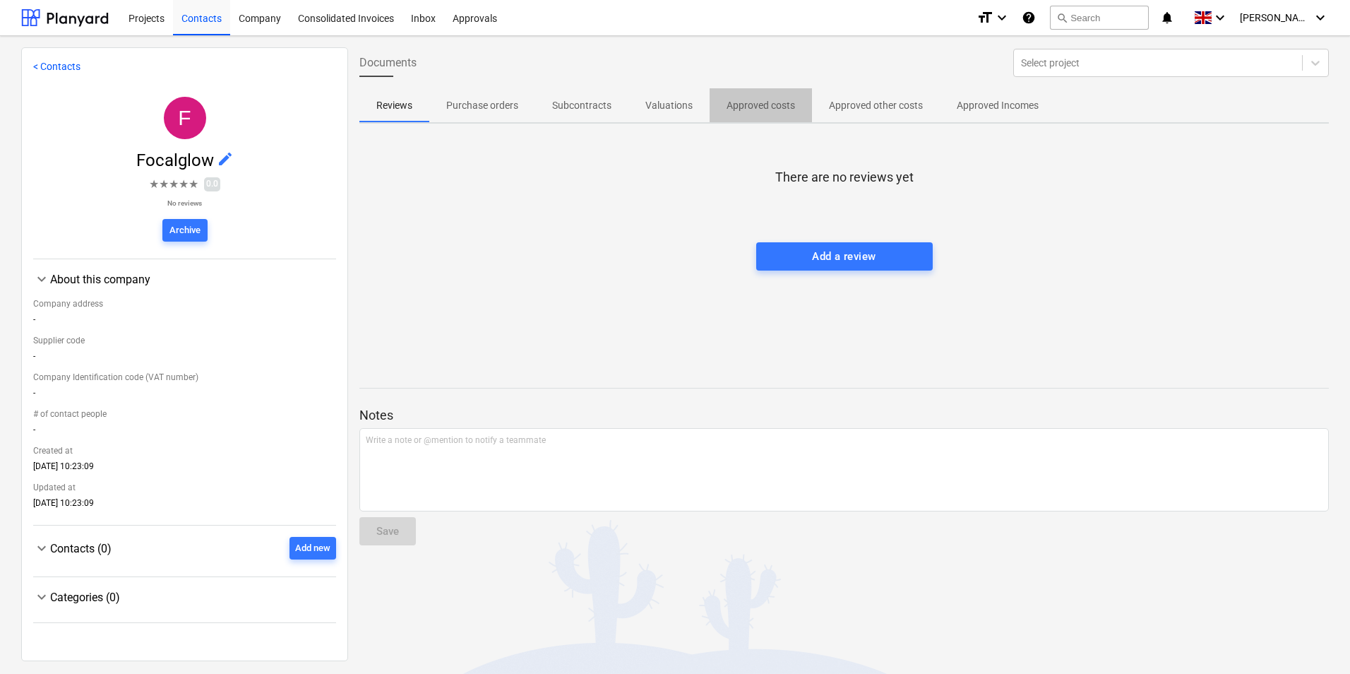
click at [779, 107] on p "Approved costs" at bounding box center [761, 105] width 69 height 15
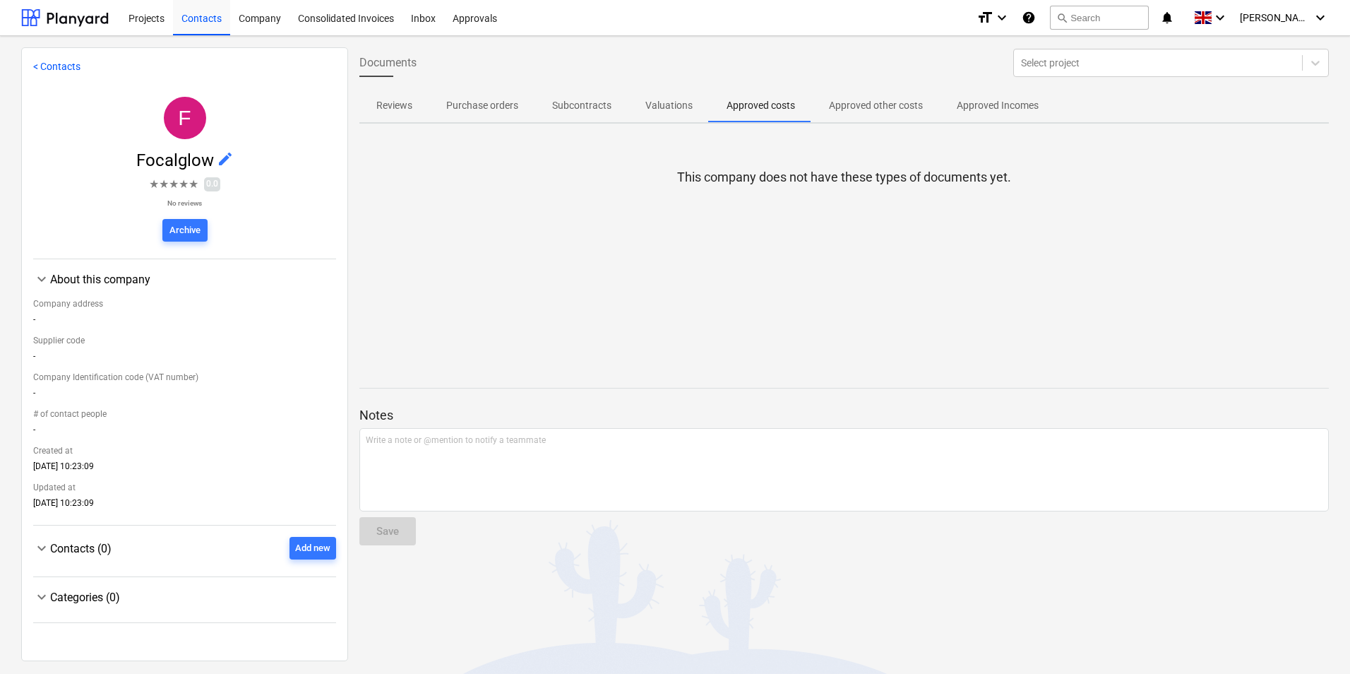
click at [891, 99] on p "Approved other costs" at bounding box center [876, 105] width 94 height 15
drag, startPoint x: 148, startPoint y: 23, endPoint x: 157, endPoint y: 25, distance: 8.9
click at [148, 20] on div "Projects" at bounding box center [146, 17] width 53 height 36
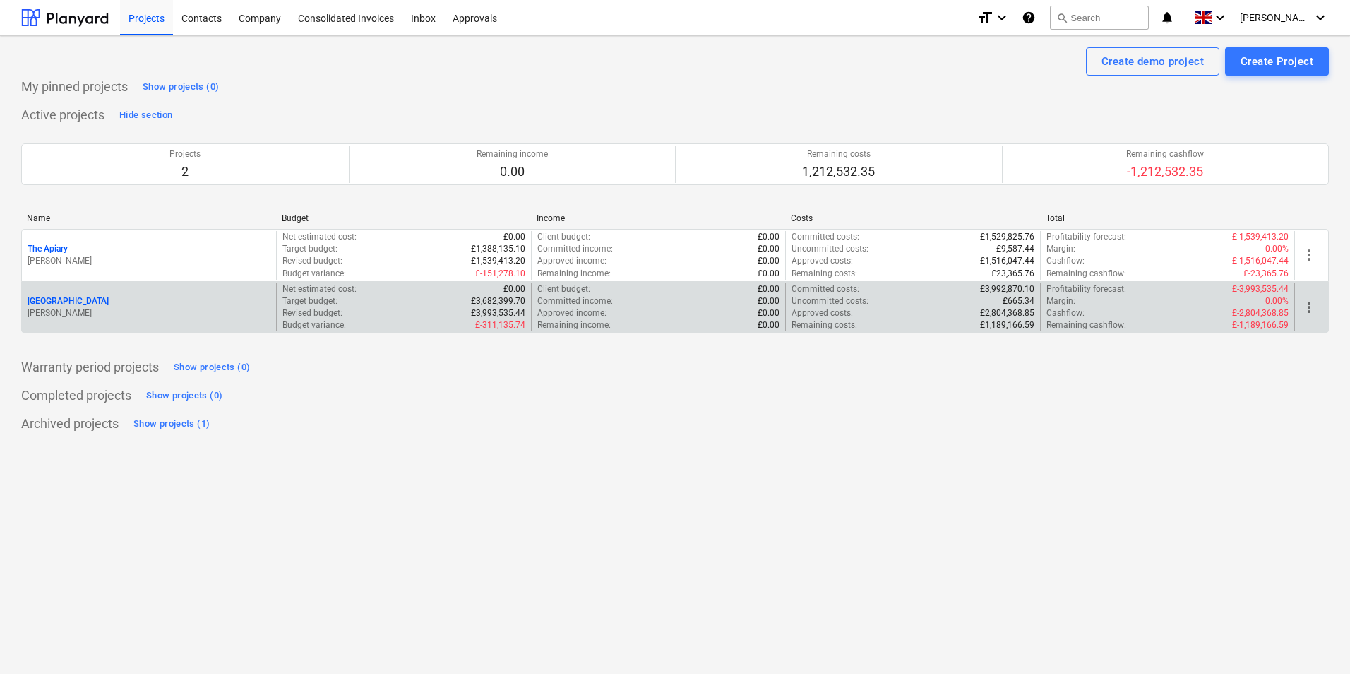
click at [213, 307] on p "[PERSON_NAME]" at bounding box center [149, 313] width 243 height 12
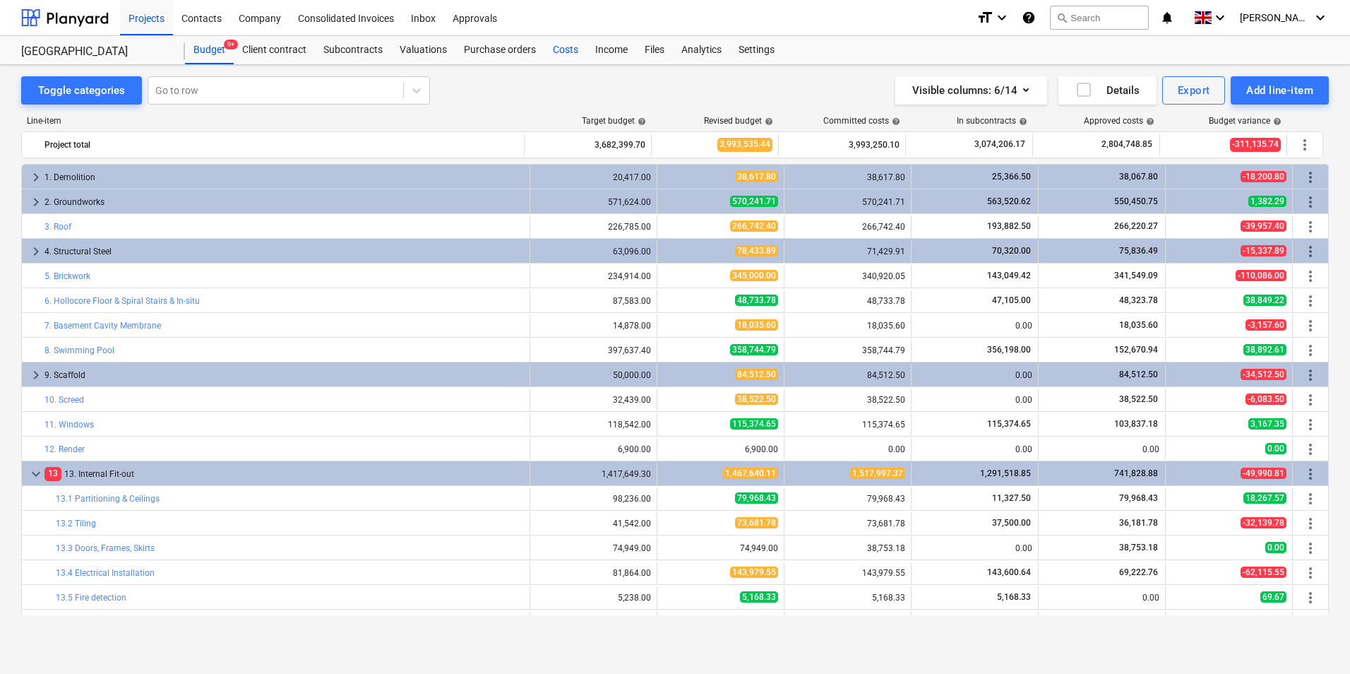
click at [554, 49] on div "Costs" at bounding box center [566, 50] width 42 height 28
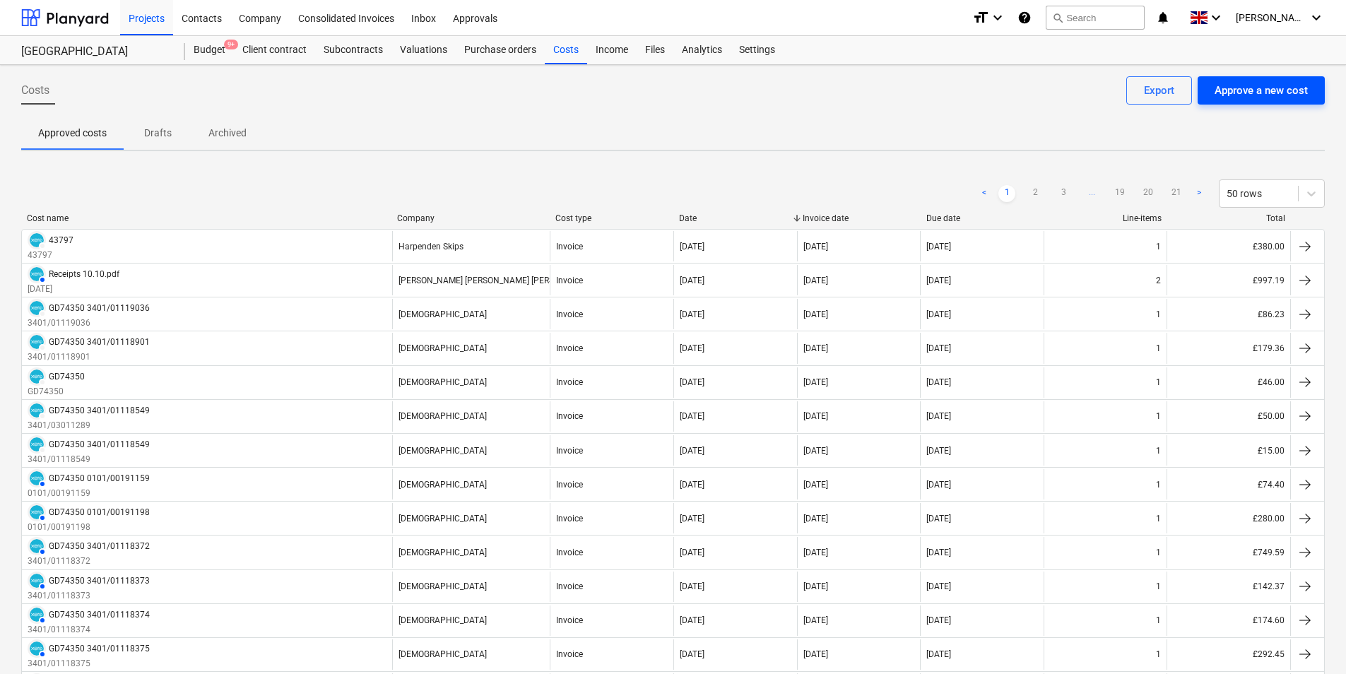
click at [1270, 88] on div "Approve a new cost" at bounding box center [1260, 90] width 93 height 18
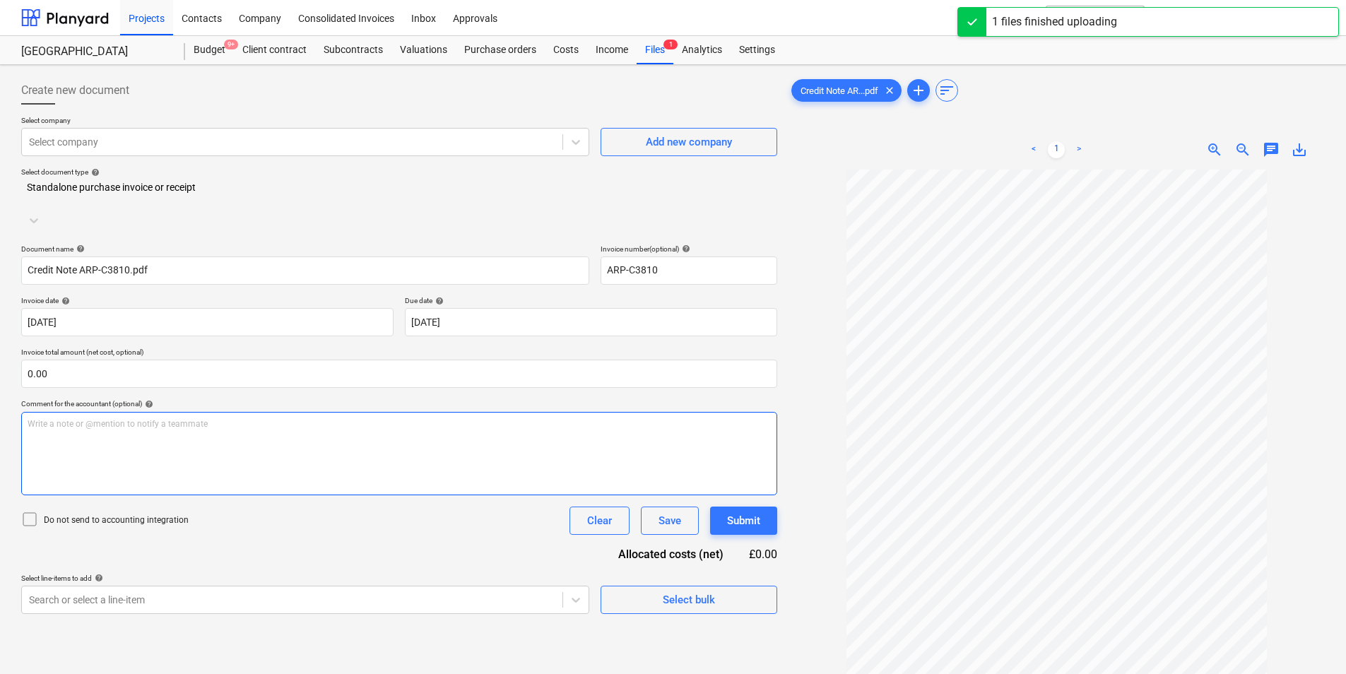
type input "ARP-C3810"
type input "[DATE]"
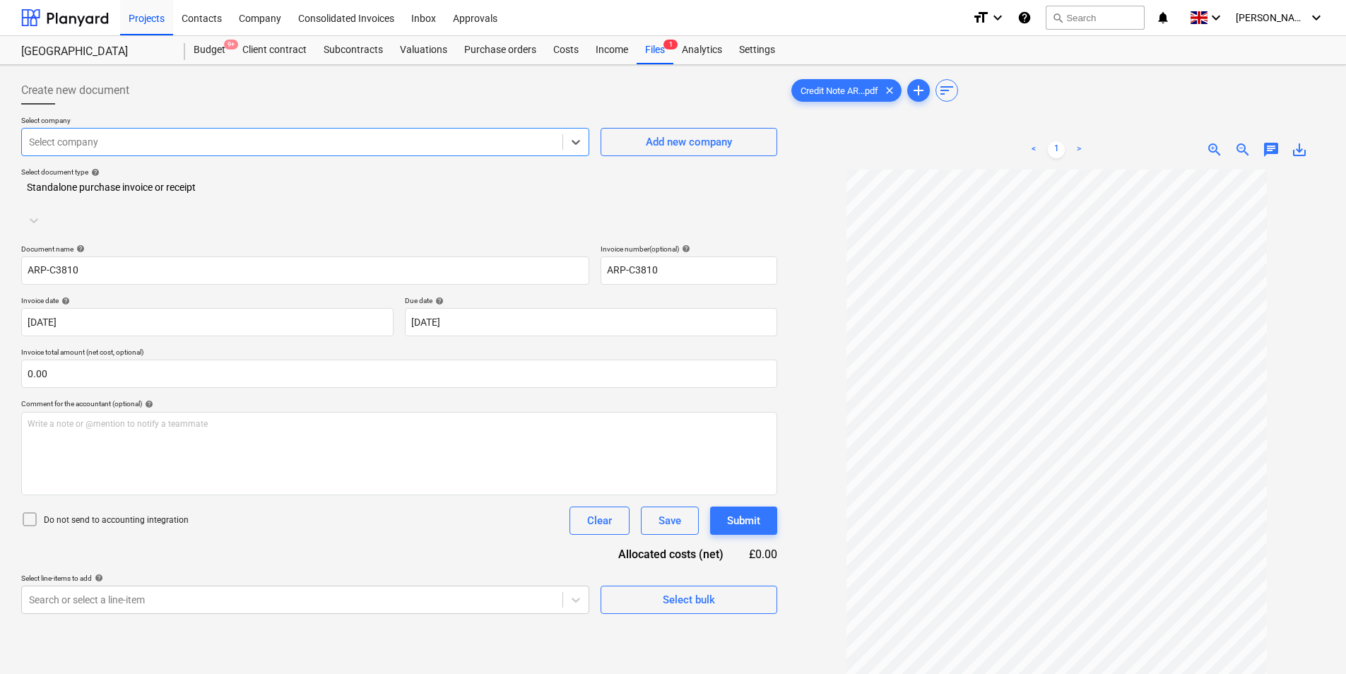
click at [225, 147] on div at bounding box center [292, 142] width 526 height 14
type input "ARP"
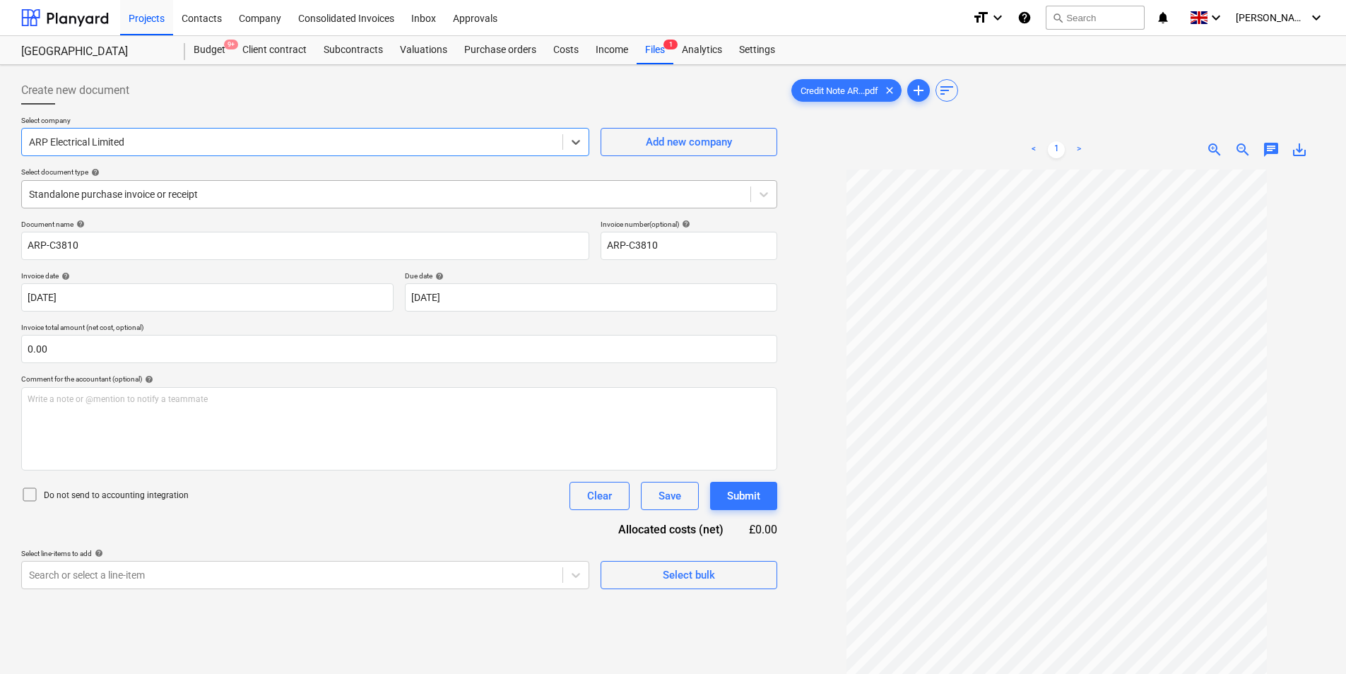
click at [239, 191] on div at bounding box center [386, 194] width 714 height 14
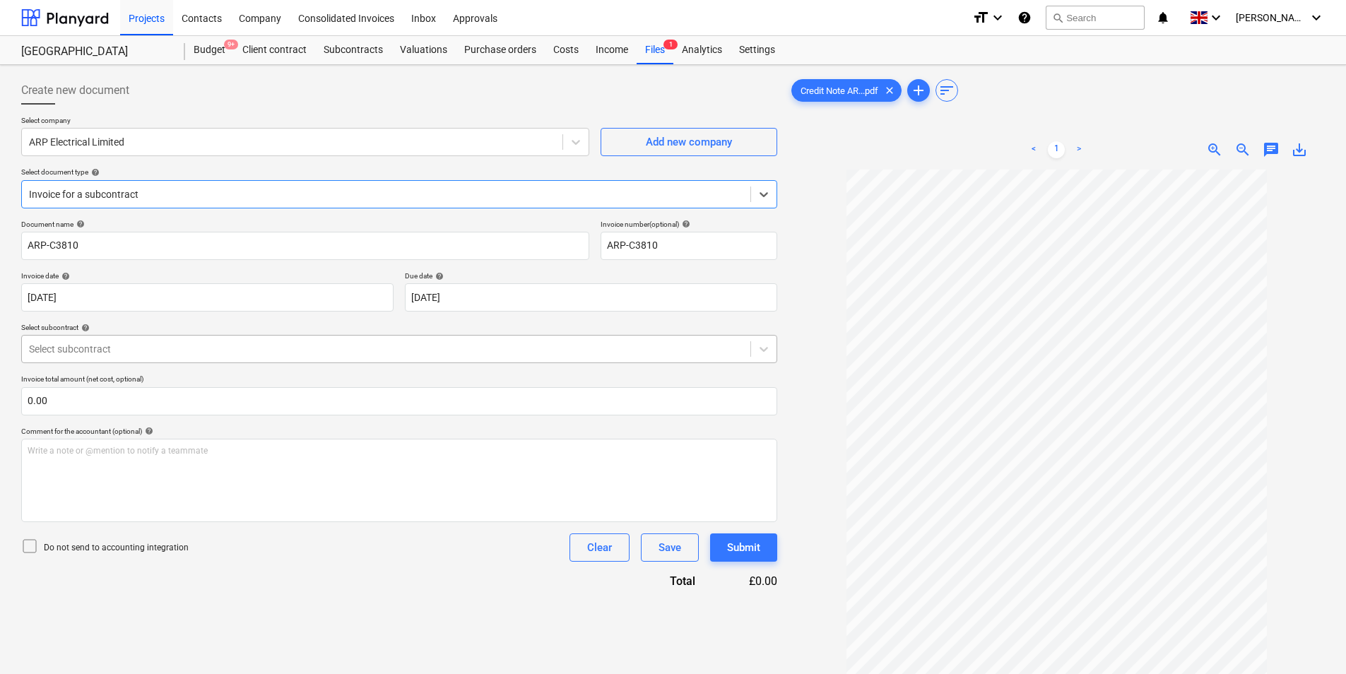
click at [124, 349] on div at bounding box center [386, 349] width 714 height 14
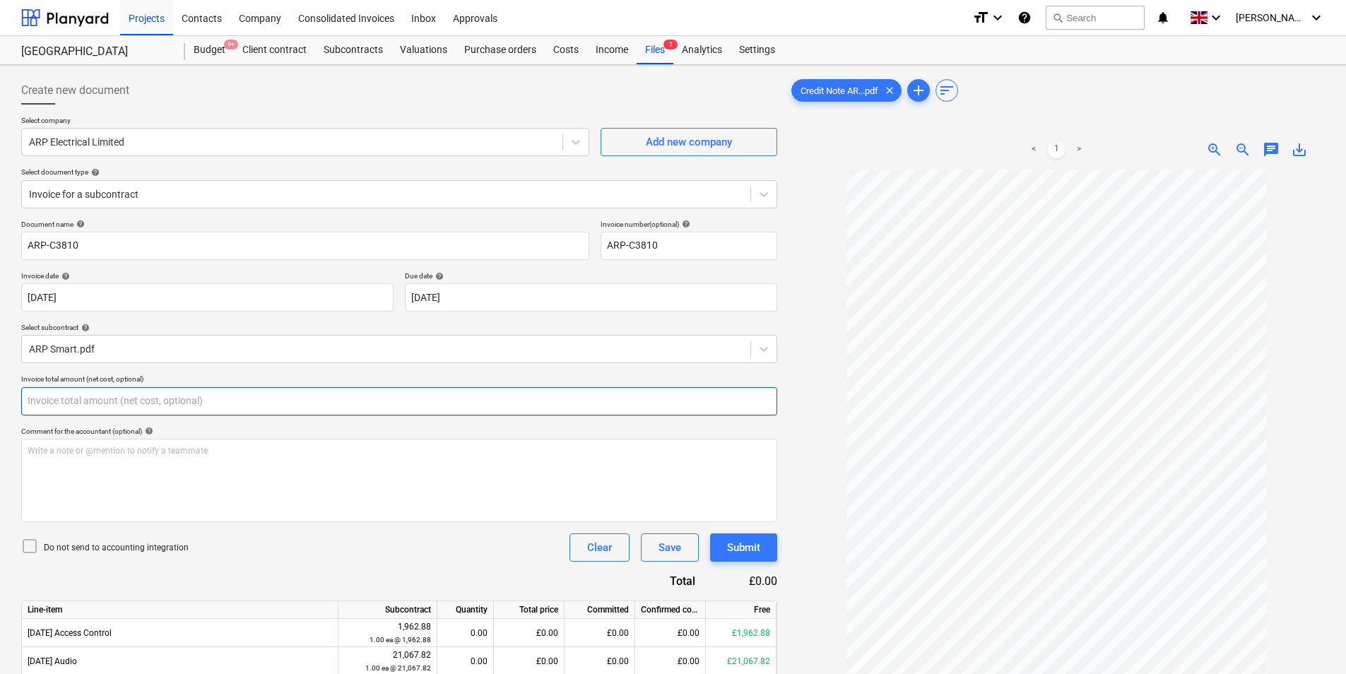
click at [119, 398] on input "text" at bounding box center [399, 401] width 756 height 28
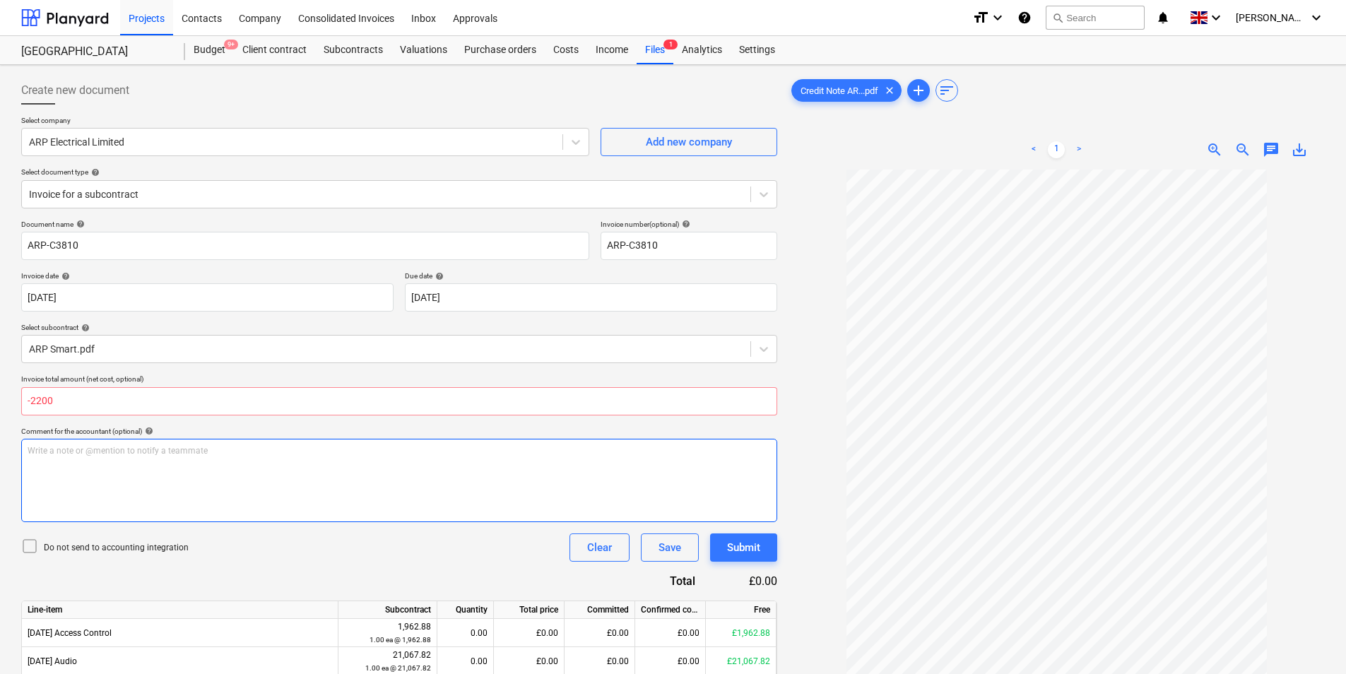
type input "0.00"
click at [158, 509] on div "Write a note or @mention to notify a teammate [PERSON_NAME]" at bounding box center [399, 480] width 756 height 83
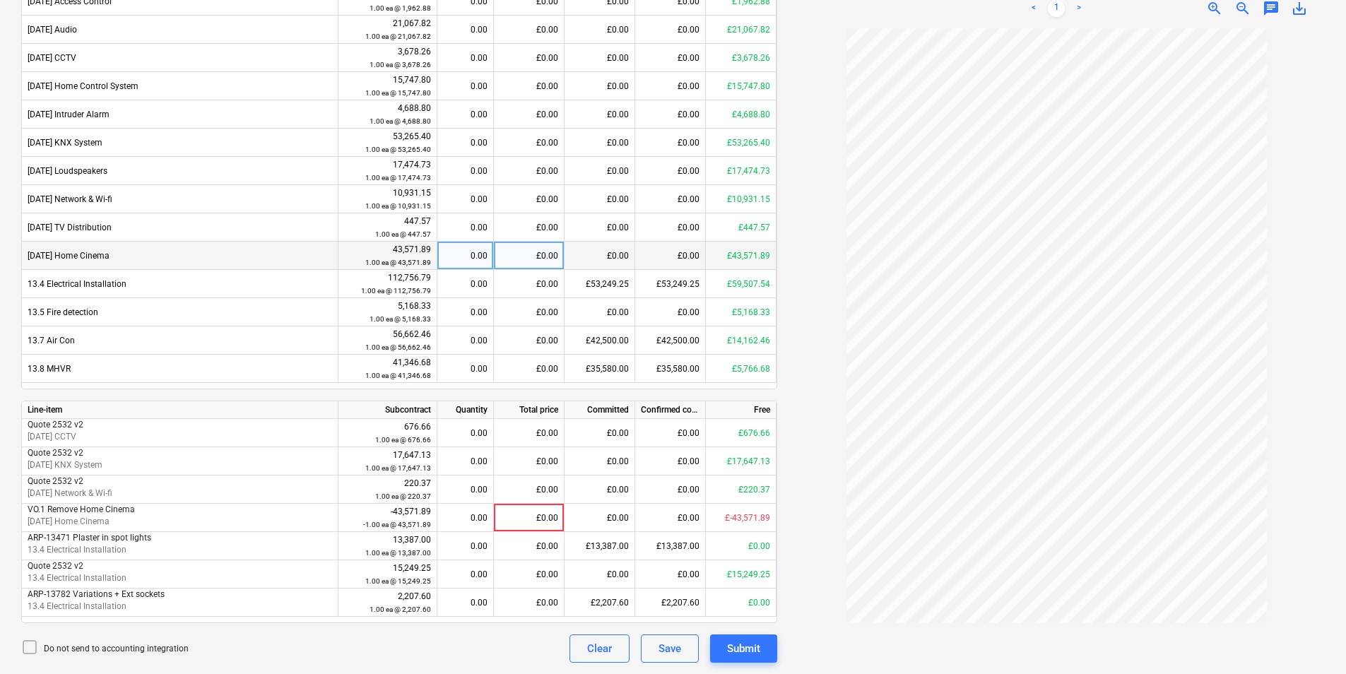
scroll to position [302, 0]
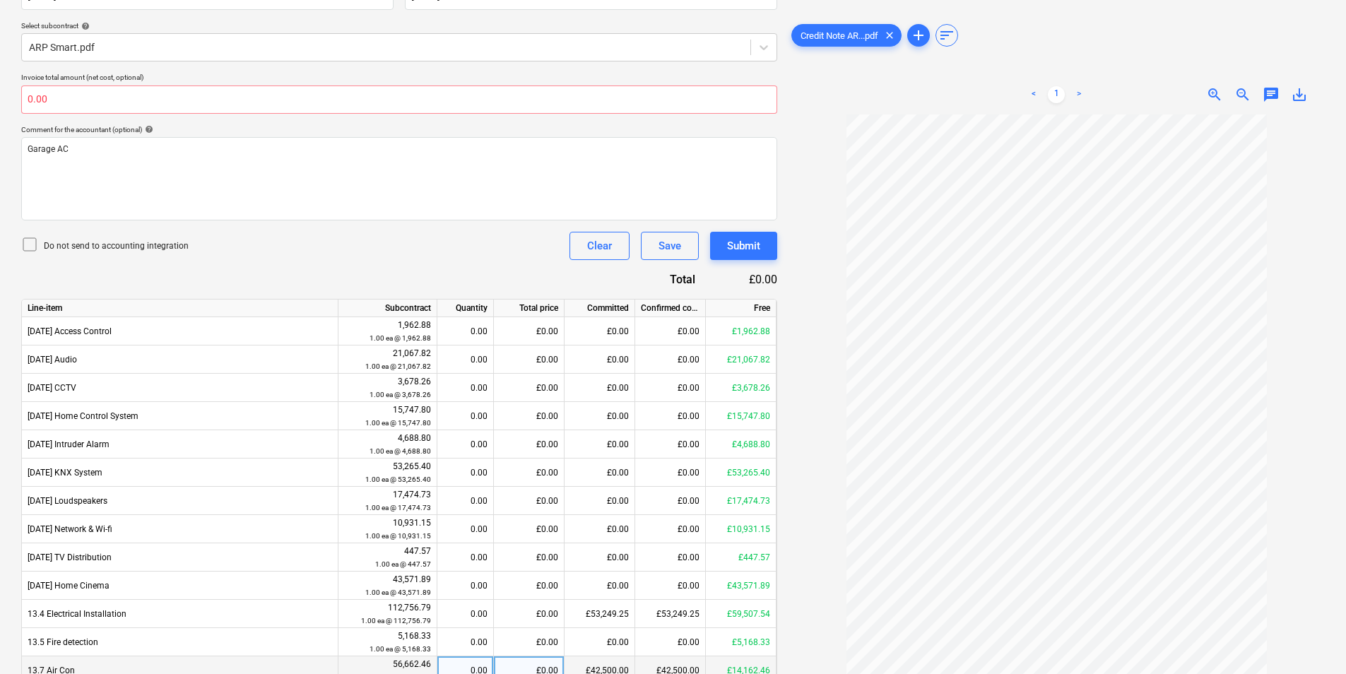
click at [544, 662] on div "£0.00" at bounding box center [529, 670] width 71 height 28
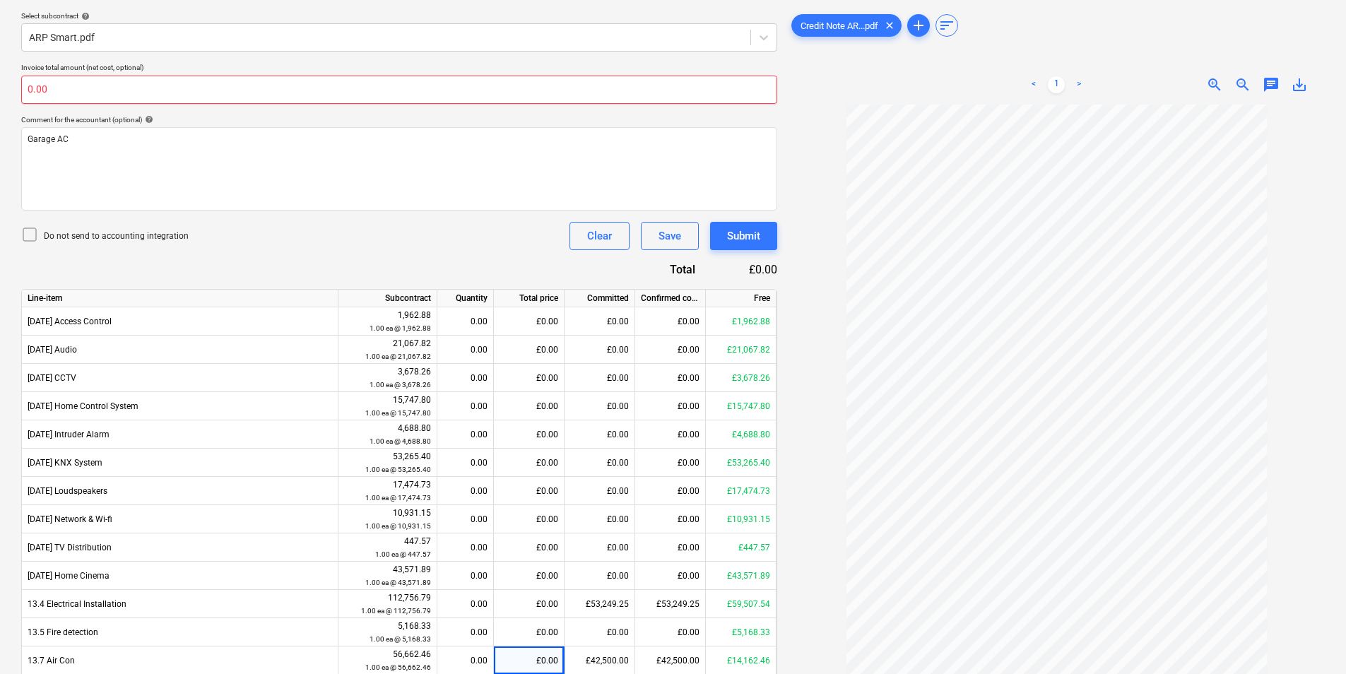
click at [81, 99] on input "0.00" at bounding box center [399, 90] width 756 height 28
click at [85, 85] on input "text" at bounding box center [399, 90] width 756 height 28
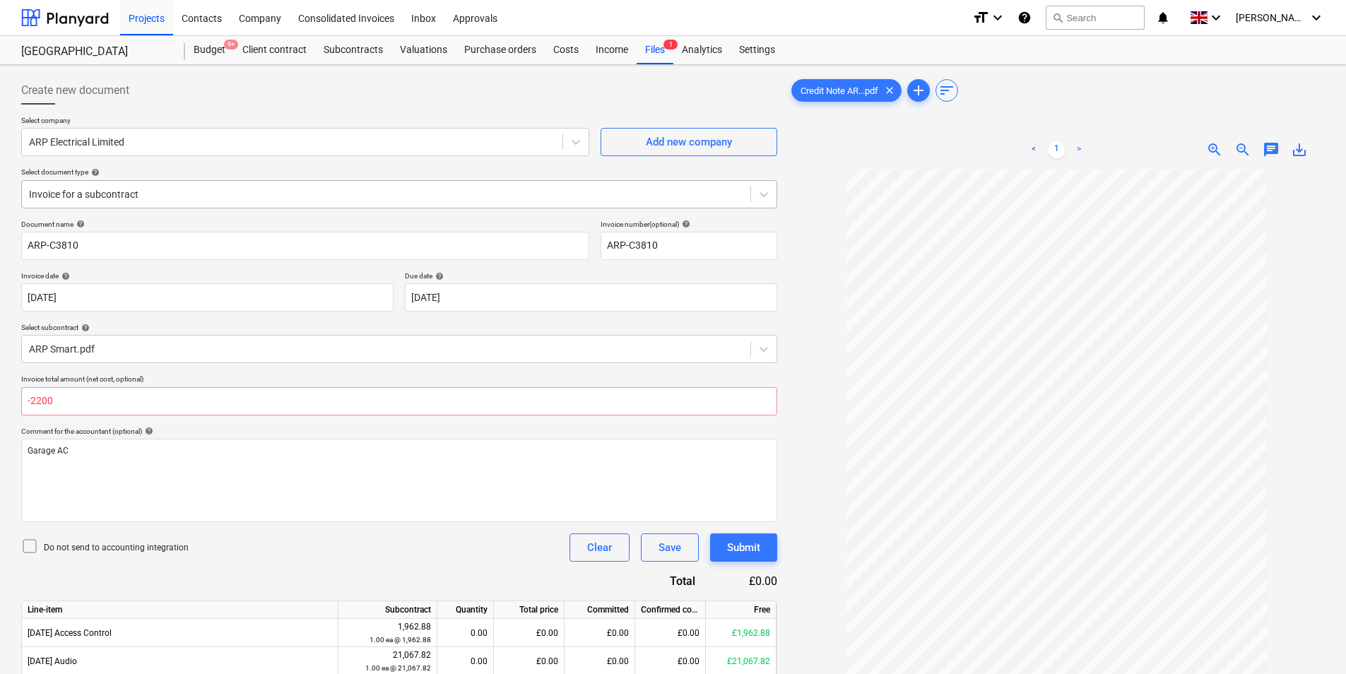
type input "0.00"
click at [146, 202] on div "Invoice for a subcontract" at bounding box center [386, 194] width 728 height 20
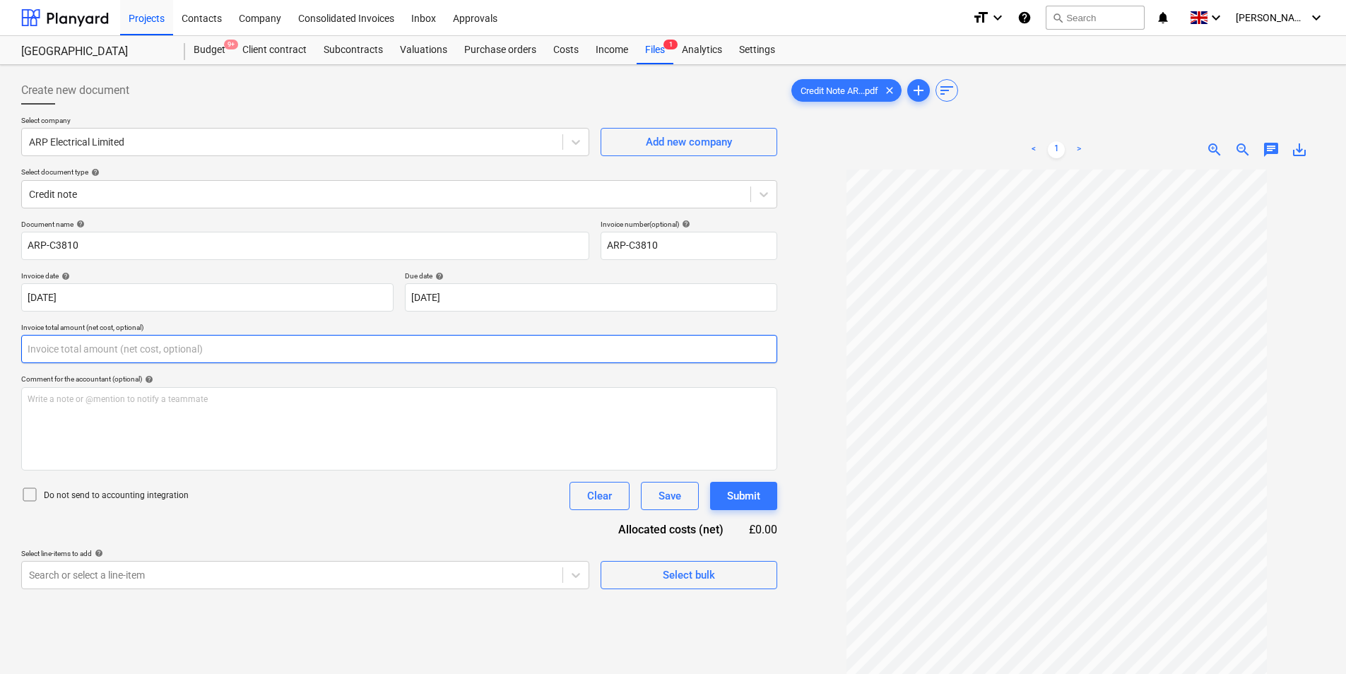
drag, startPoint x: 84, startPoint y: 358, endPoint x: -59, endPoint y: 359, distance: 143.4
click at [0, 359] on html "Projects Contacts Company Consolidated Invoices Inbox Approvals format_size key…" at bounding box center [673, 337] width 1346 height 674
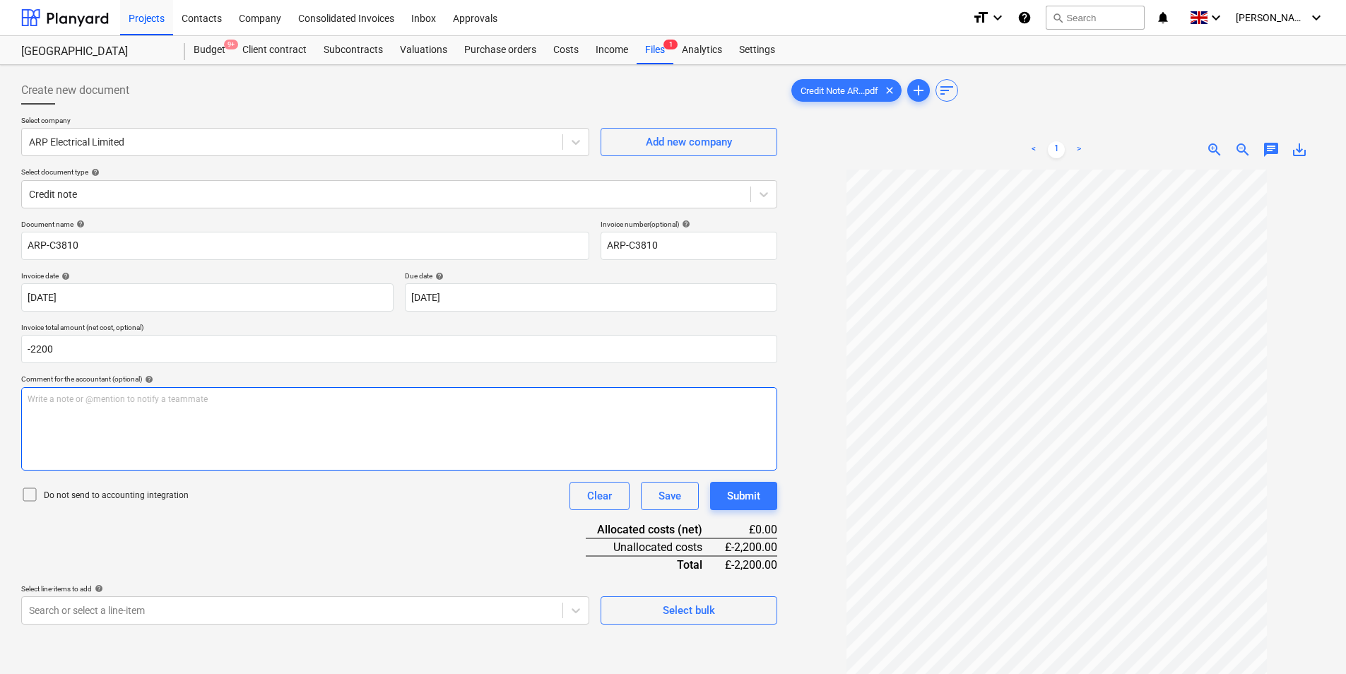
type input "-2,200.00"
click at [390, 389] on div "Write a note or @mention to notify a teammate [PERSON_NAME]" at bounding box center [399, 428] width 756 height 83
click at [42, 398] on span "[PERSON_NAME]" at bounding box center [60, 399] width 64 height 10
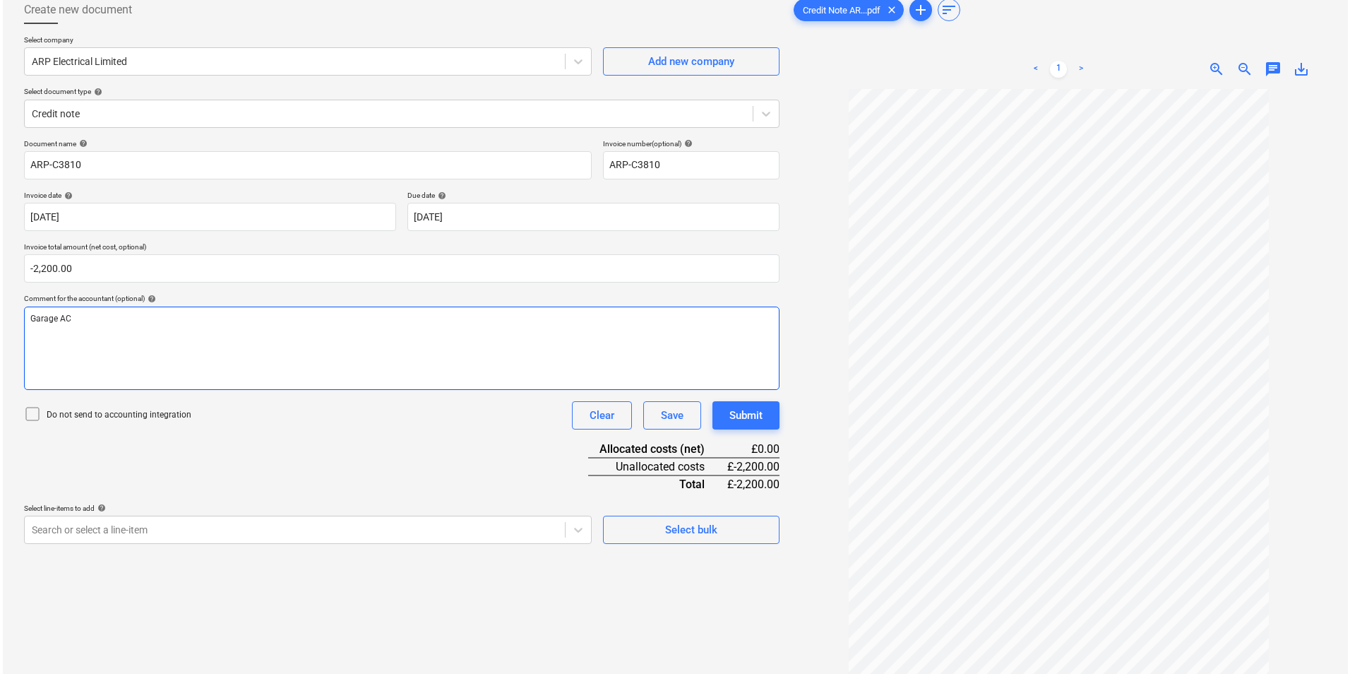
scroll to position [141, 0]
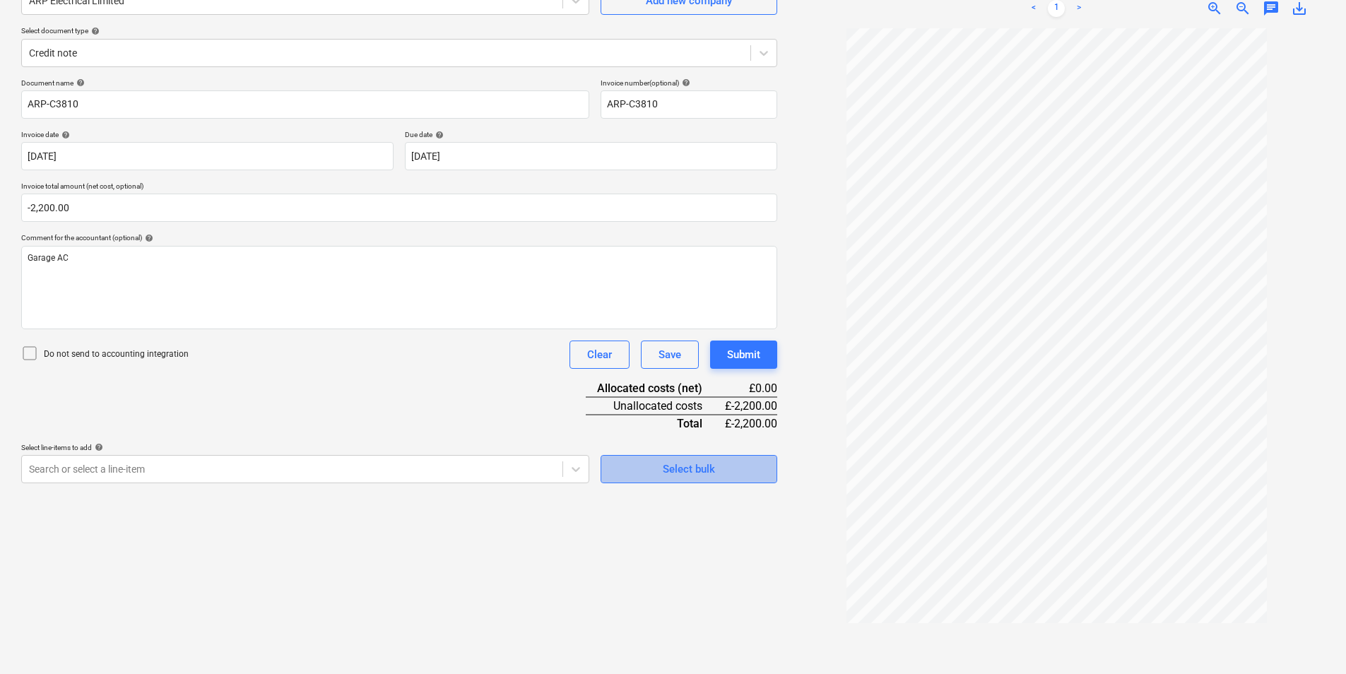
click at [682, 473] on div "Select bulk" at bounding box center [689, 469] width 52 height 18
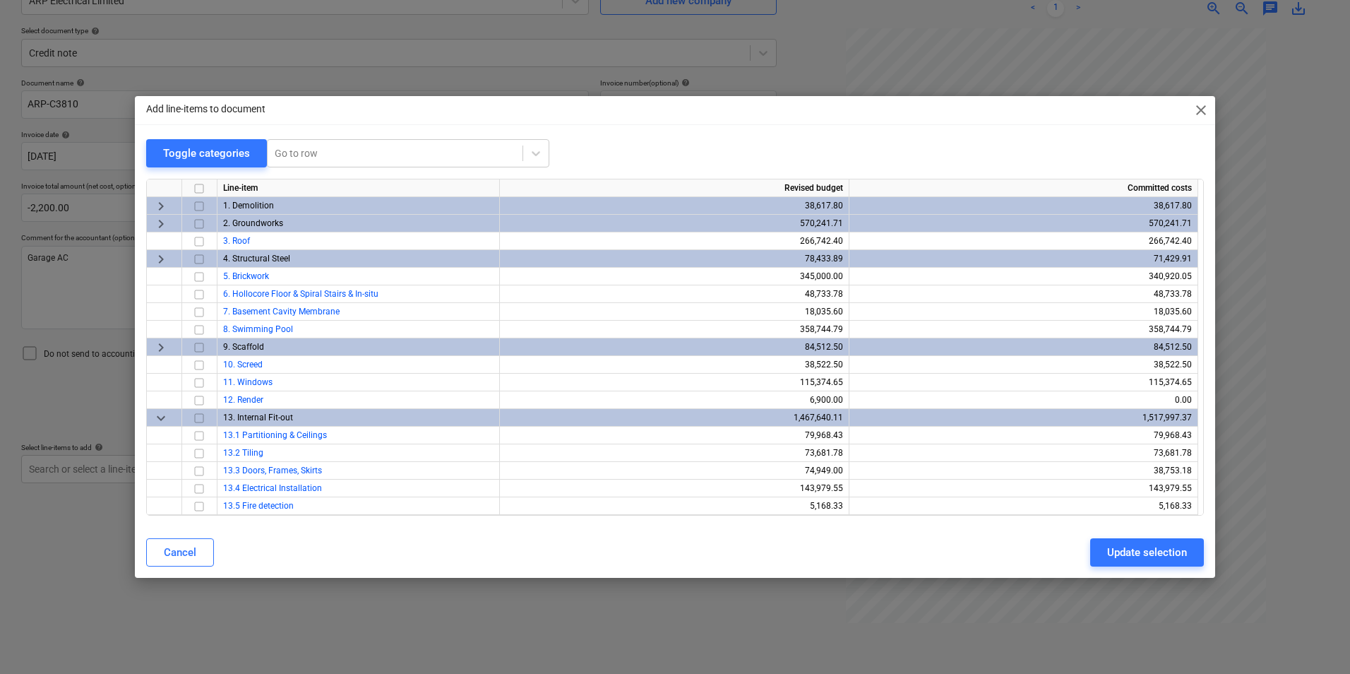
click at [578, 610] on div "Add line-items to document close Toggle categories Go to row Line-item Revised …" at bounding box center [675, 337] width 1350 height 674
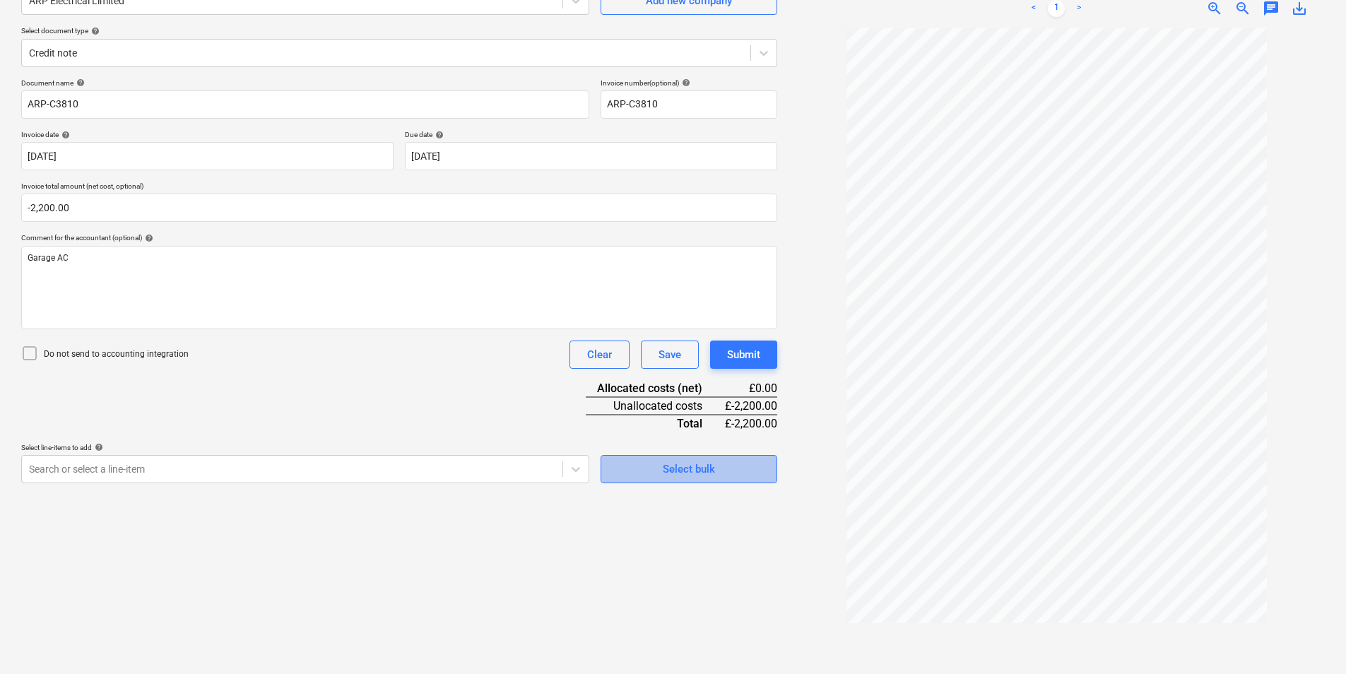
click at [723, 469] on span "Select bulk" at bounding box center [688, 469] width 141 height 18
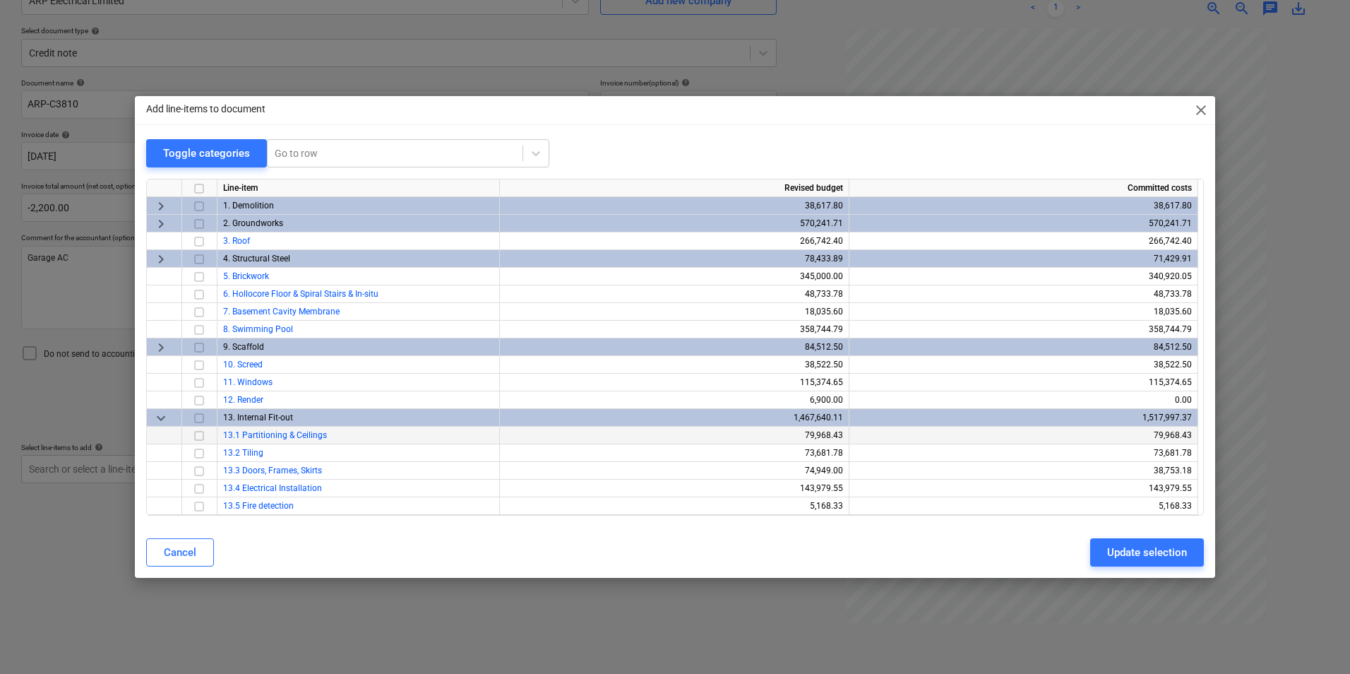
scroll to position [330, 0]
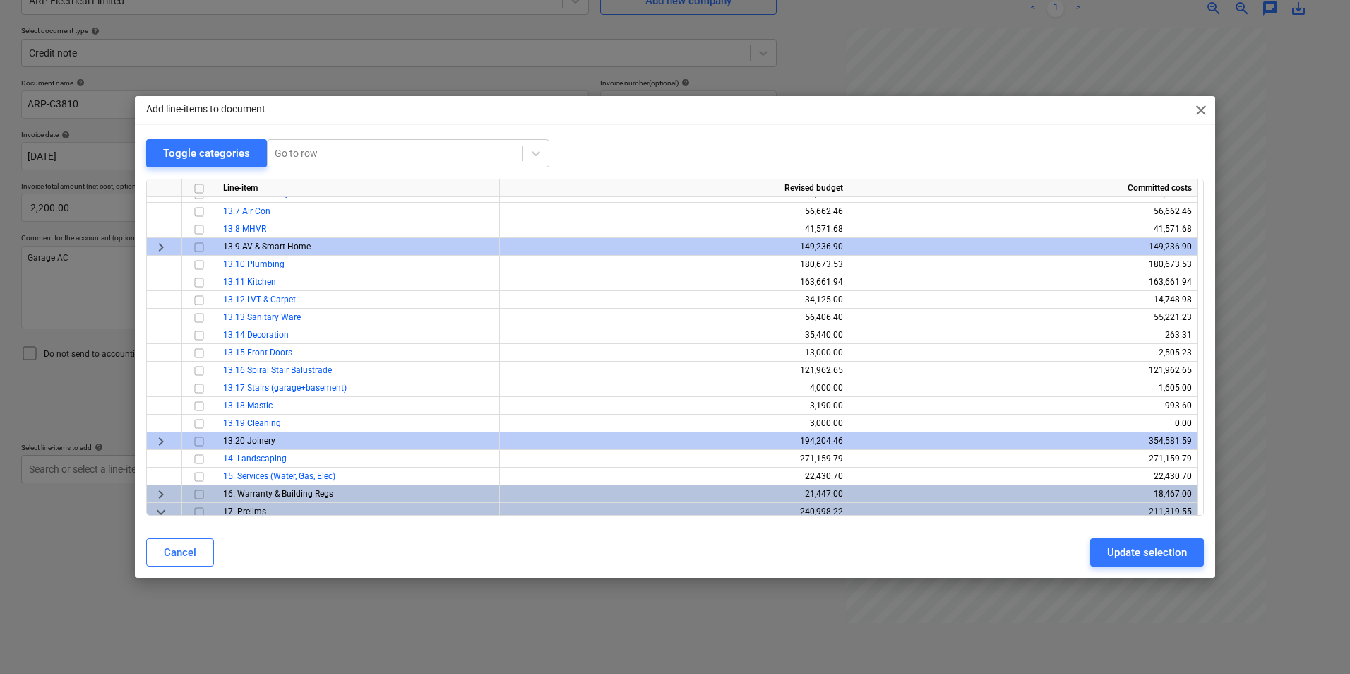
click at [152, 247] on div "keyboard_arrow_right" at bounding box center [164, 247] width 35 height 18
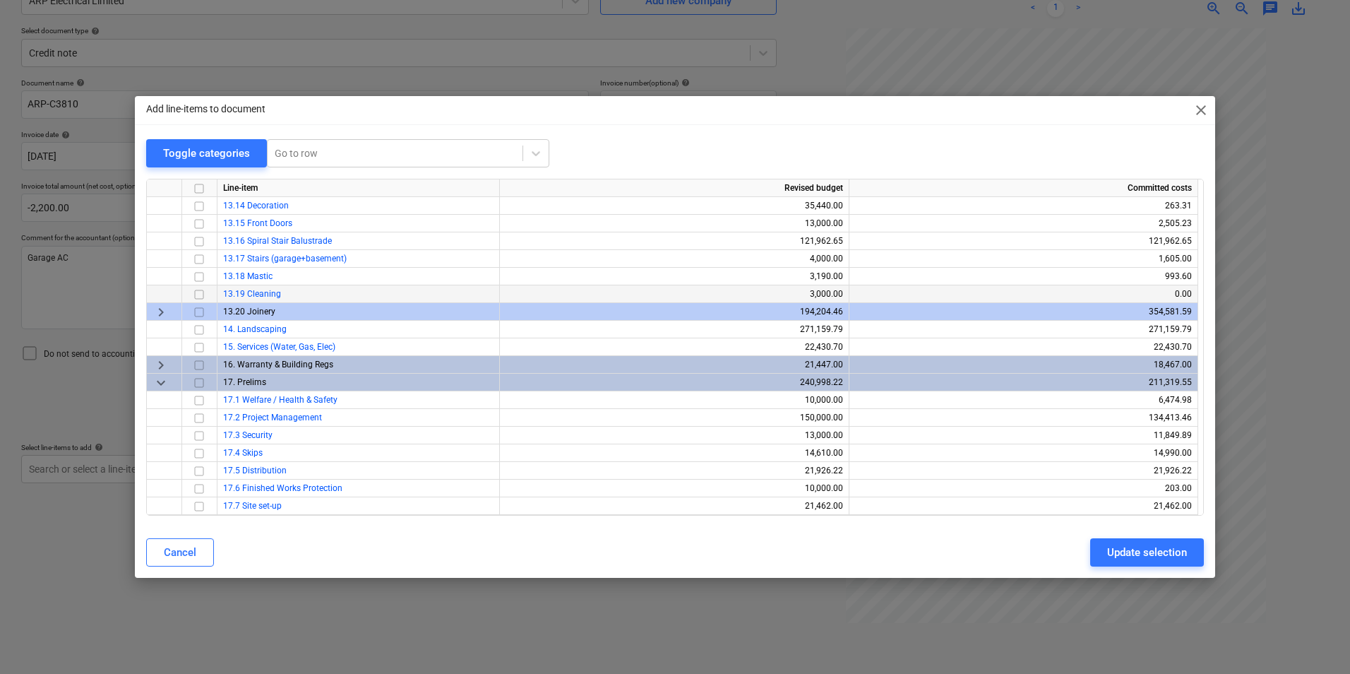
scroll to position [323, 0]
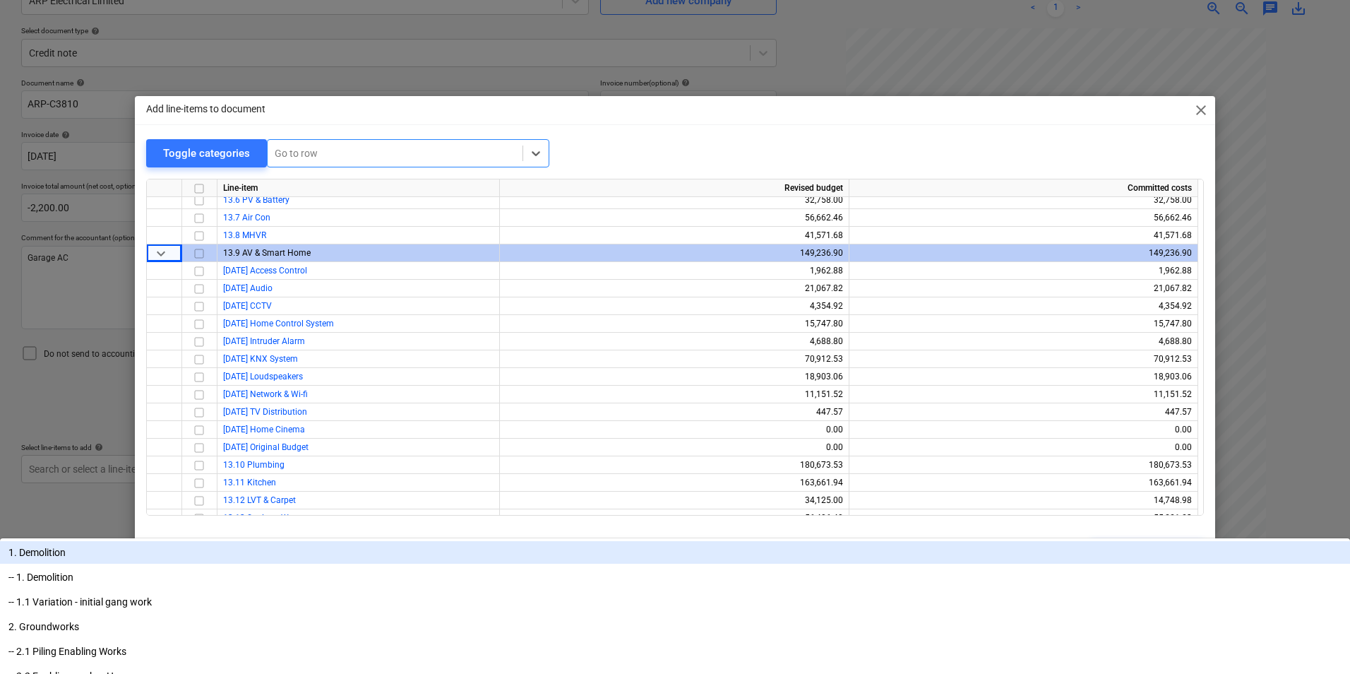
click at [417, 154] on div at bounding box center [395, 153] width 241 height 14
type input "air"
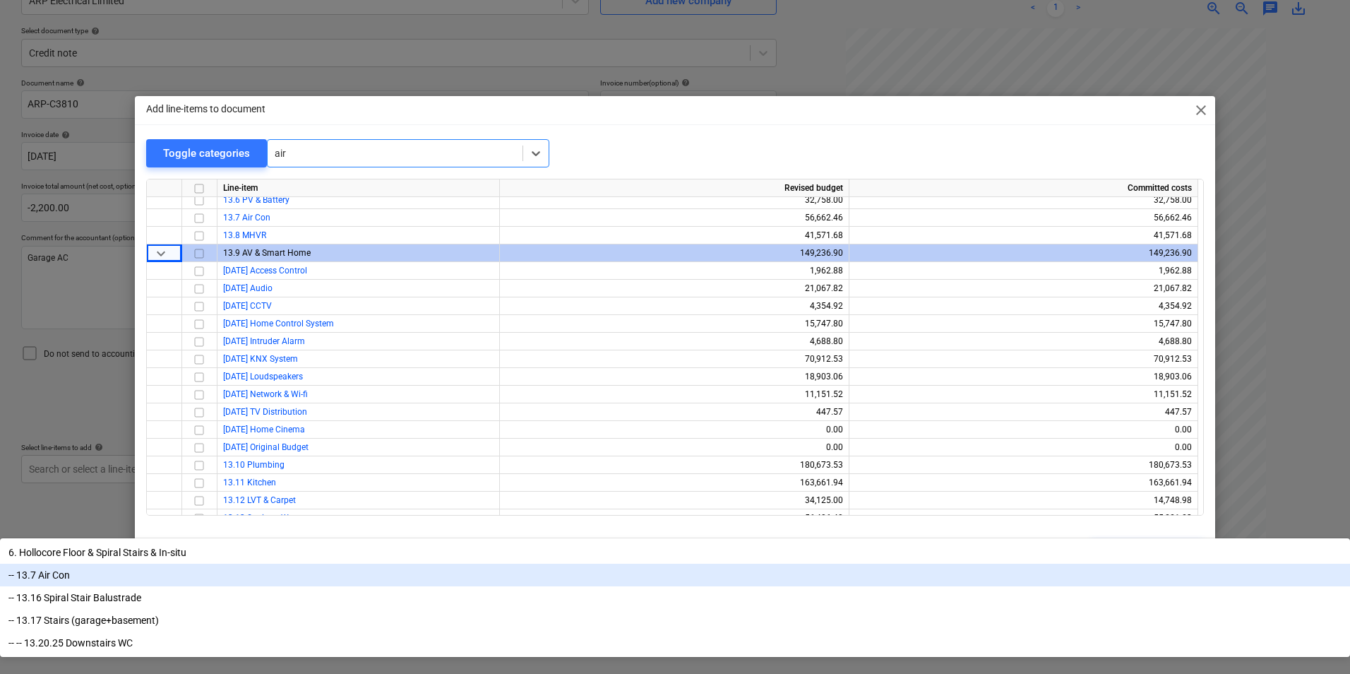
click at [381, 564] on div "-- 13.7 Air Con" at bounding box center [675, 575] width 1350 height 23
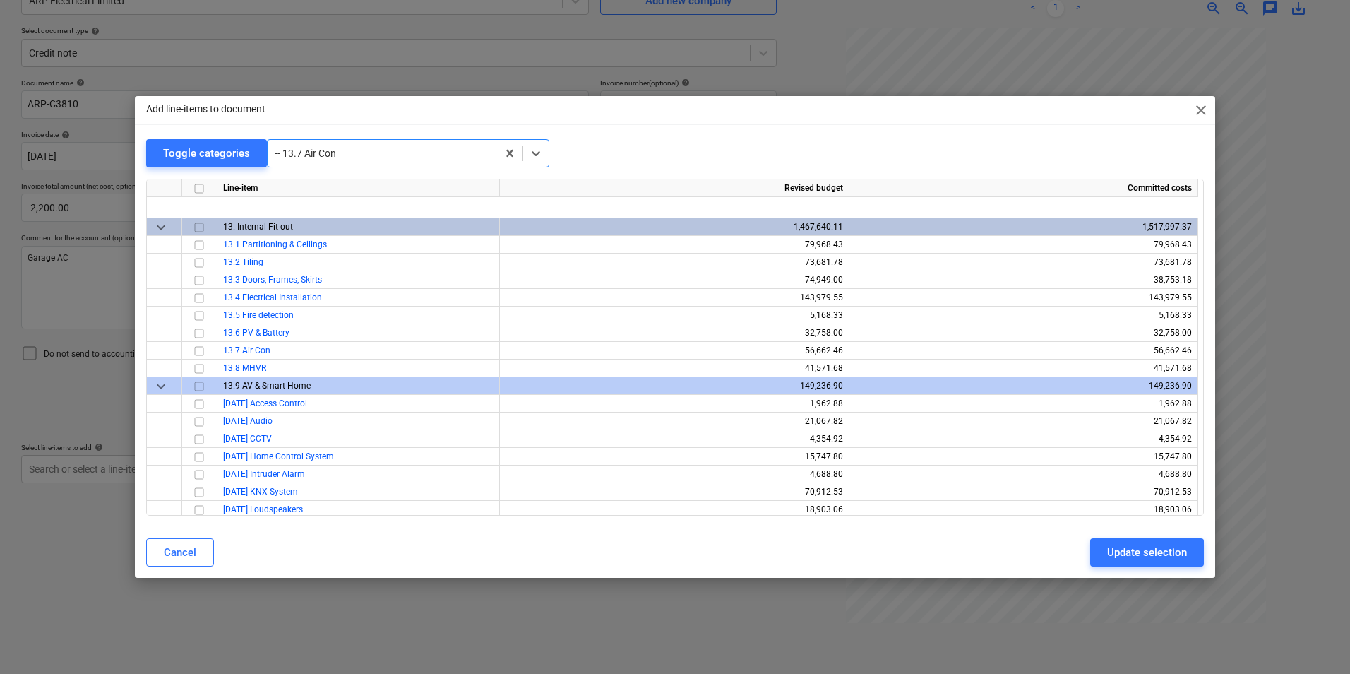
scroll to position [742, 0]
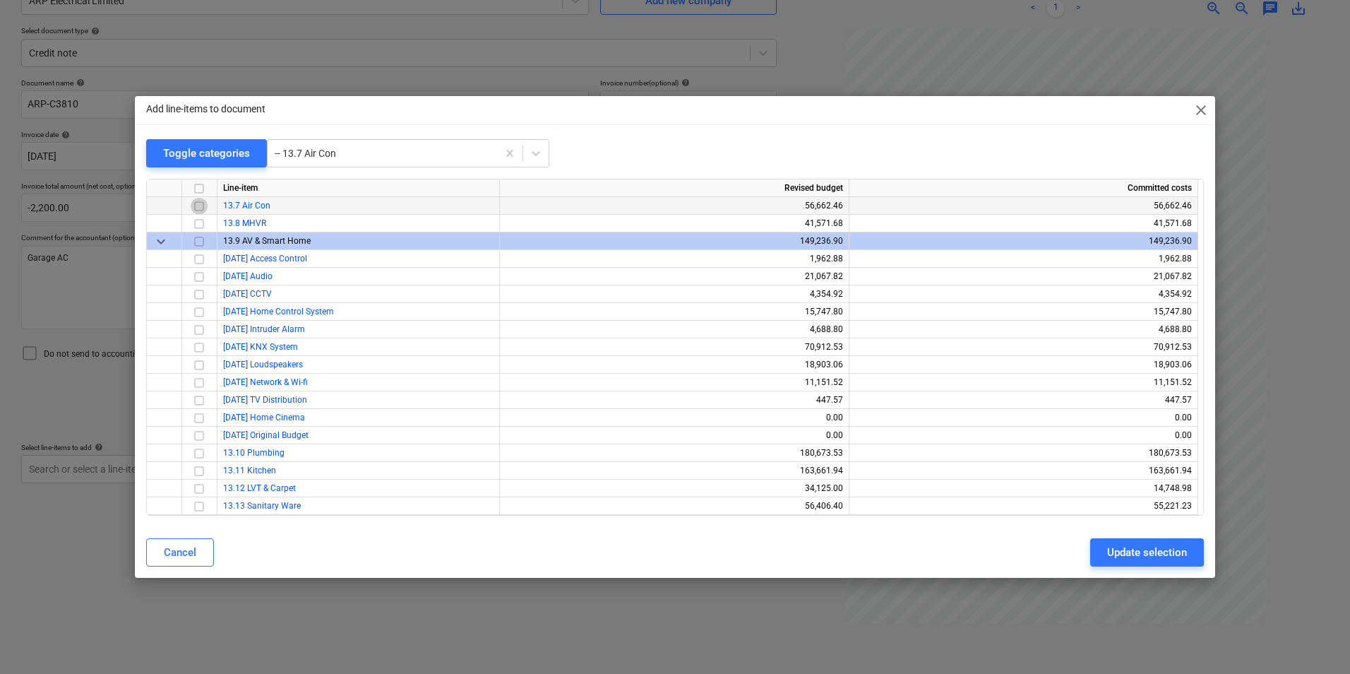
click at [198, 205] on input "checkbox" at bounding box center [199, 206] width 17 height 17
click at [1121, 545] on div "Update selection" at bounding box center [1147, 552] width 80 height 18
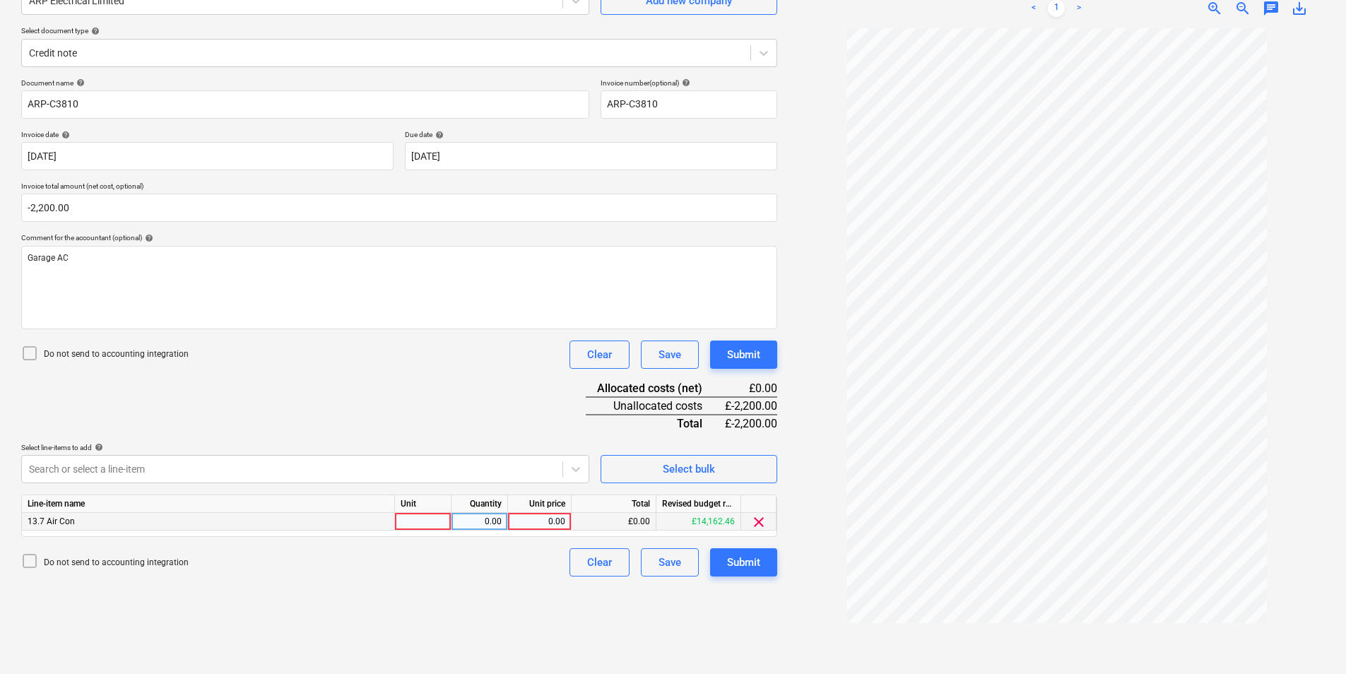
click at [439, 517] on div at bounding box center [423, 522] width 57 height 18
type input "ea"
type input "-1"
type input "2200"
click at [760, 570] on button "Submit" at bounding box center [743, 562] width 67 height 28
